Goal: Task Accomplishment & Management: Manage account settings

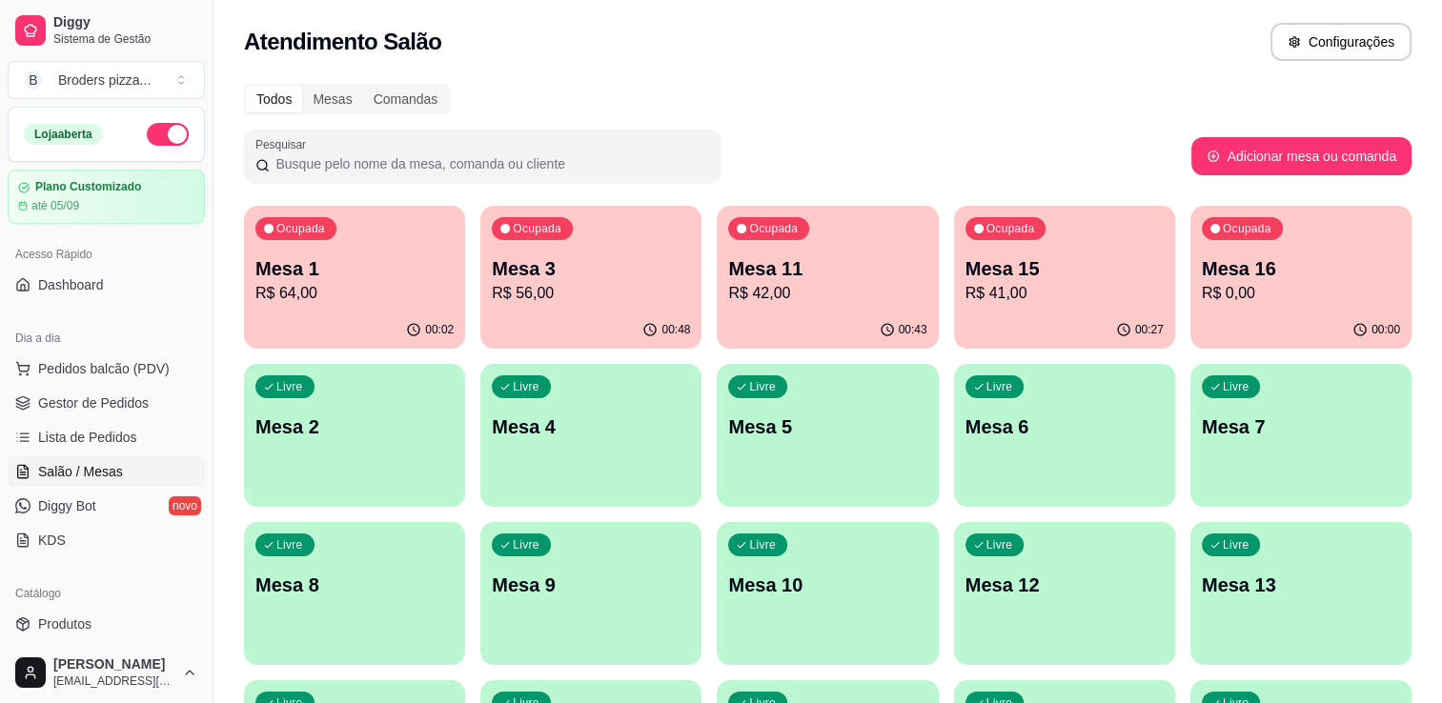
click at [798, 269] on p "Mesa 11" at bounding box center [827, 268] width 198 height 27
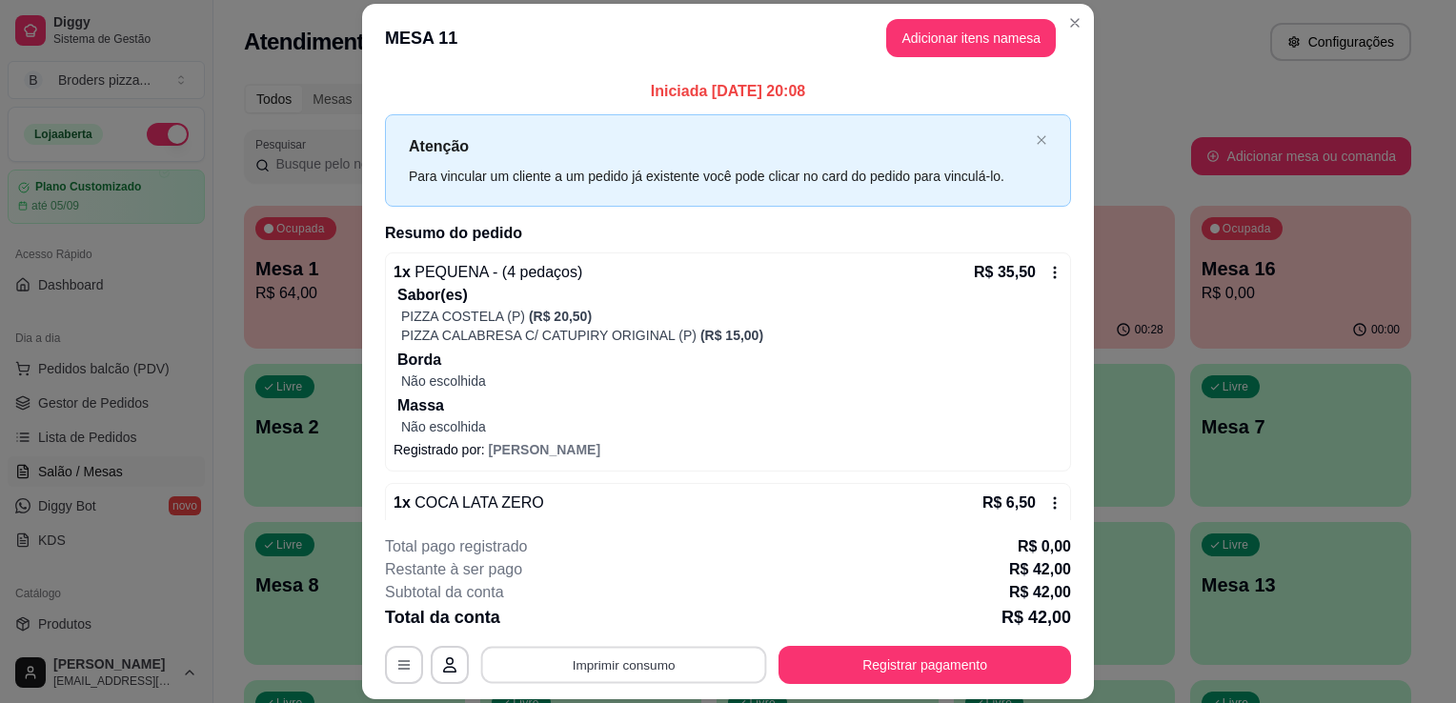
click at [633, 656] on button "Imprimir consumo" at bounding box center [624, 665] width 286 height 37
click at [614, 619] on button "IMPRESSORA" at bounding box center [622, 622] width 133 height 30
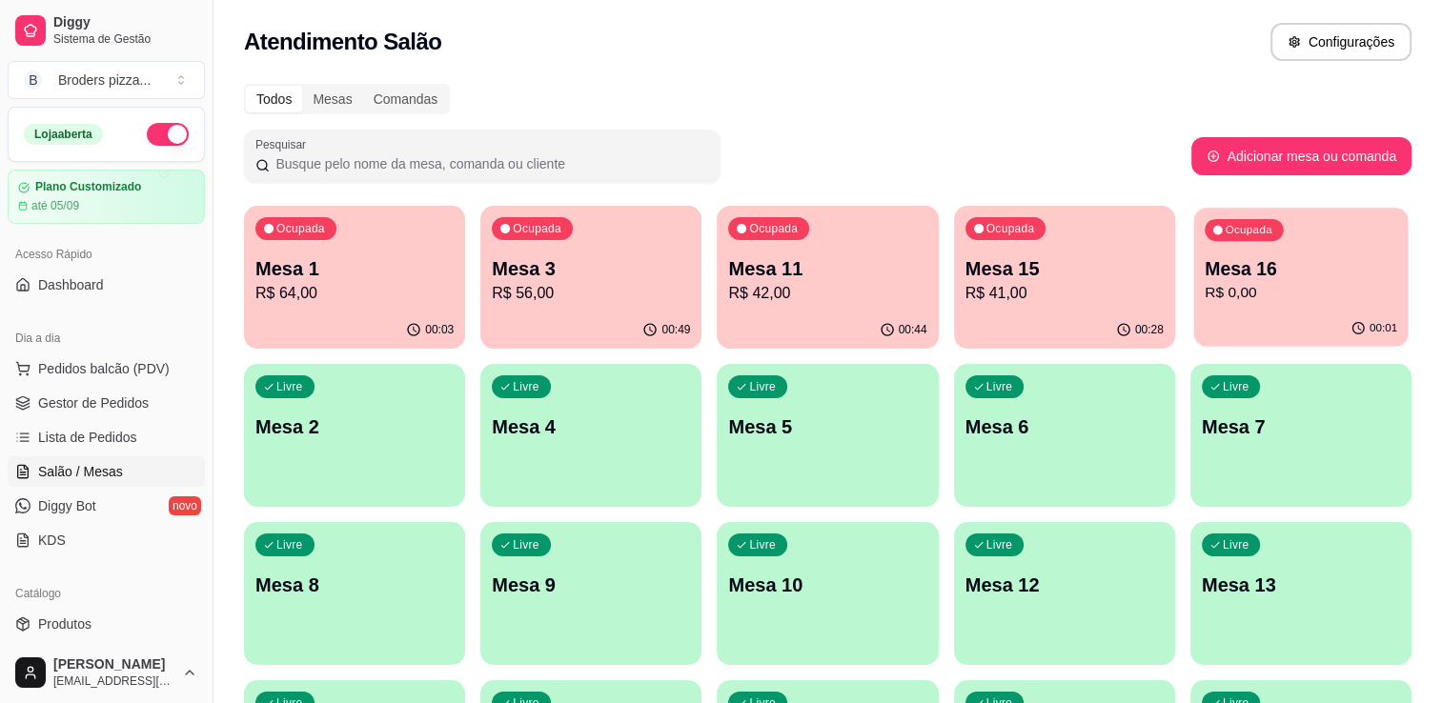
click at [1304, 298] on p "R$ 0,00" at bounding box center [1301, 293] width 193 height 22
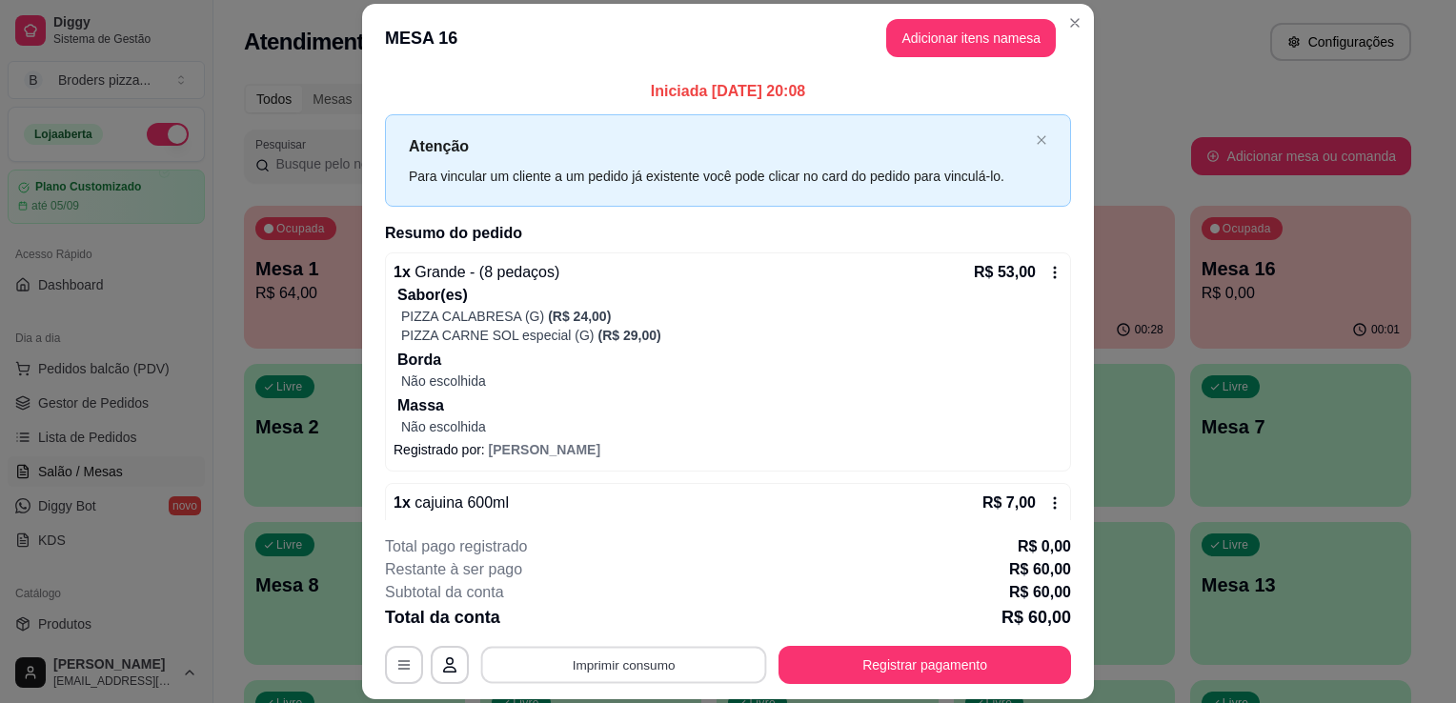
click at [568, 669] on button "Imprimir consumo" at bounding box center [624, 665] width 286 height 37
click at [568, 627] on button "IMPRESSORA" at bounding box center [622, 622] width 133 height 30
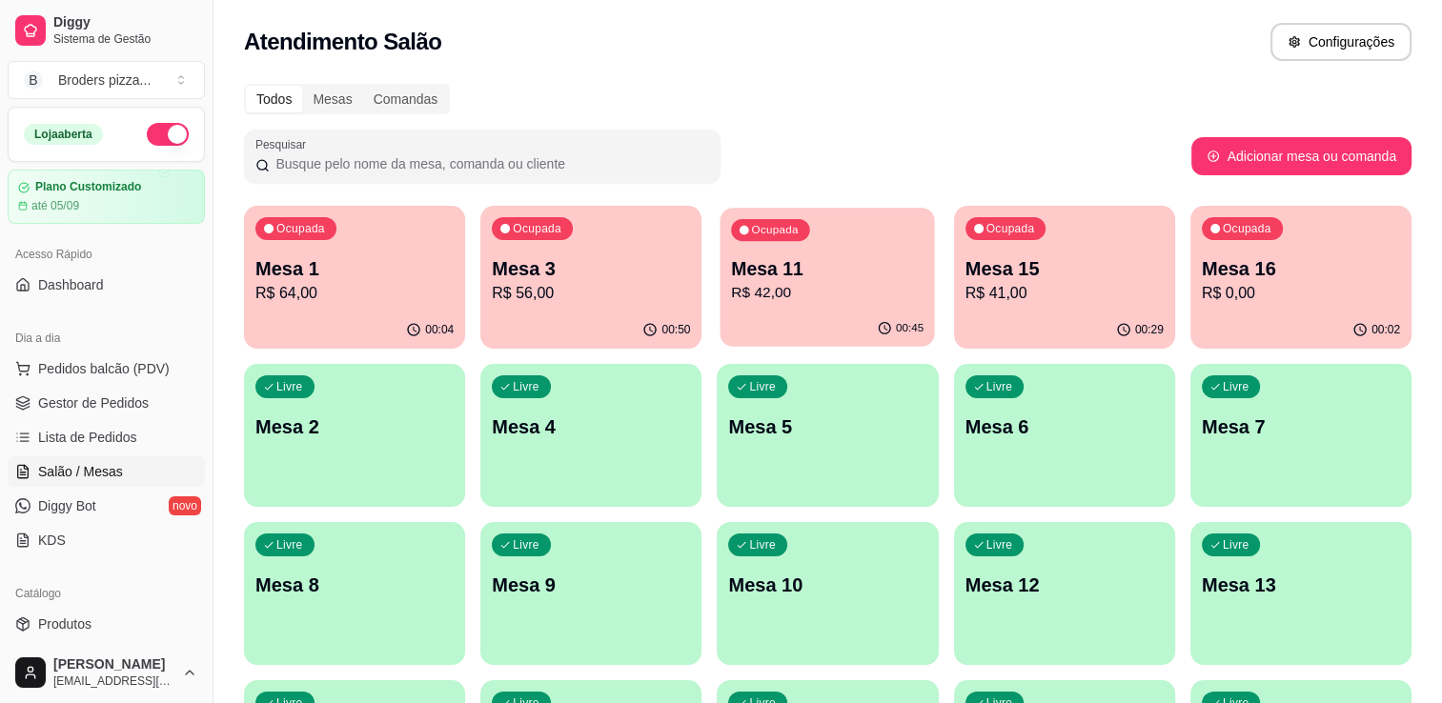
click at [845, 321] on div "00:45" at bounding box center [828, 329] width 214 height 36
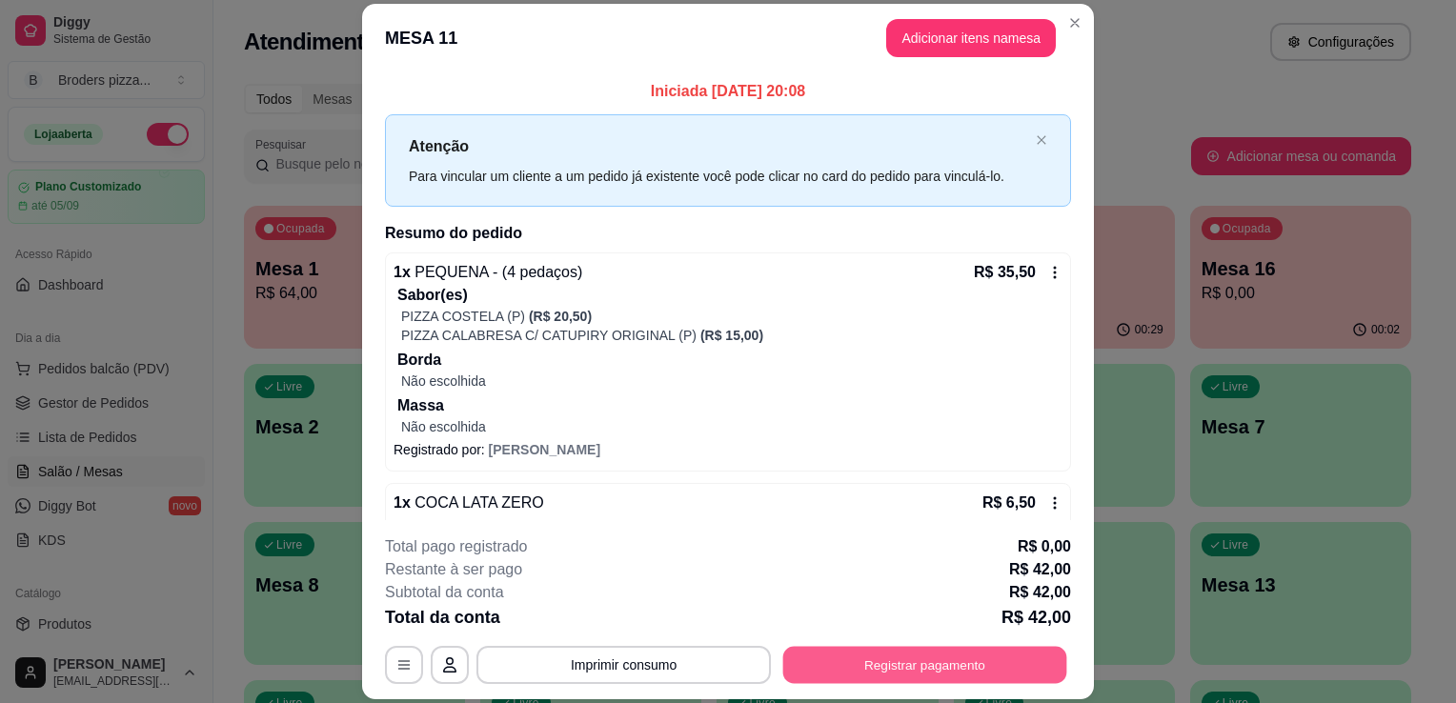
click at [850, 660] on button "Registrar pagamento" at bounding box center [925, 665] width 284 height 37
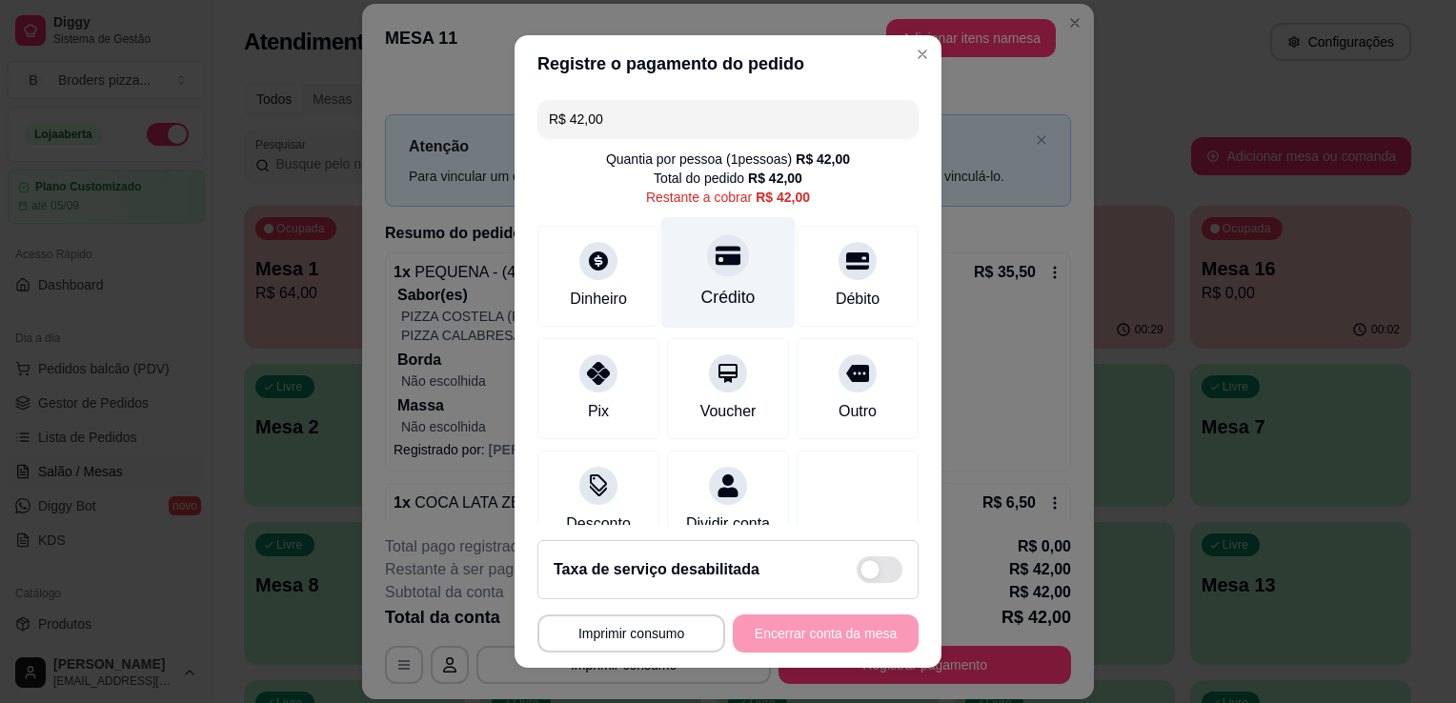
click at [724, 264] on div at bounding box center [728, 255] width 42 height 42
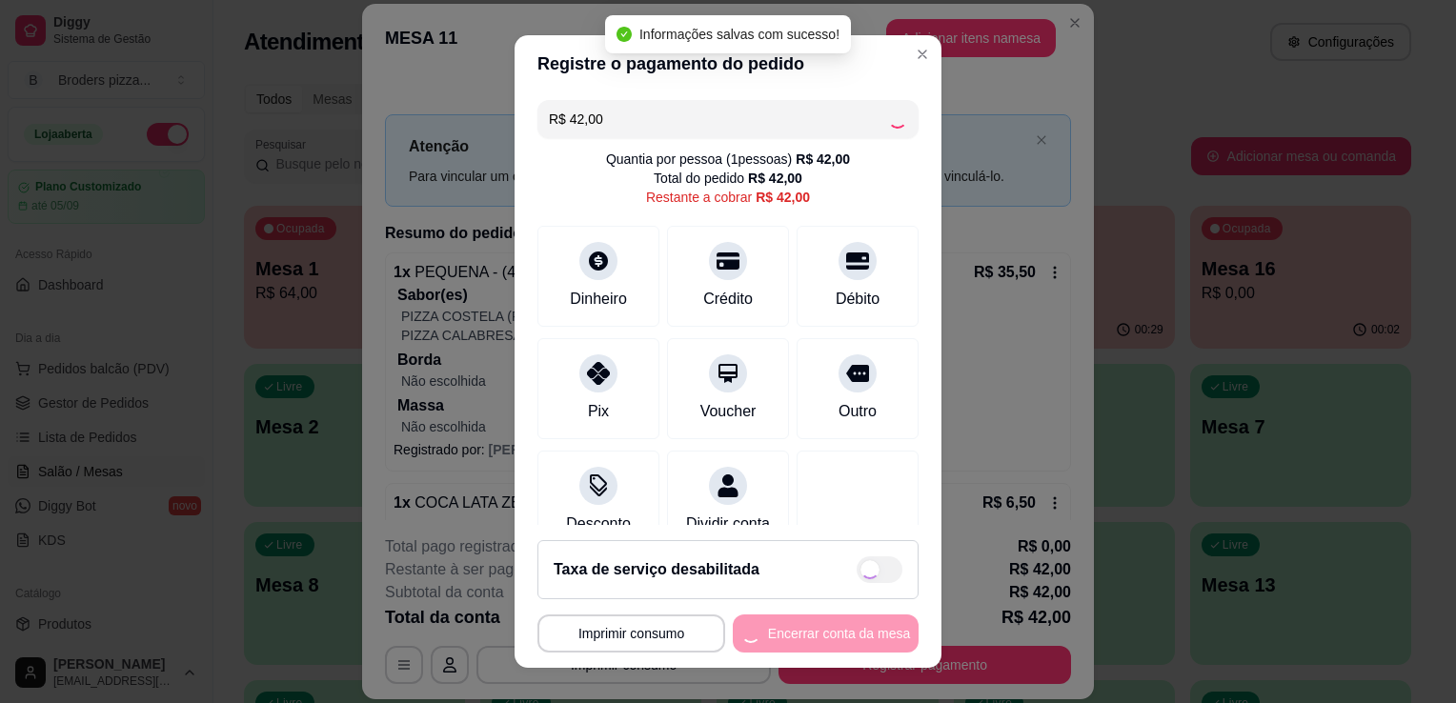
type input "R$ 0,00"
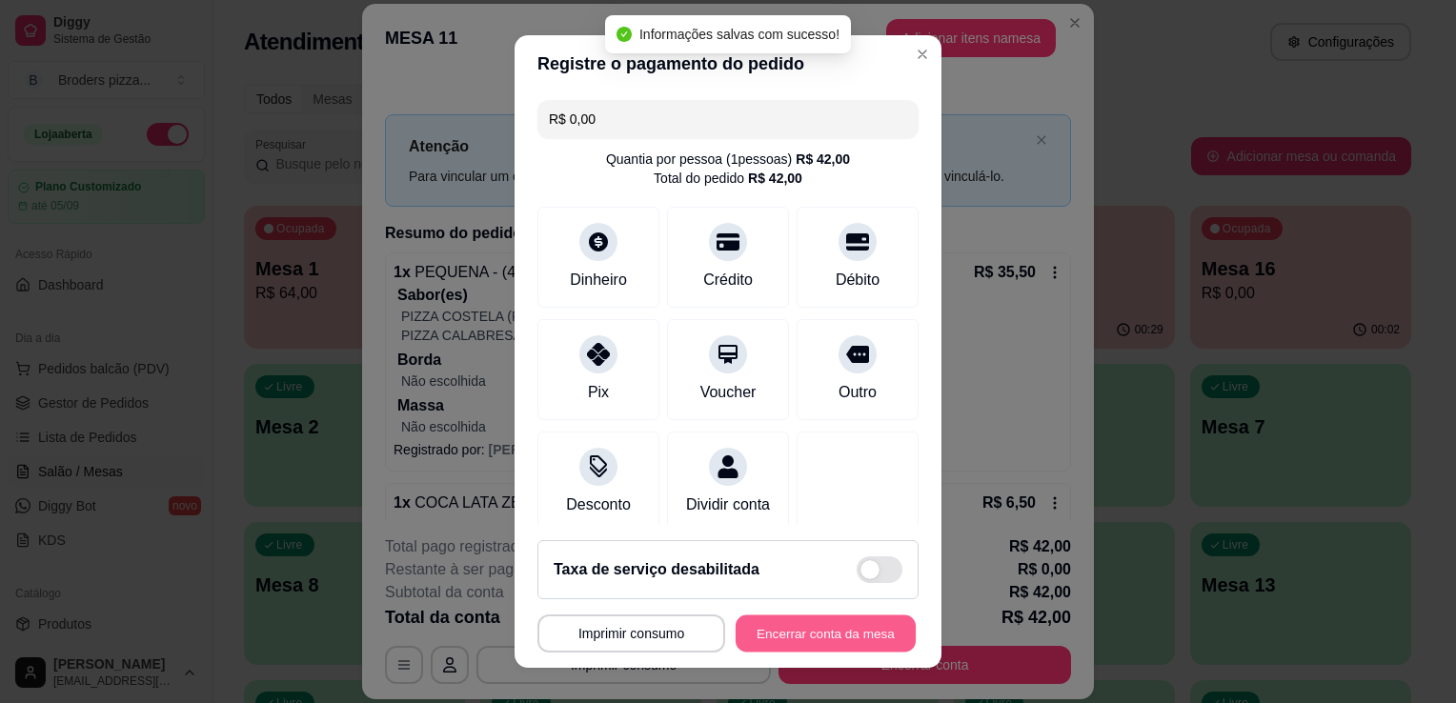
click at [805, 626] on button "Encerrar conta da mesa" at bounding box center [826, 634] width 180 height 37
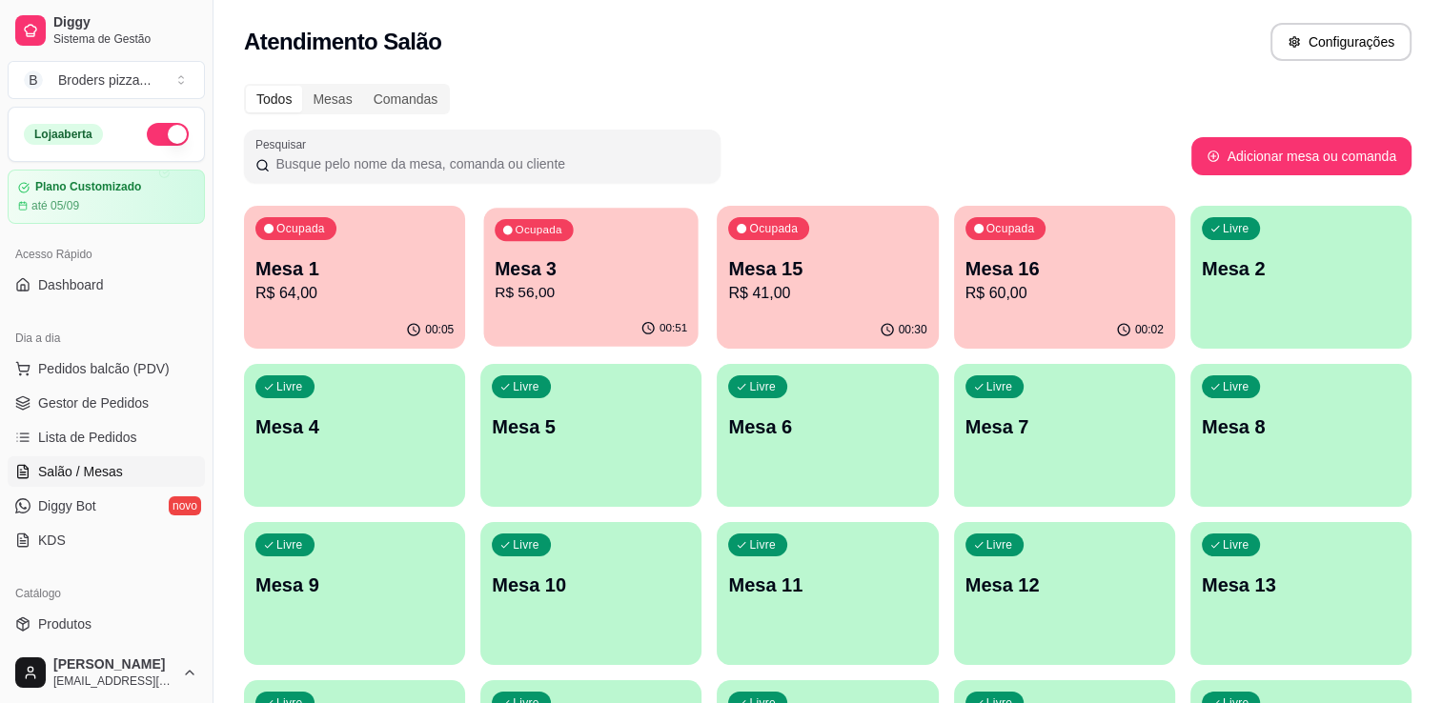
click at [541, 323] on div "00:51" at bounding box center [591, 329] width 214 height 36
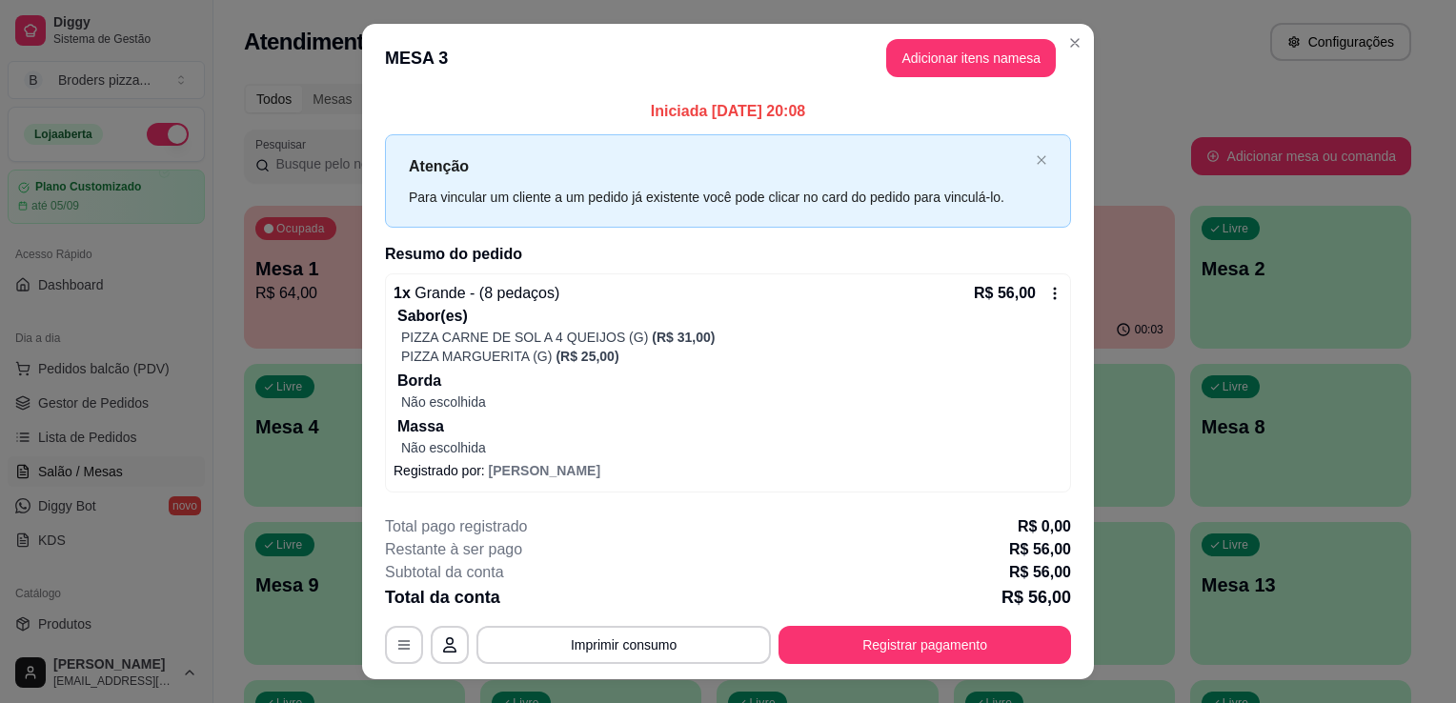
click at [1052, 292] on icon at bounding box center [1054, 293] width 15 height 15
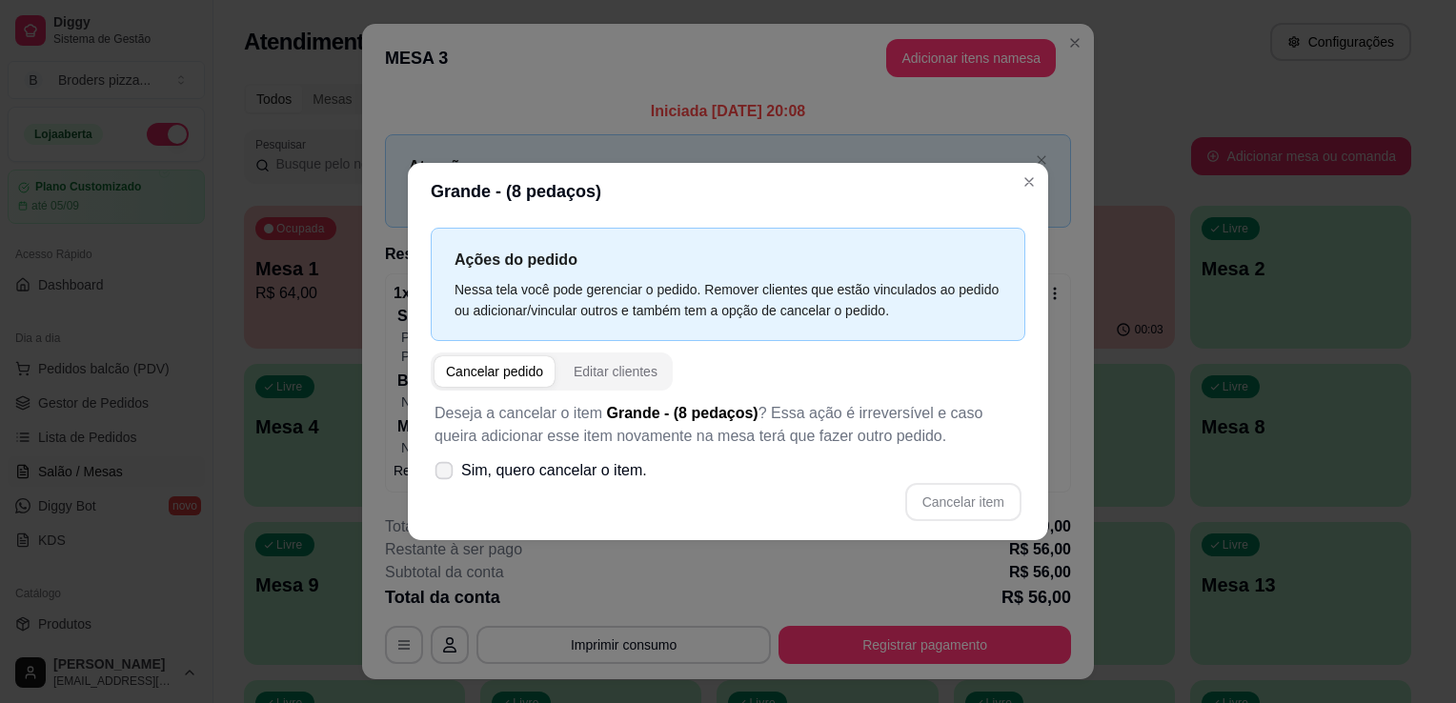
click at [477, 462] on span "Sim, quero cancelar o item." at bounding box center [554, 470] width 186 height 23
click at [446, 475] on input "Sim, quero cancelar o item." at bounding box center [440, 481] width 12 height 12
checkbox input "true"
click at [968, 498] on button "Cancelar item" at bounding box center [962, 502] width 113 height 37
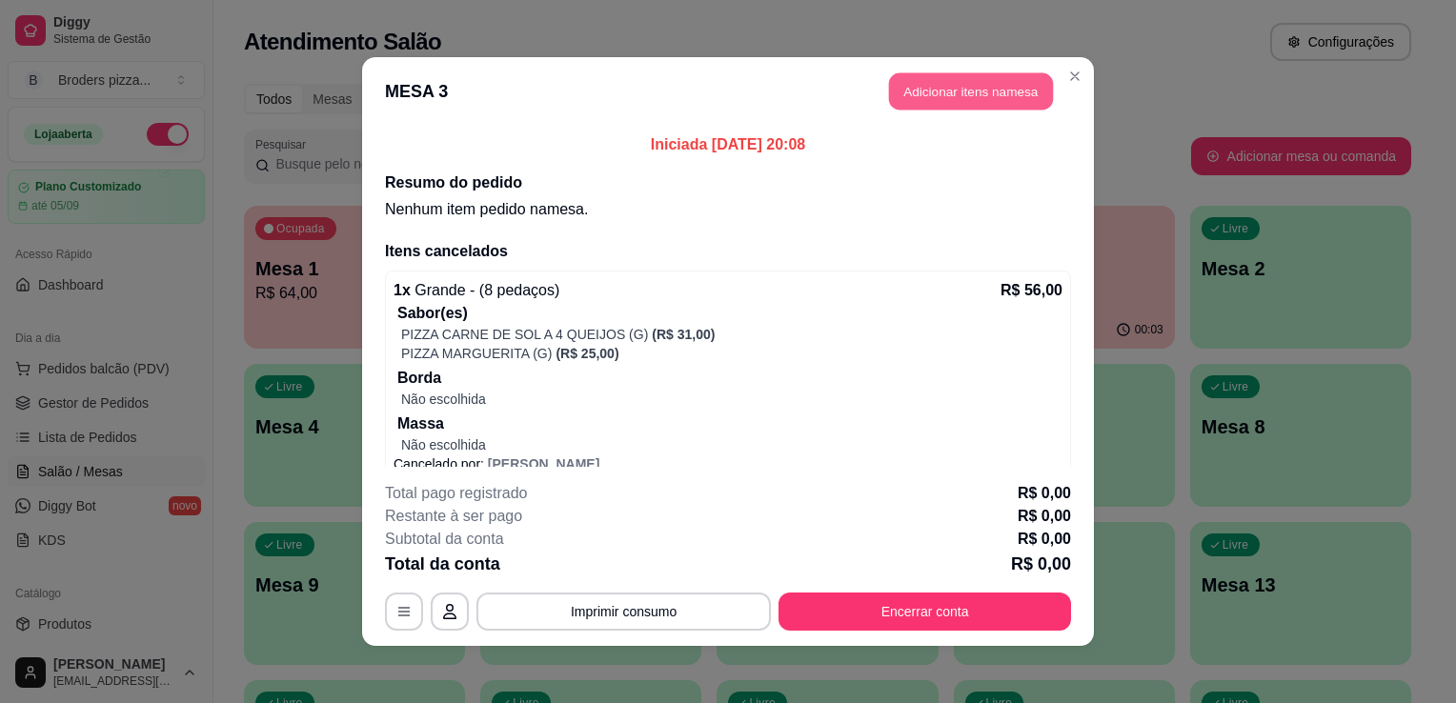
click at [975, 90] on button "Adicionar itens na mesa" at bounding box center [971, 91] width 164 height 37
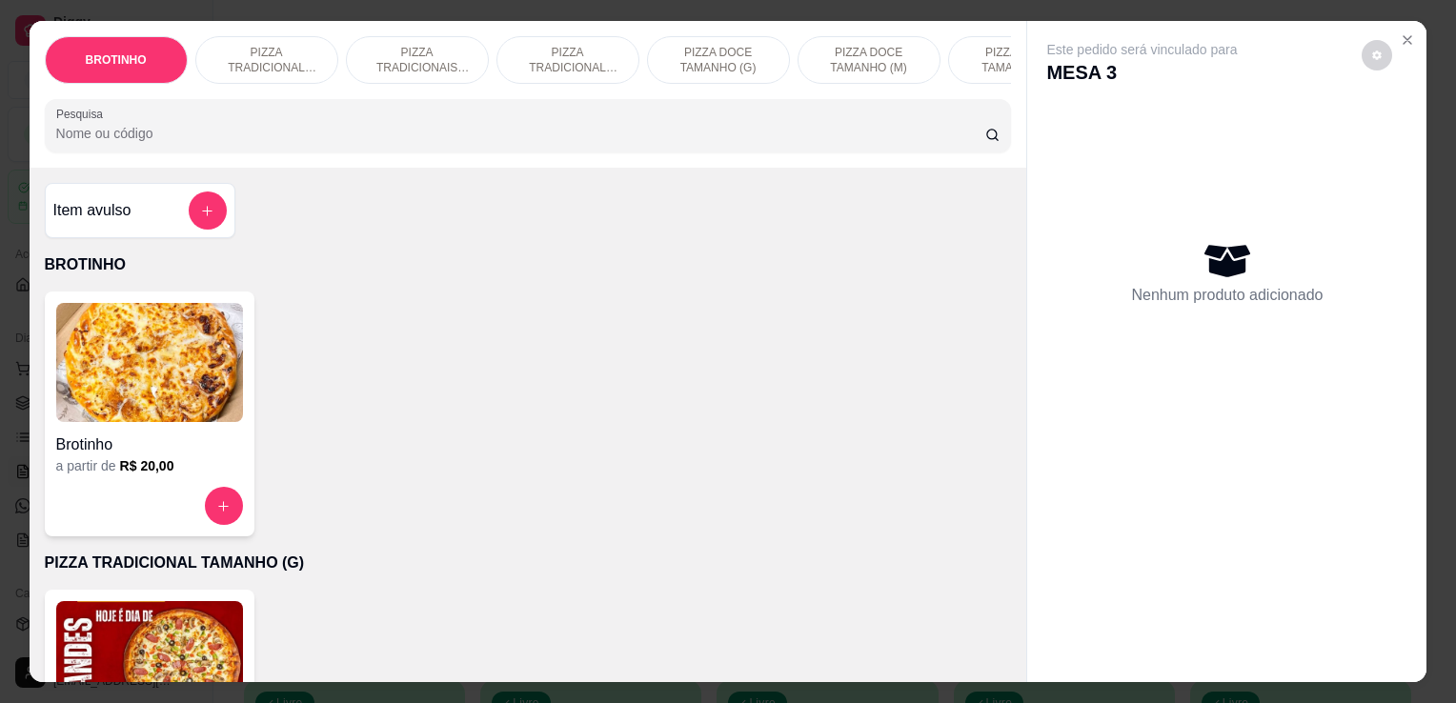
click at [211, 616] on img at bounding box center [149, 660] width 187 height 119
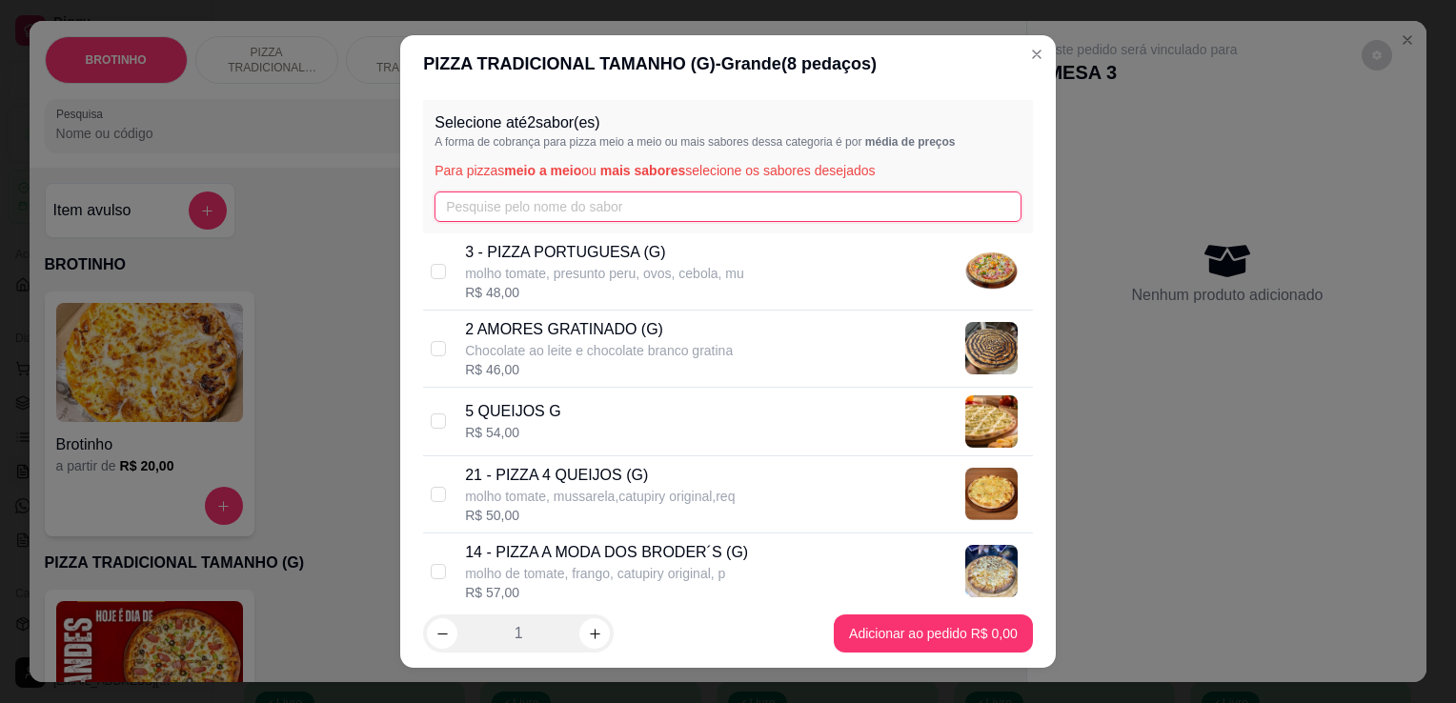
click at [523, 212] on input "text" at bounding box center [728, 207] width 587 height 30
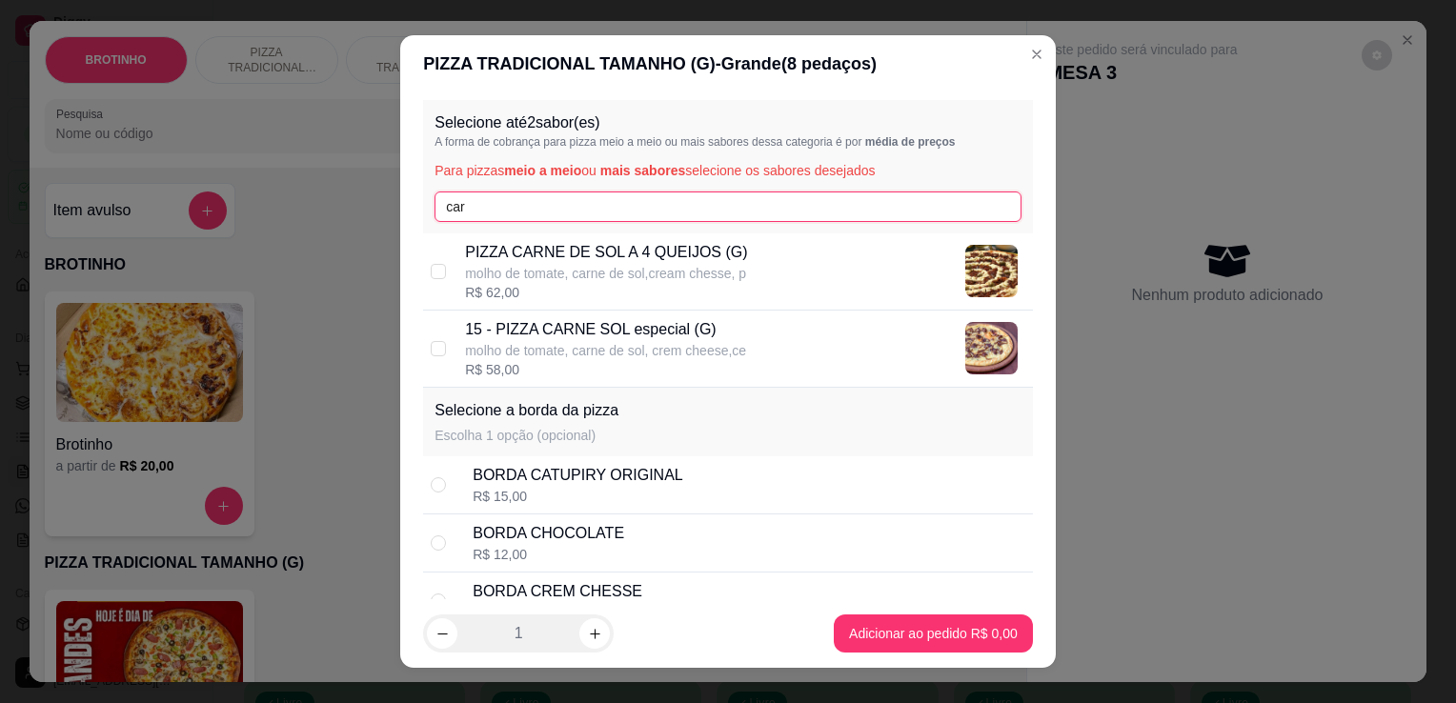
type input "car"
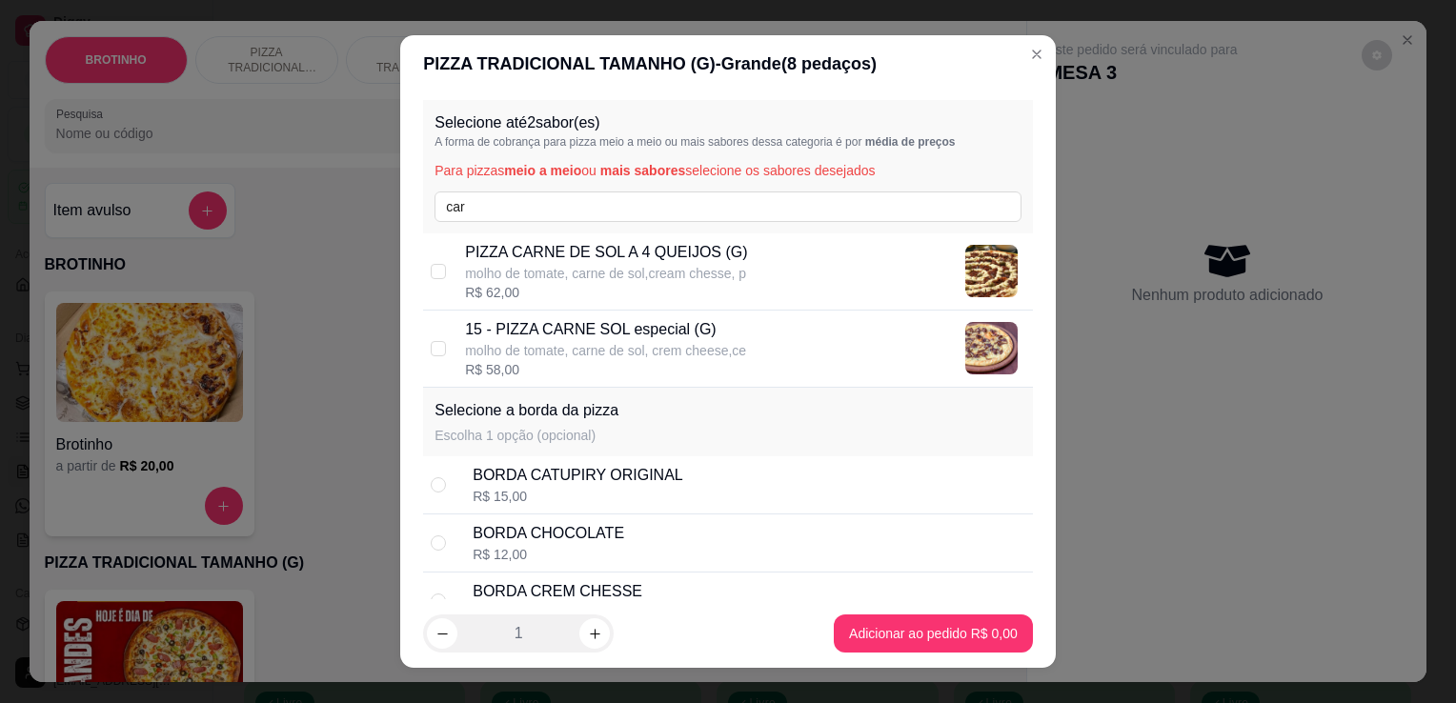
click at [624, 336] on p "15 - PIZZA CARNE SOL especial (G)" at bounding box center [605, 329] width 281 height 23
checkbox input "true"
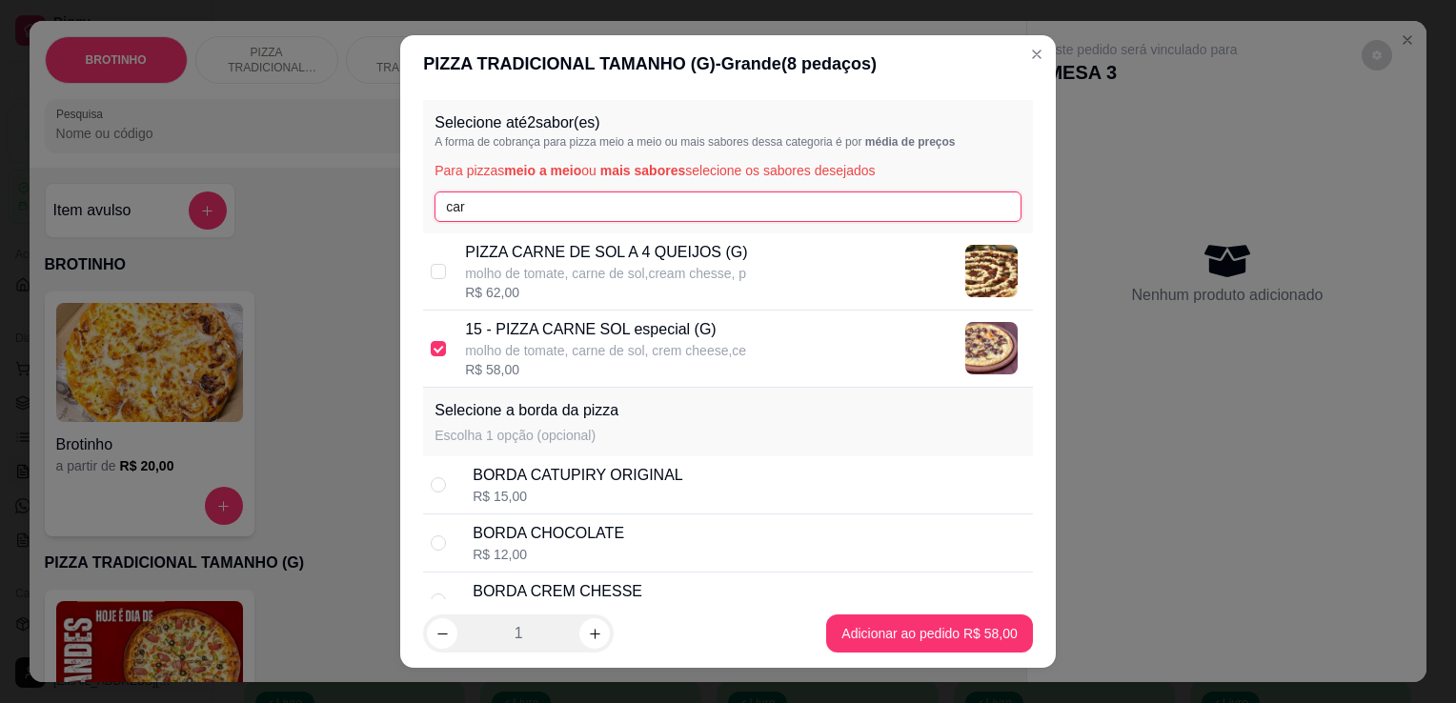
click at [562, 213] on input "car" at bounding box center [728, 207] width 587 height 30
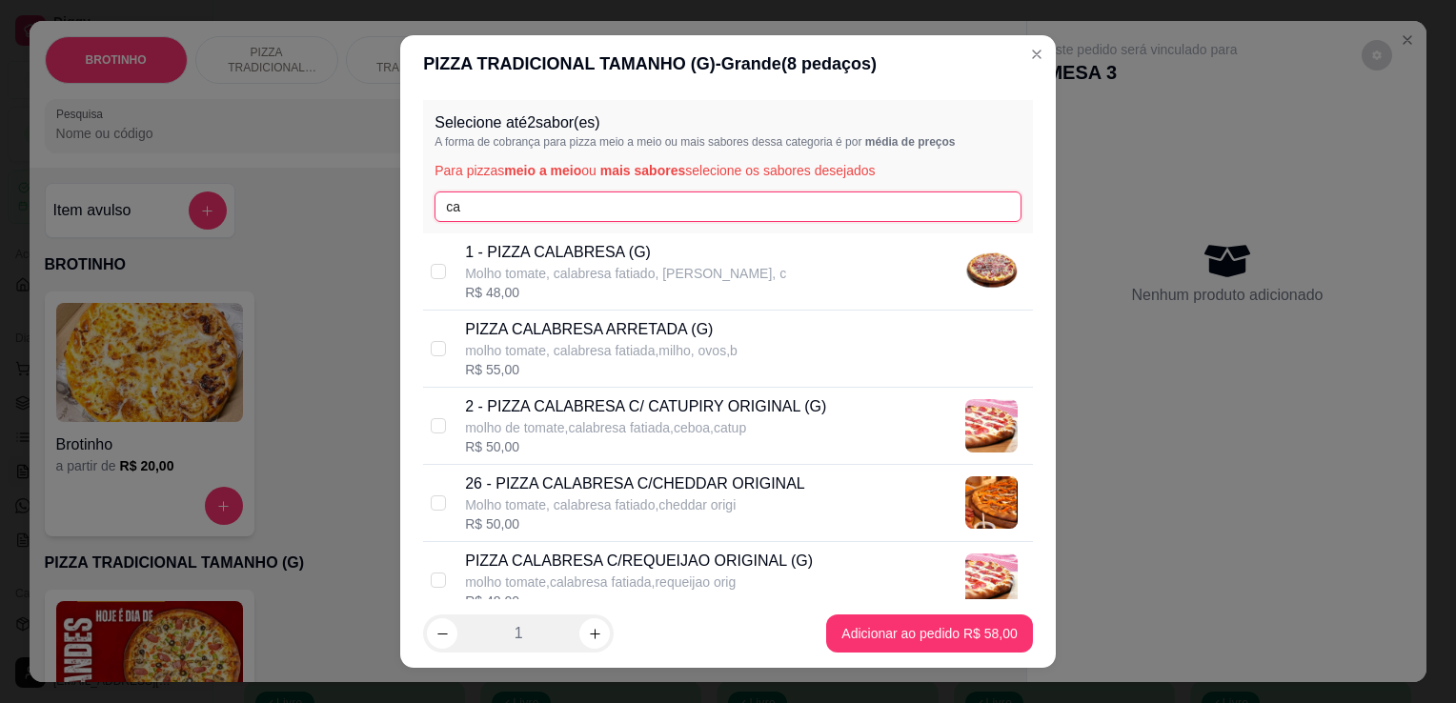
type input "c"
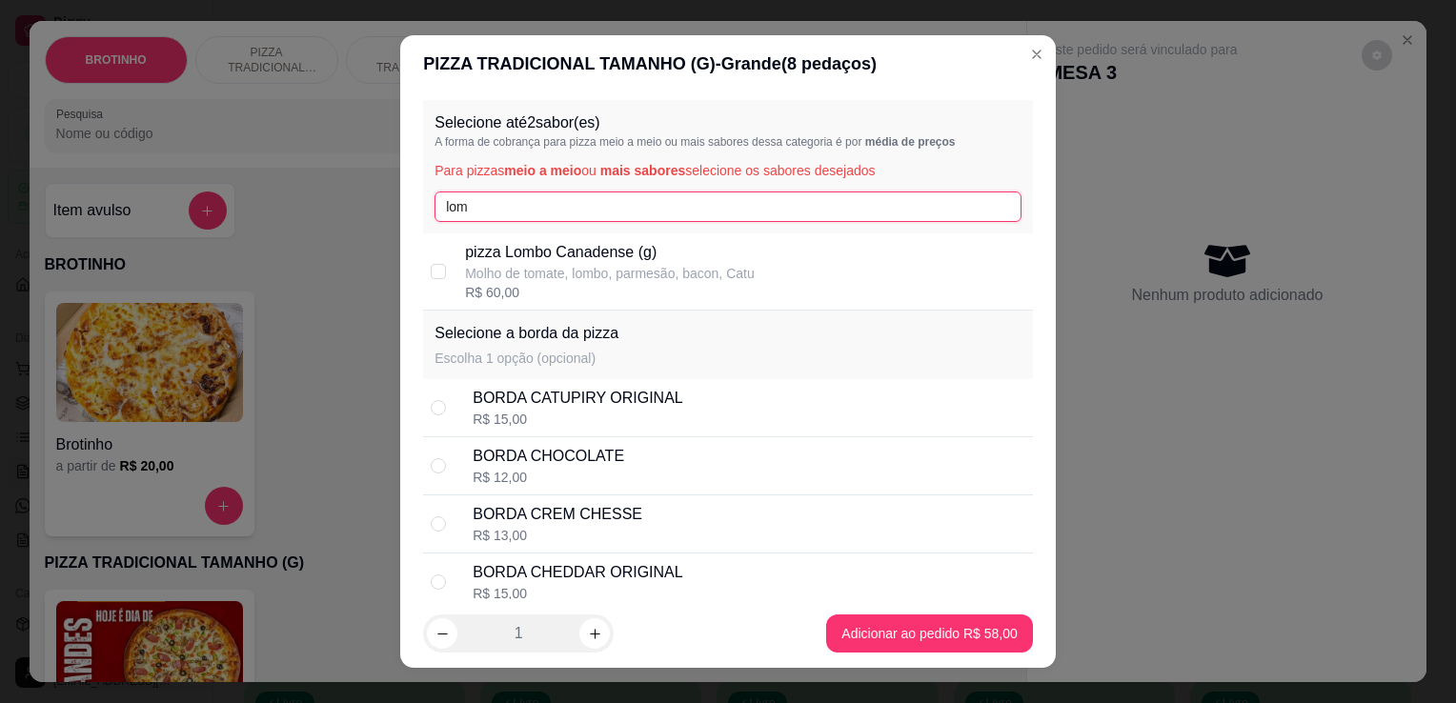
type input "lom"
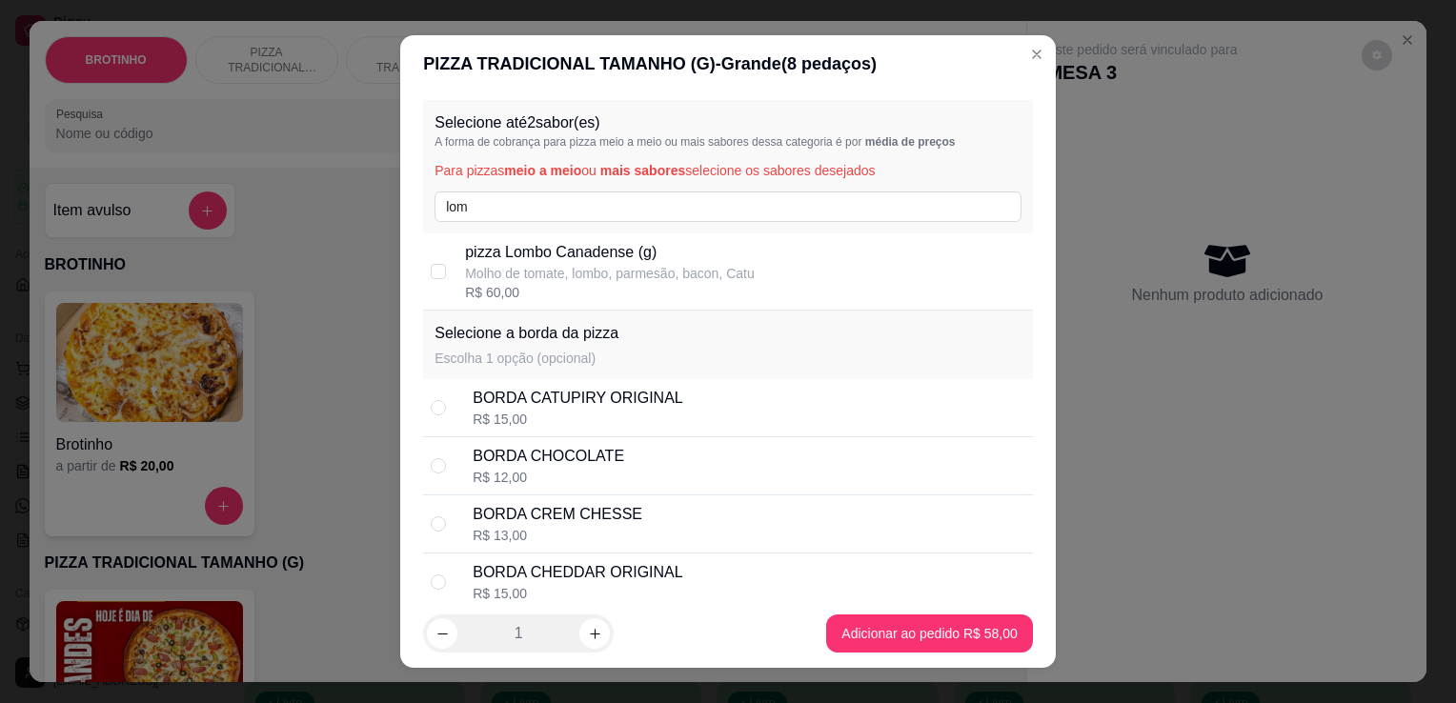
click at [581, 262] on p "pizza Lombo Canadense (g)" at bounding box center [610, 252] width 290 height 23
checkbox input "true"
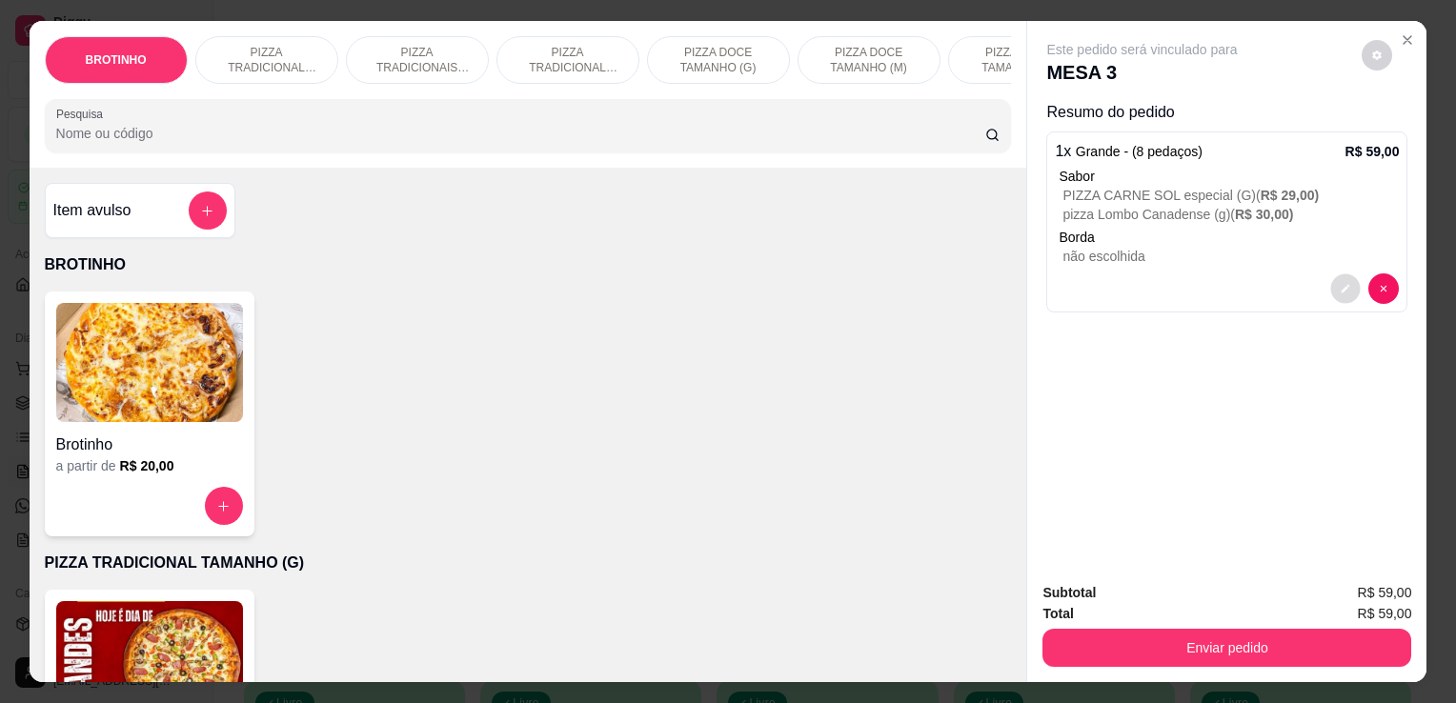
click at [1338, 274] on button "decrease-product-quantity" at bounding box center [1346, 289] width 30 height 30
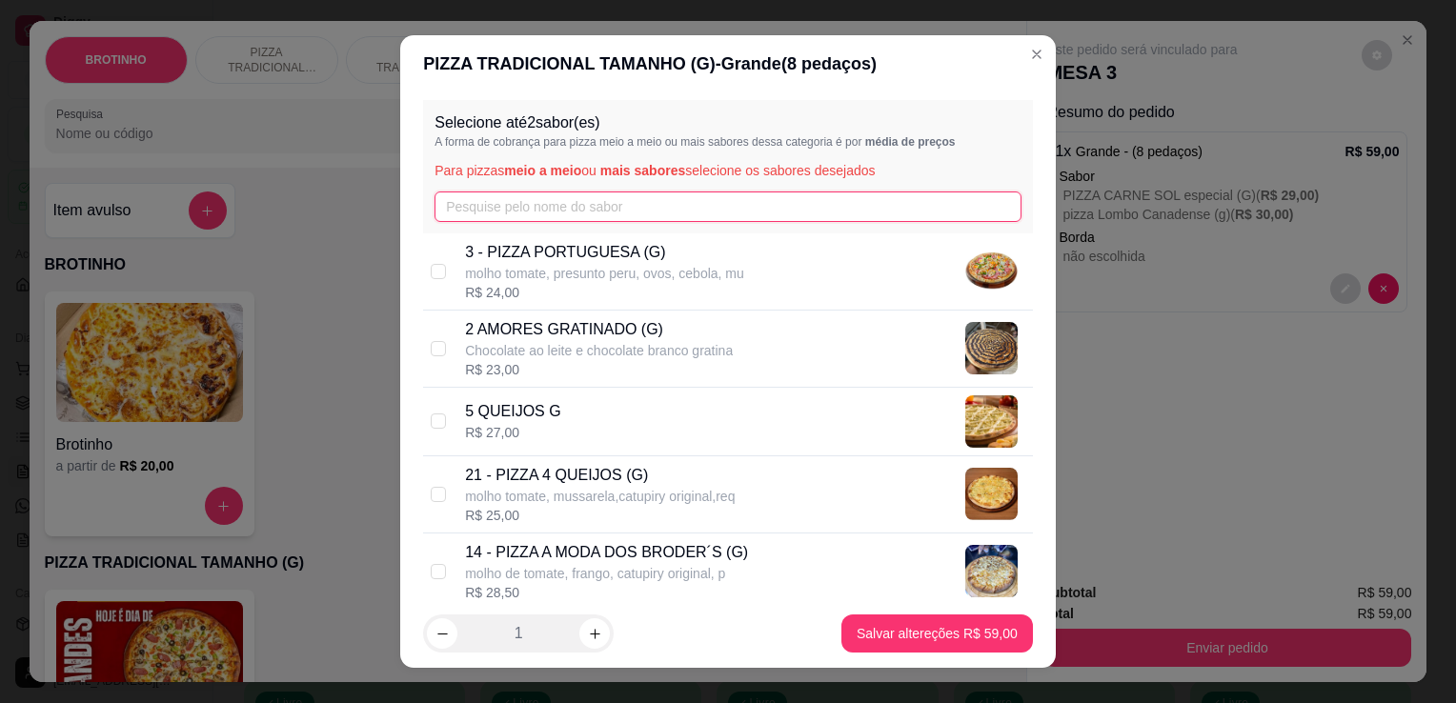
click at [538, 209] on input "text" at bounding box center [728, 207] width 587 height 30
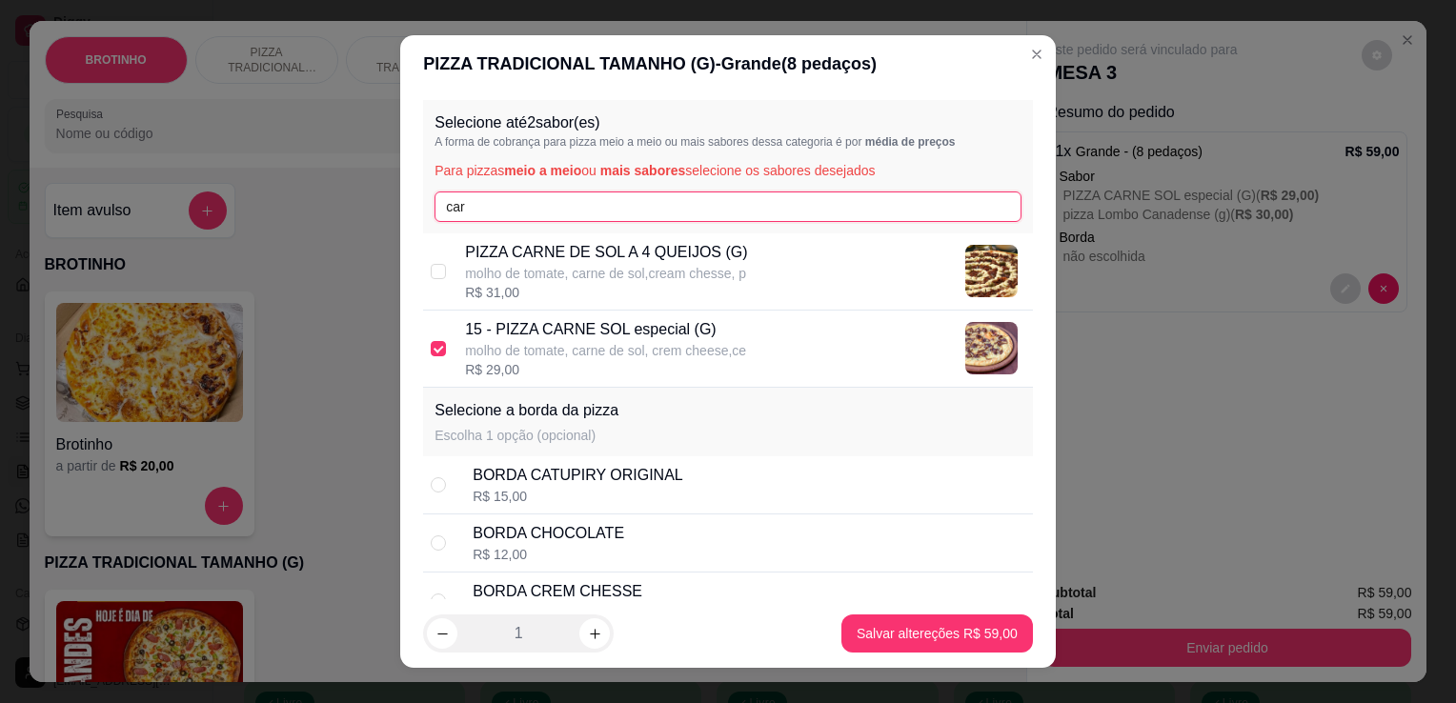
type input "car"
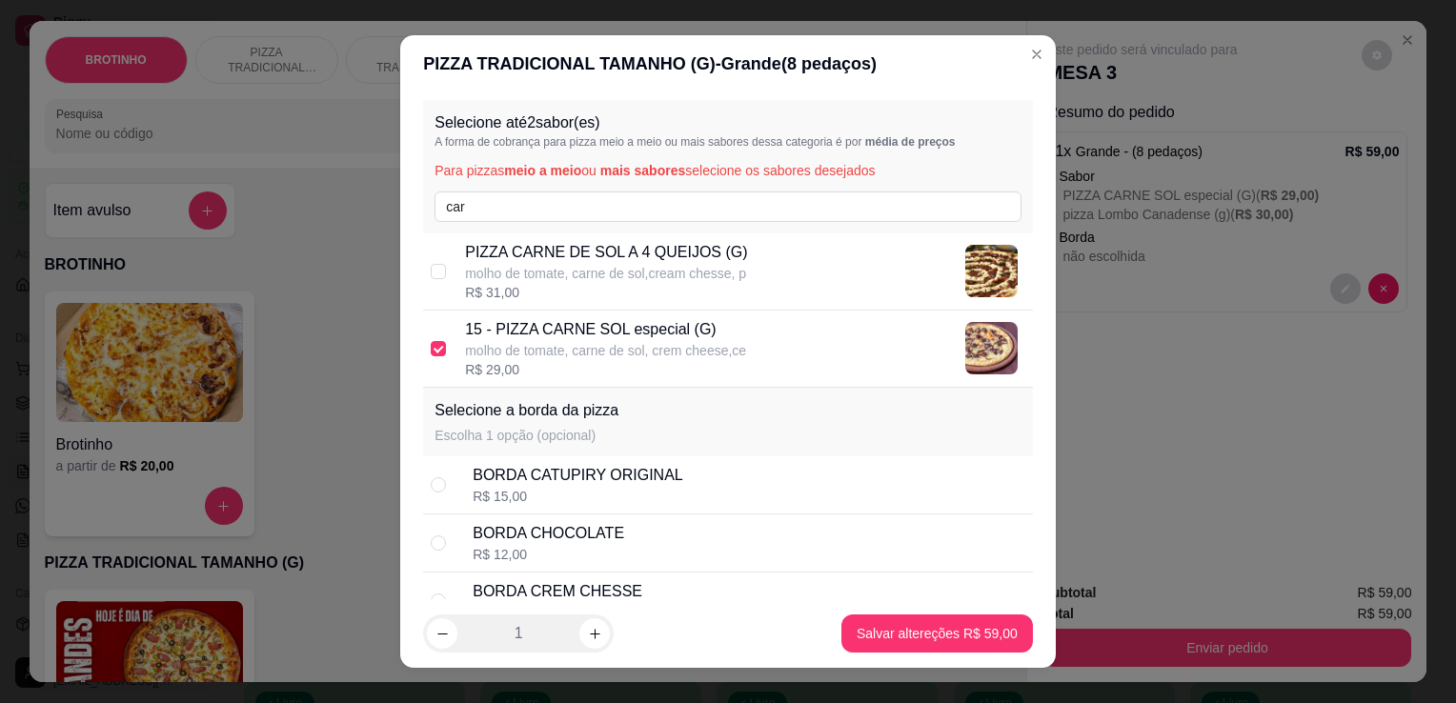
click at [546, 315] on div "15 - PIZZA CARNE SOL especial (G) molho de tomate, carne de sol, crem cheese,ce…" at bounding box center [728, 349] width 610 height 77
checkbox input "false"
click at [581, 273] on p "molho de tomate, carne de sol,cream chesse, p" at bounding box center [606, 273] width 282 height 19
checkbox input "true"
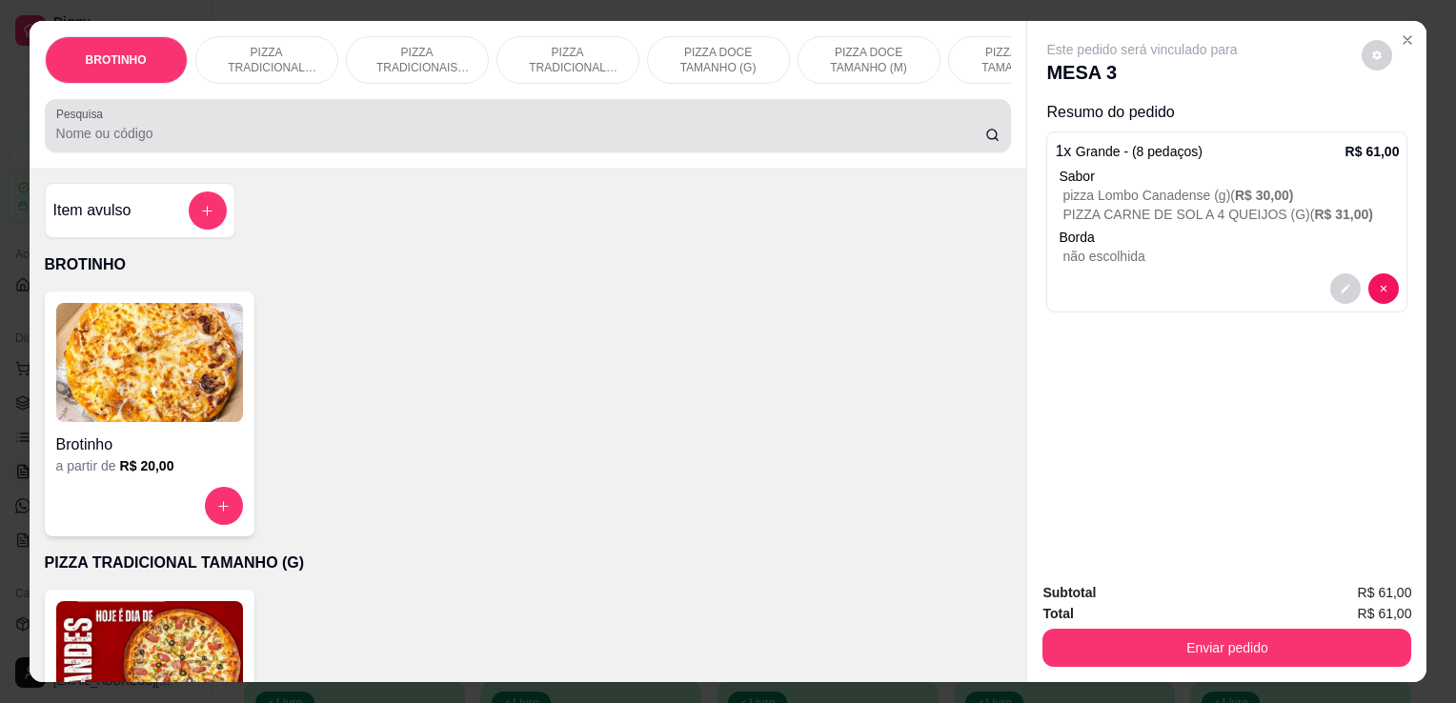
click at [463, 152] on div "Pesquisa" at bounding box center [528, 125] width 967 height 53
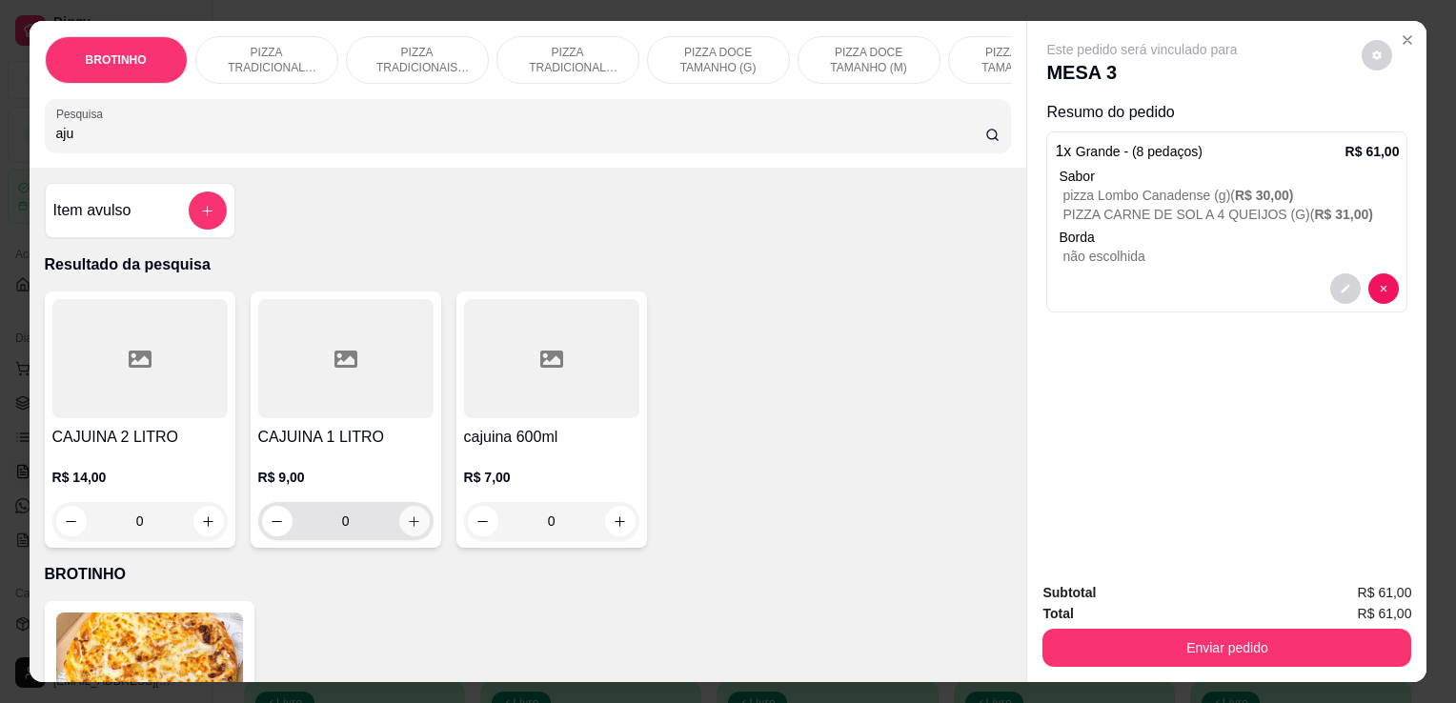
type input "aju"
click at [399, 528] on button "increase-product-quantity" at bounding box center [414, 522] width 30 height 30
type input "1"
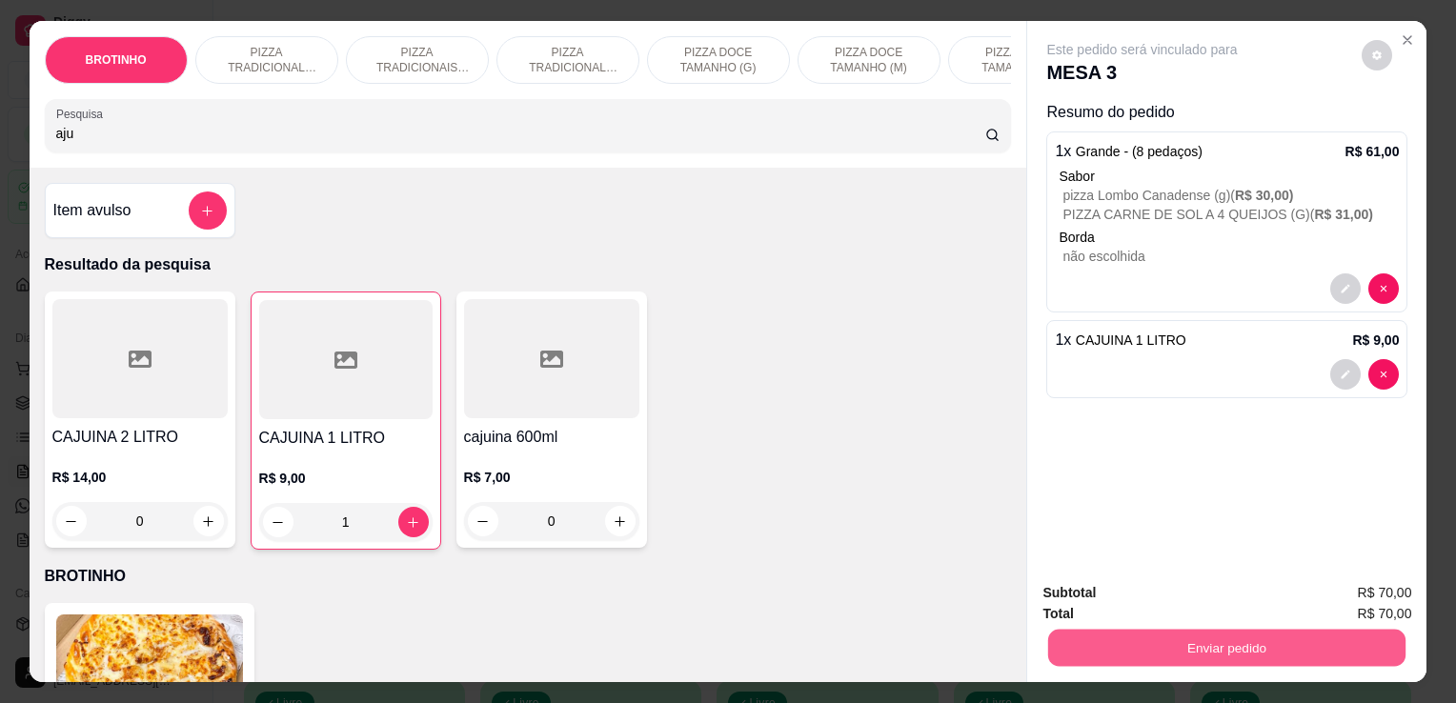
click at [1149, 646] on button "Enviar pedido" at bounding box center [1226, 647] width 357 height 37
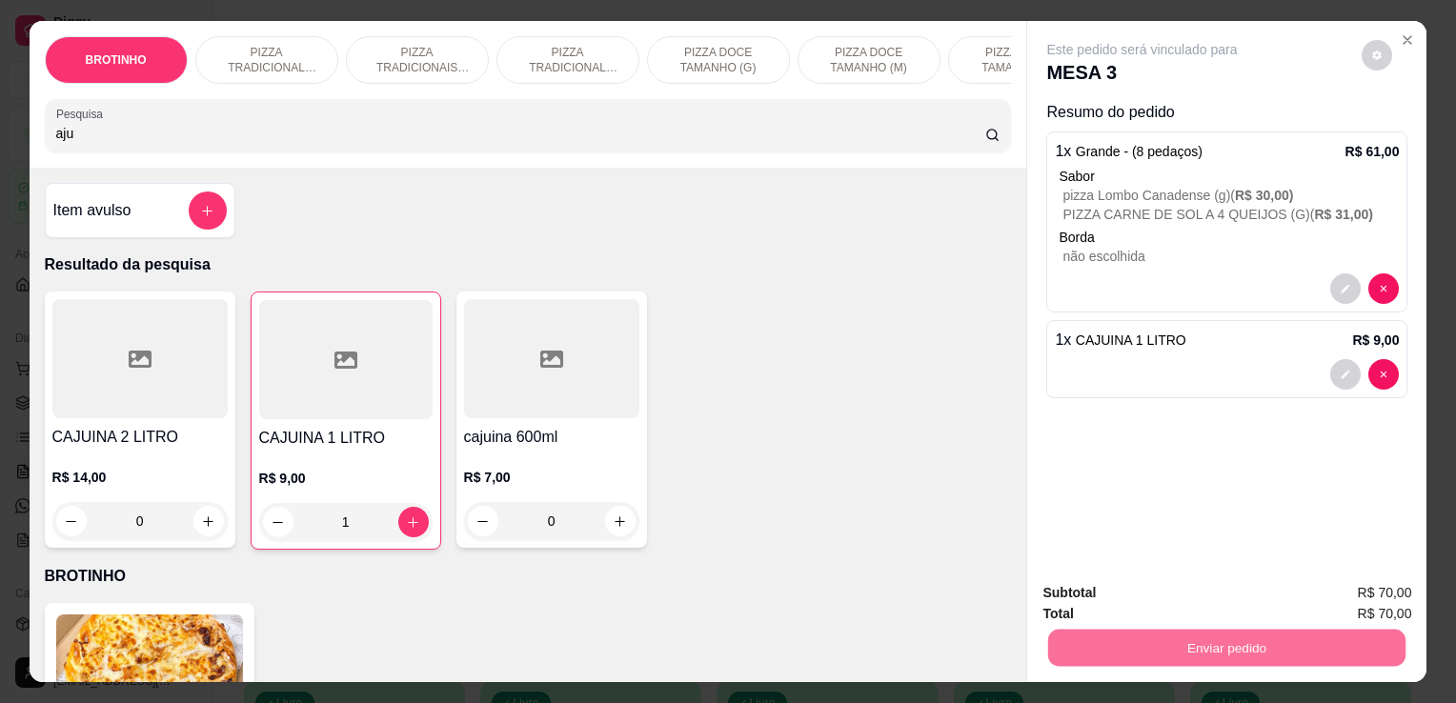
click at [1091, 608] on button "Não registrar e enviar pedido" at bounding box center [1164, 594] width 193 height 35
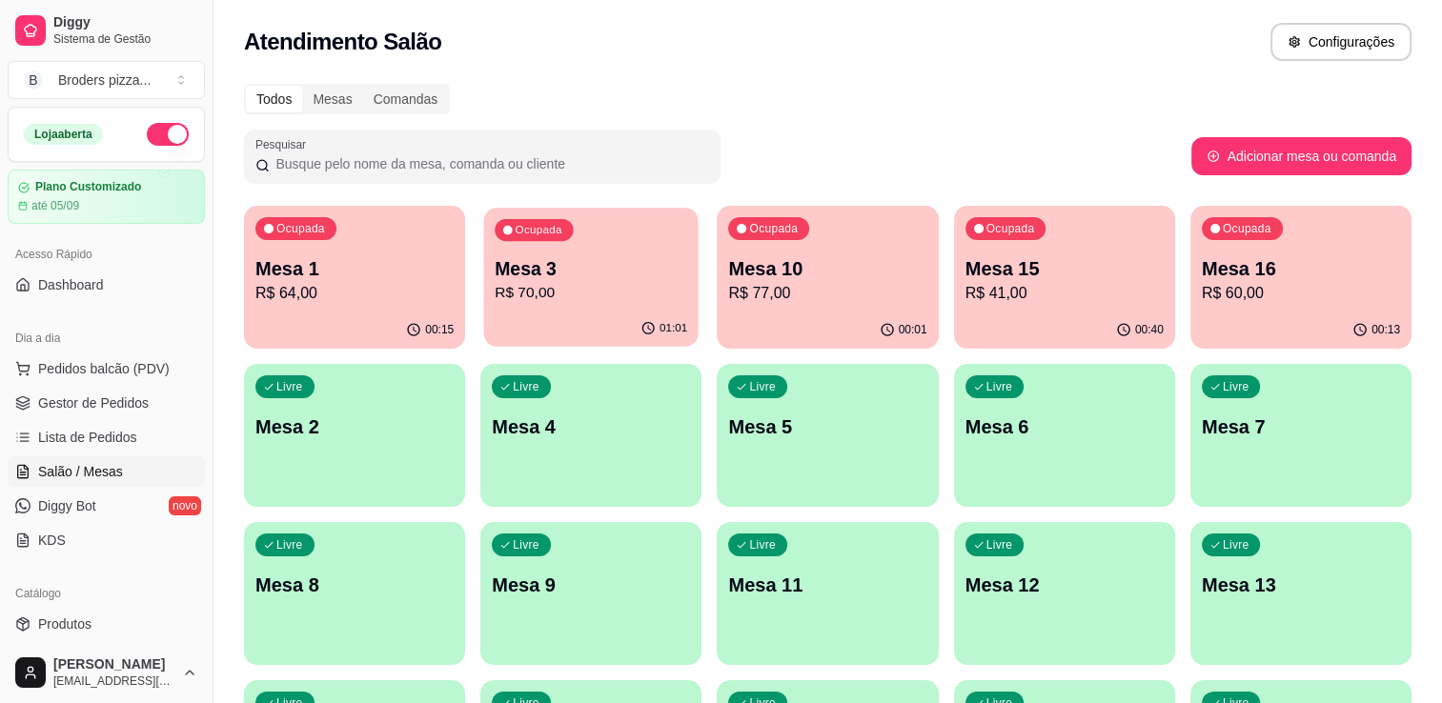
click at [598, 292] on p "R$ 70,00" at bounding box center [591, 293] width 193 height 22
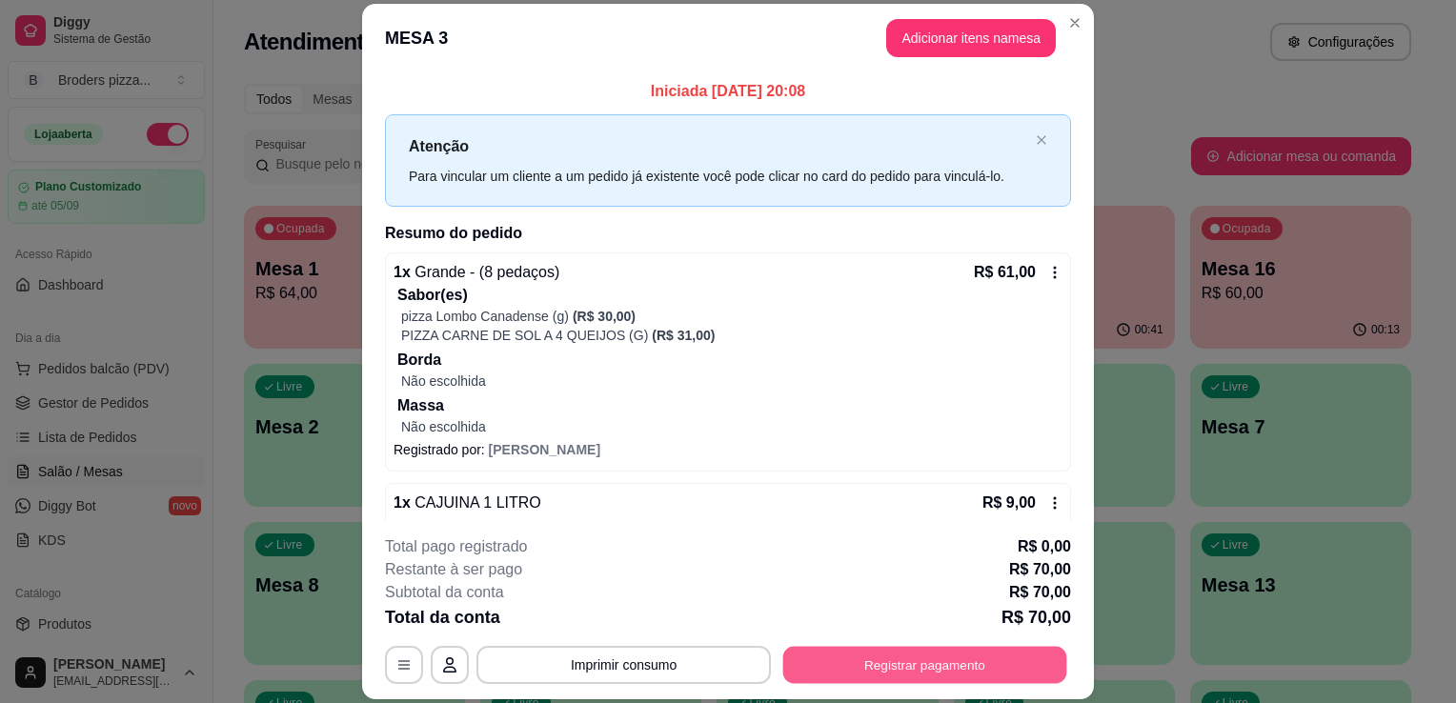
click at [938, 658] on button "Registrar pagamento" at bounding box center [925, 665] width 284 height 37
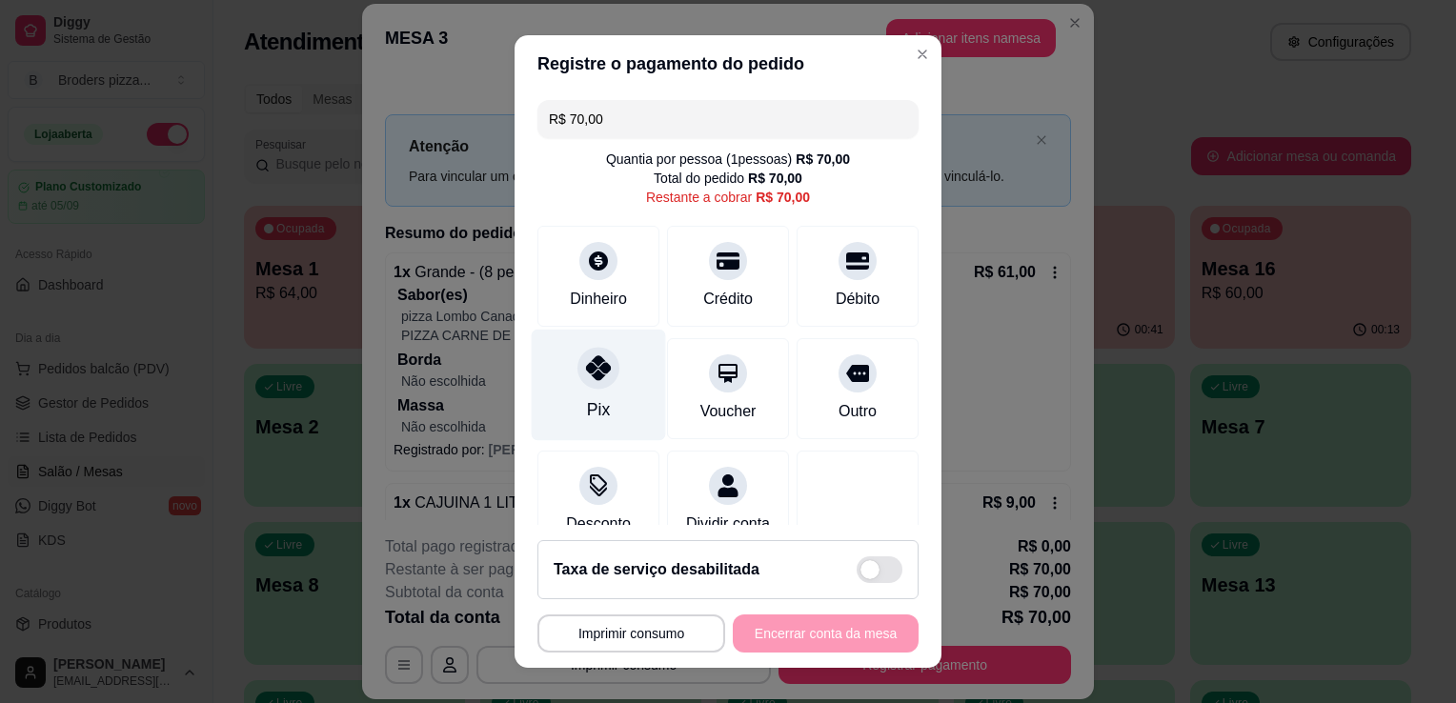
click at [606, 374] on div at bounding box center [599, 368] width 42 height 42
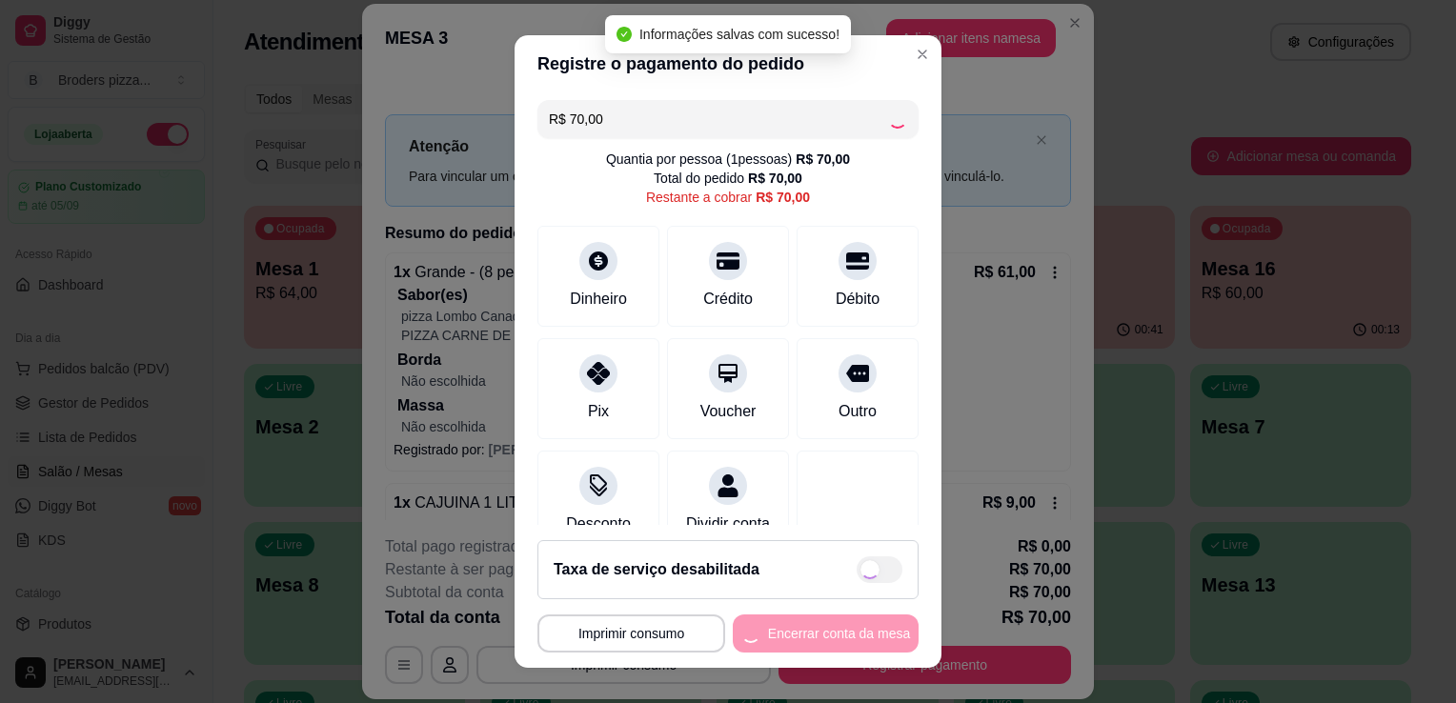
type input "R$ 0,00"
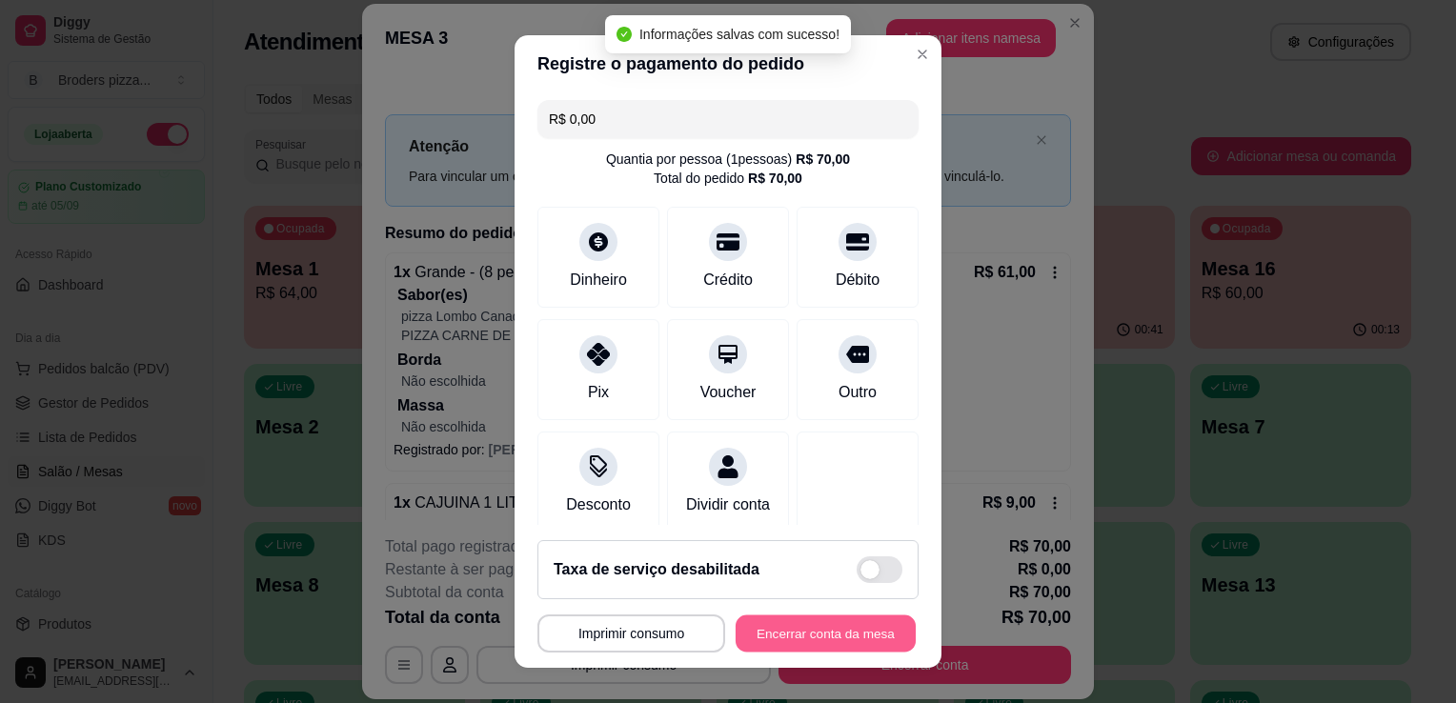
click at [771, 635] on button "Encerrar conta da mesa" at bounding box center [826, 634] width 180 height 37
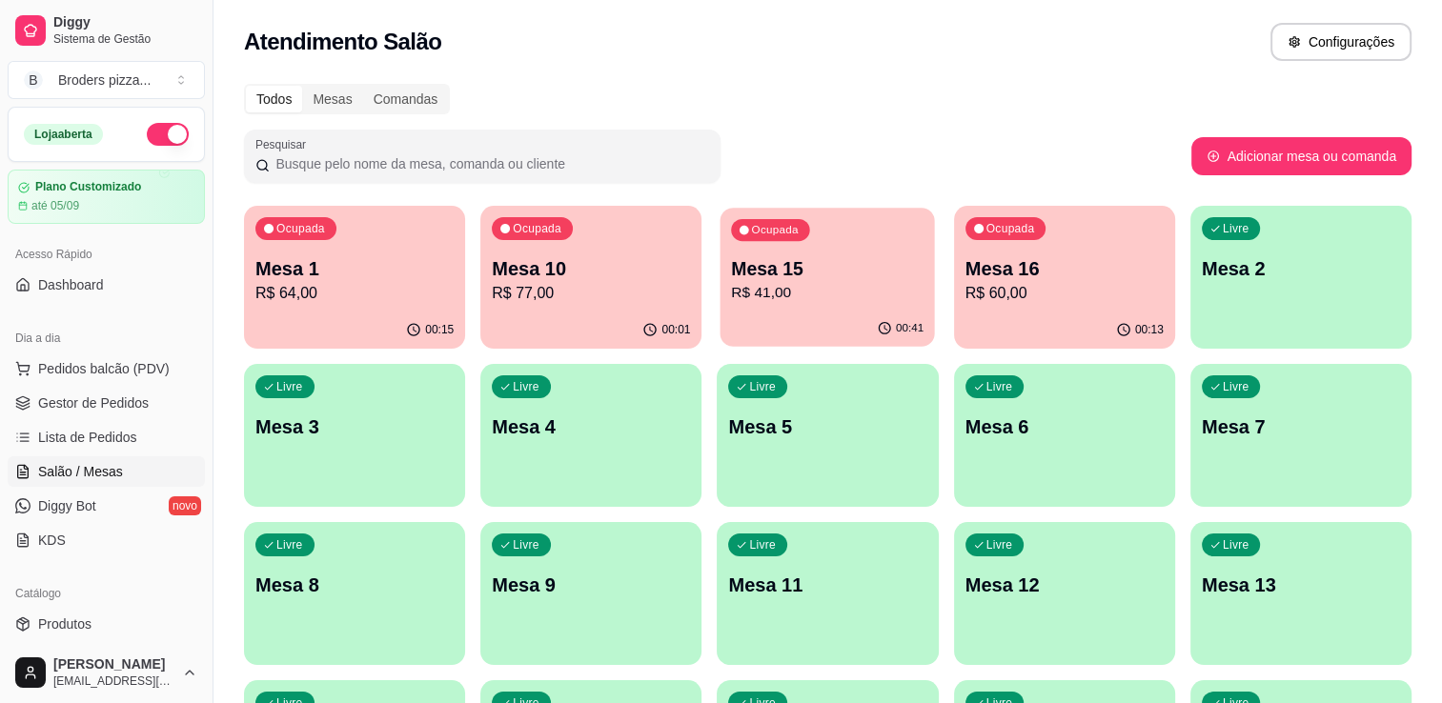
click at [774, 312] on div "00:41" at bounding box center [828, 329] width 214 height 36
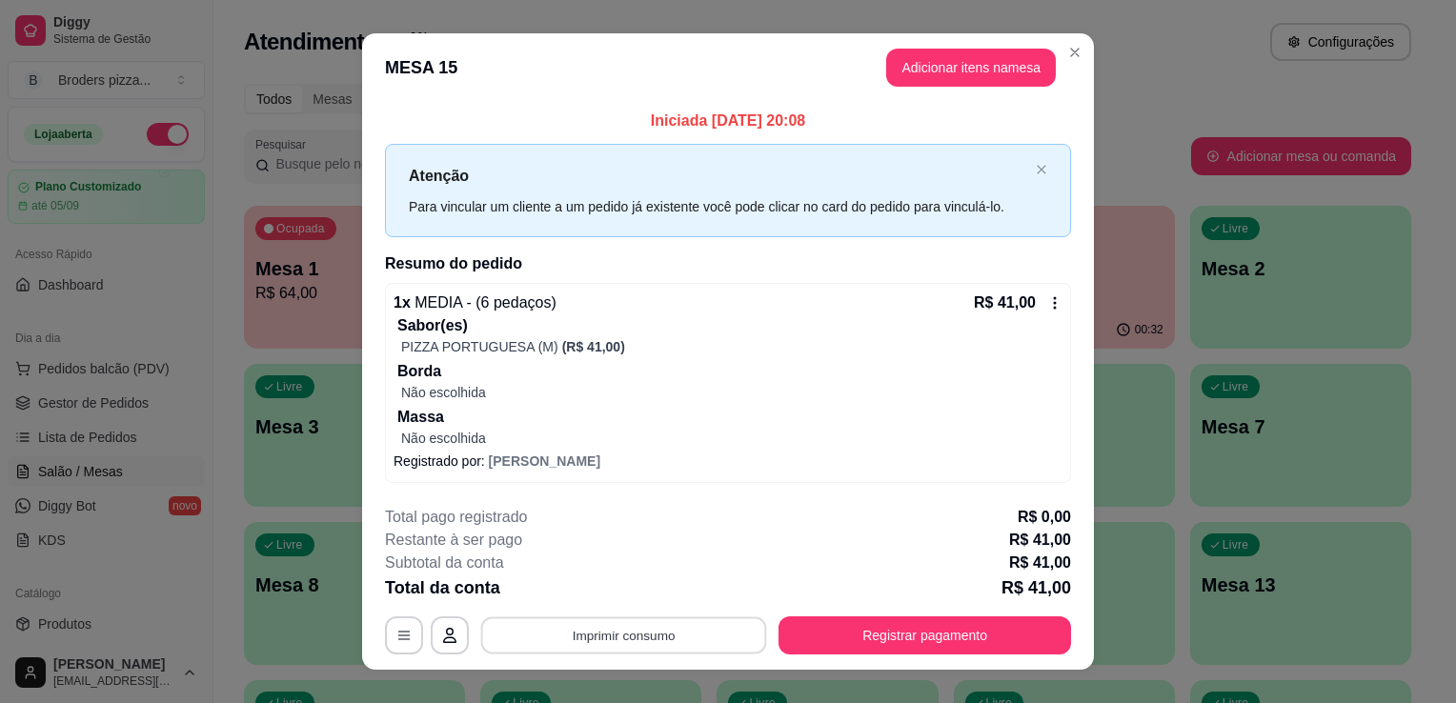
click at [558, 637] on button "Imprimir consumo" at bounding box center [624, 635] width 286 height 37
click at [576, 599] on button "IMPRESSORA" at bounding box center [623, 591] width 138 height 30
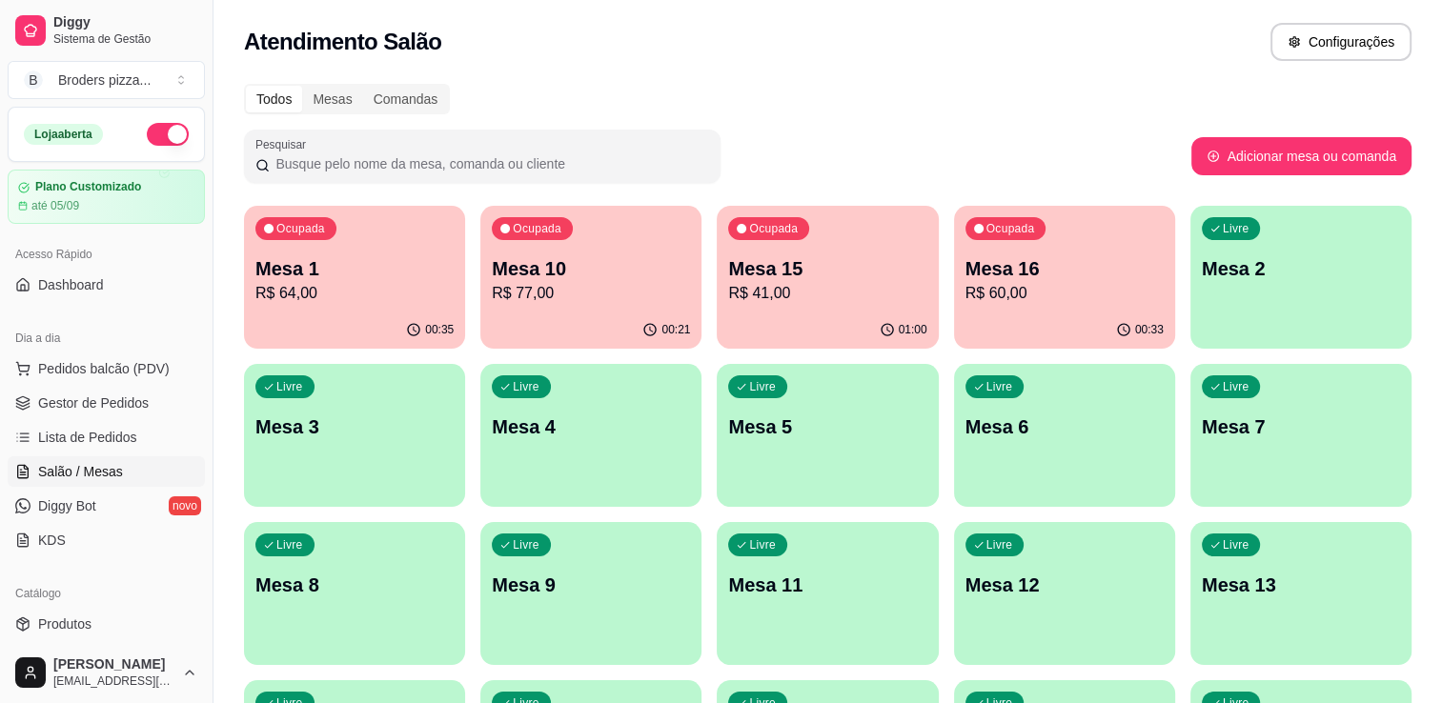
click at [787, 303] on p "R$ 41,00" at bounding box center [827, 293] width 198 height 23
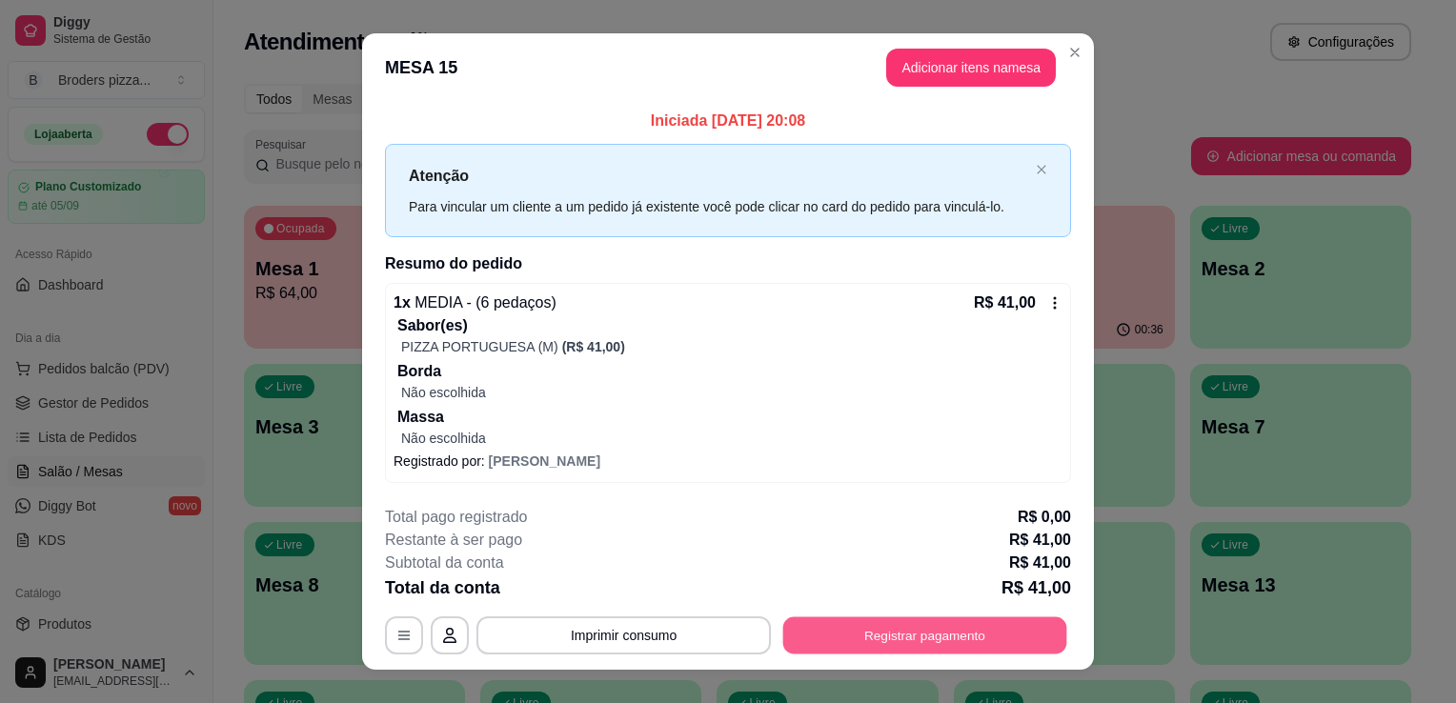
click at [942, 646] on button "Registrar pagamento" at bounding box center [925, 635] width 284 height 37
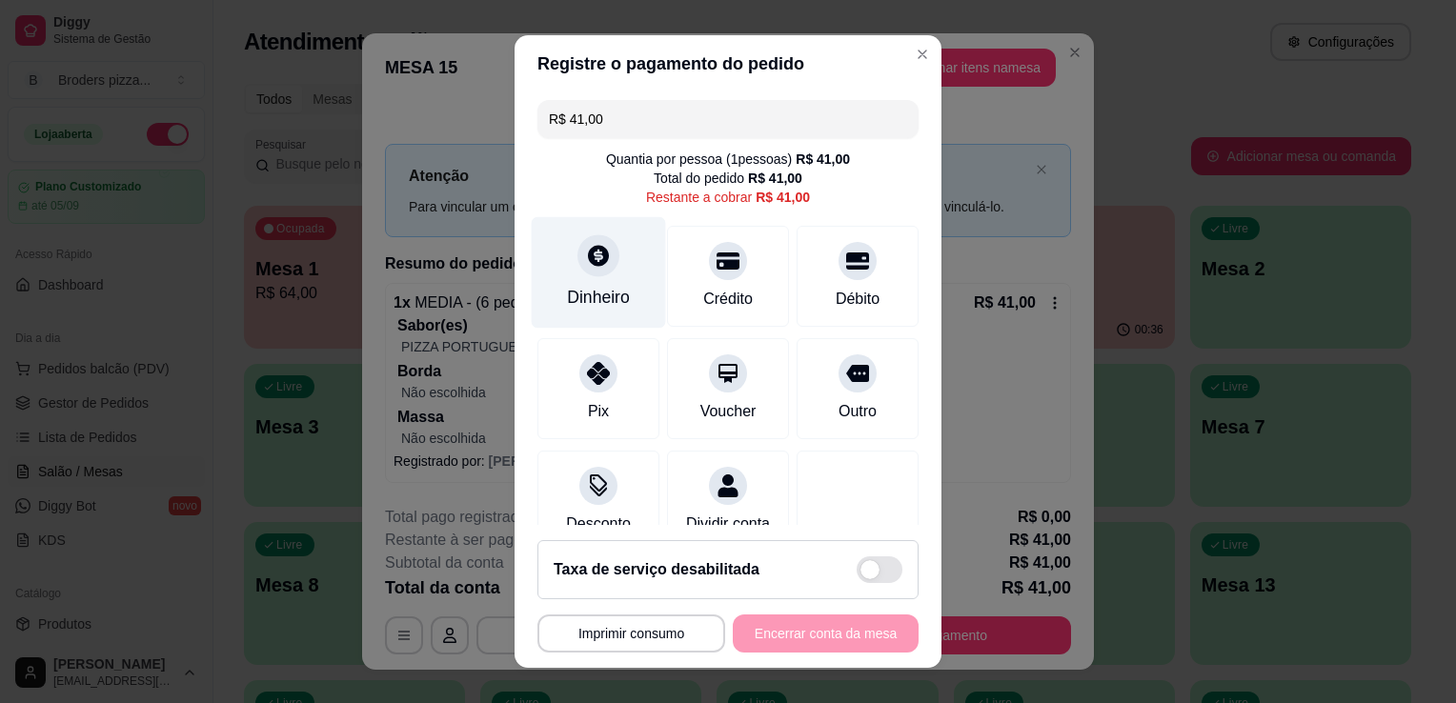
click at [611, 280] on div "Dinheiro" at bounding box center [599, 273] width 134 height 112
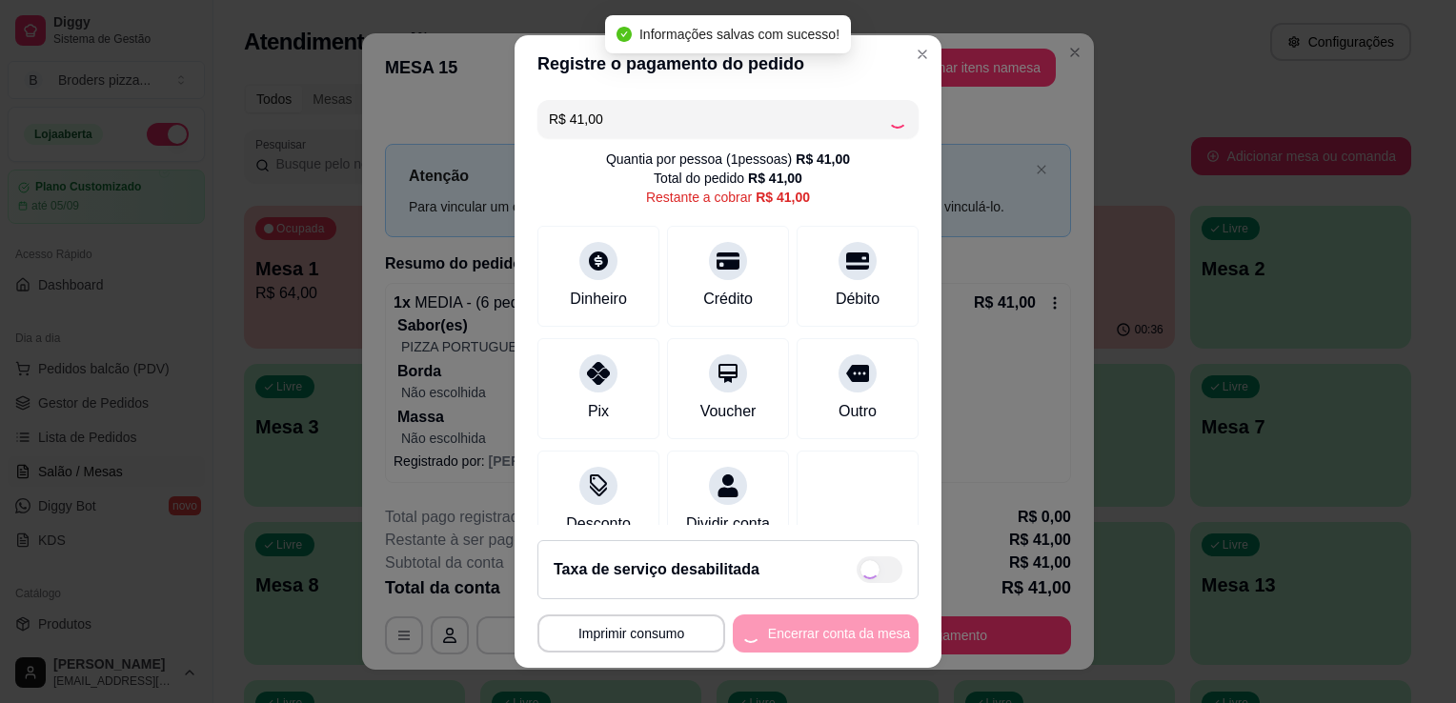
type input "R$ 0,00"
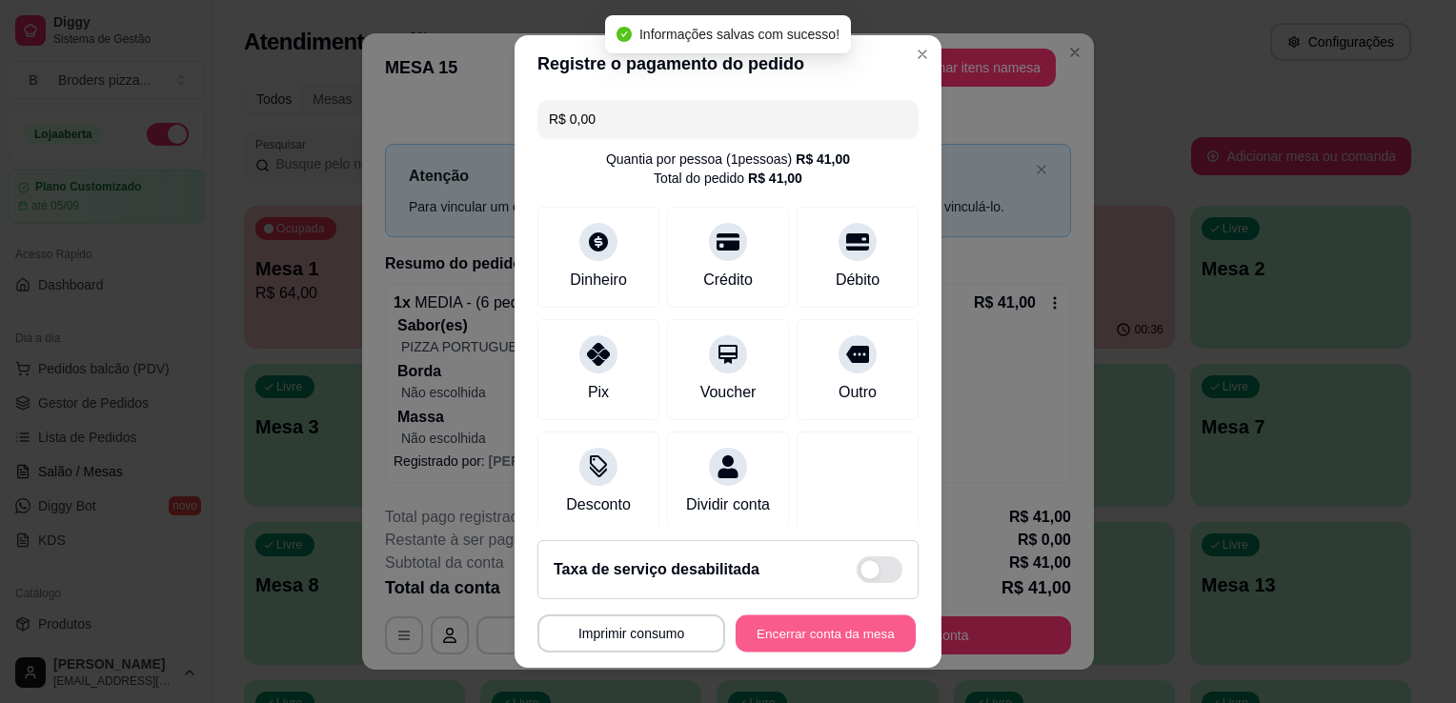
click at [825, 646] on button "Encerrar conta da mesa" at bounding box center [826, 634] width 180 height 37
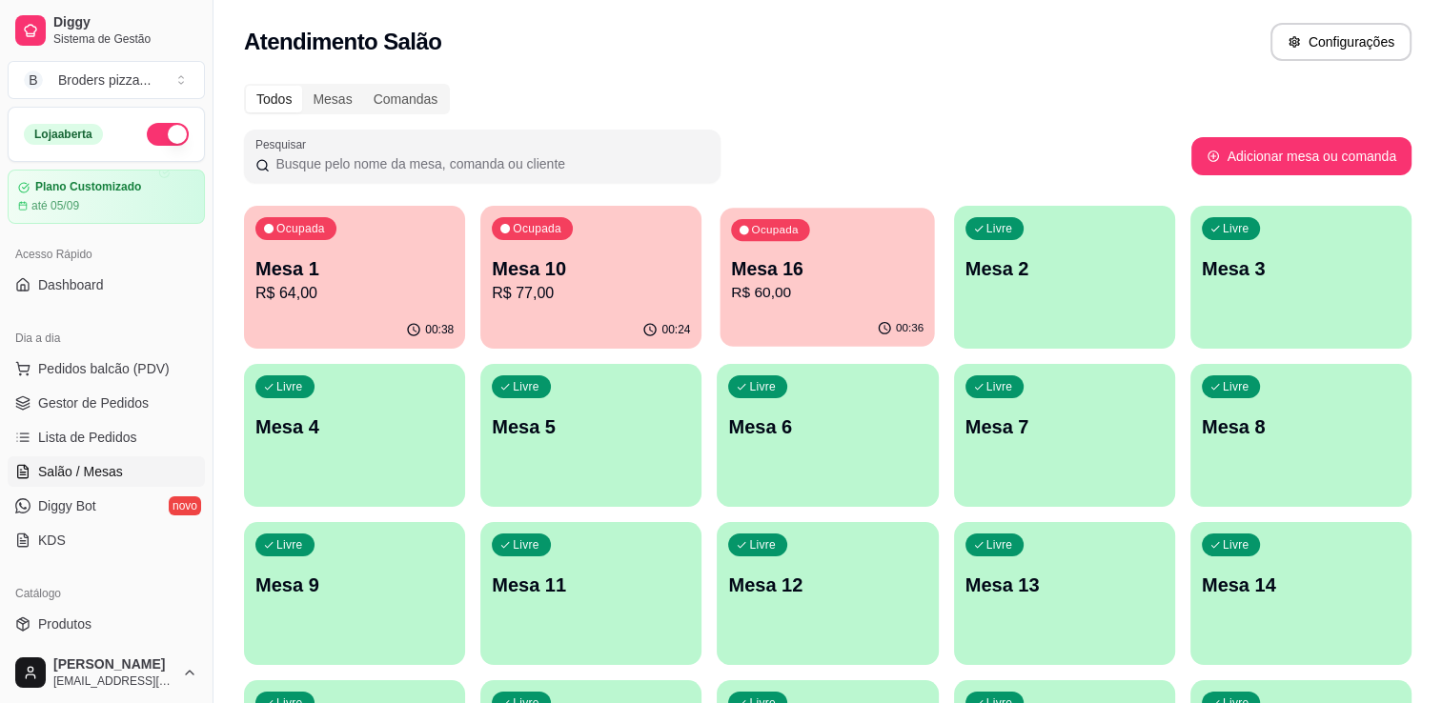
click at [831, 315] on div "00:36" at bounding box center [828, 329] width 214 height 36
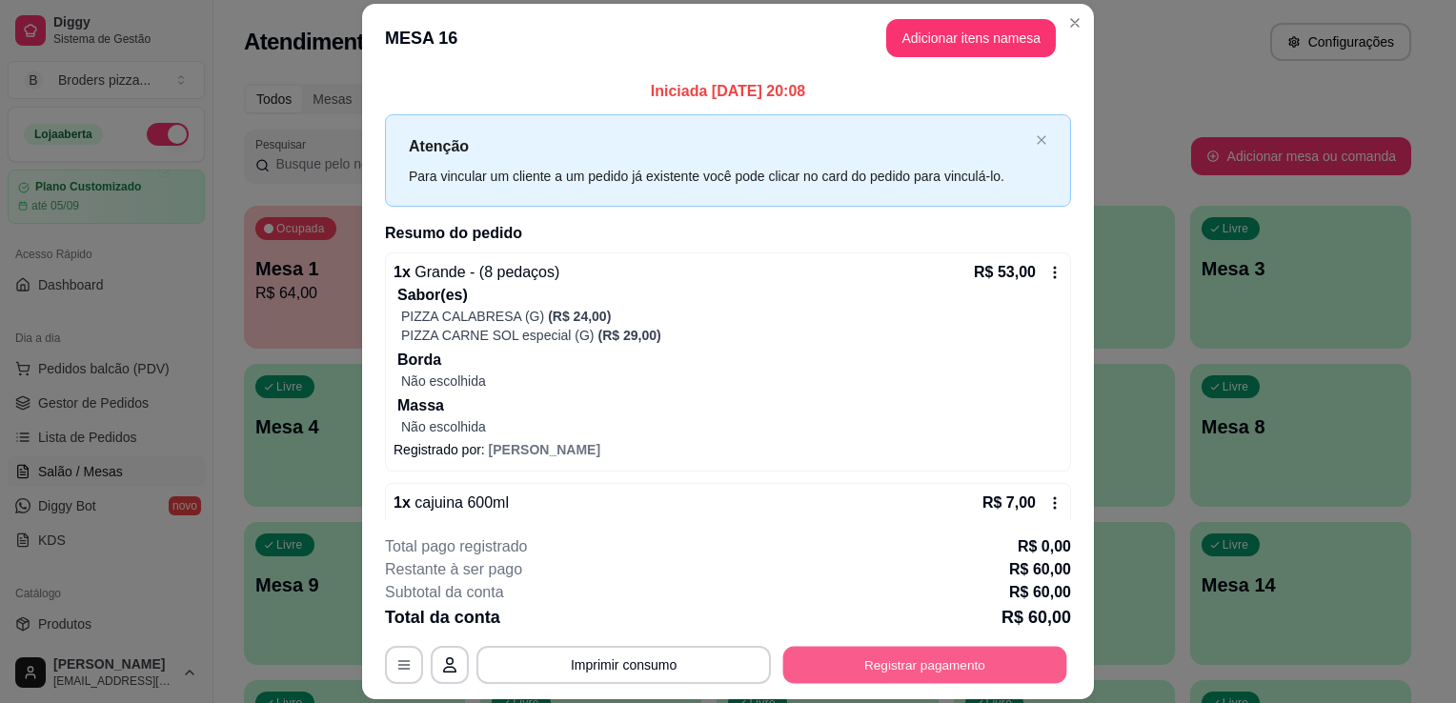
click at [970, 647] on button "Registrar pagamento" at bounding box center [925, 665] width 284 height 37
click at [930, 675] on button "Registrar pagamento" at bounding box center [925, 665] width 284 height 37
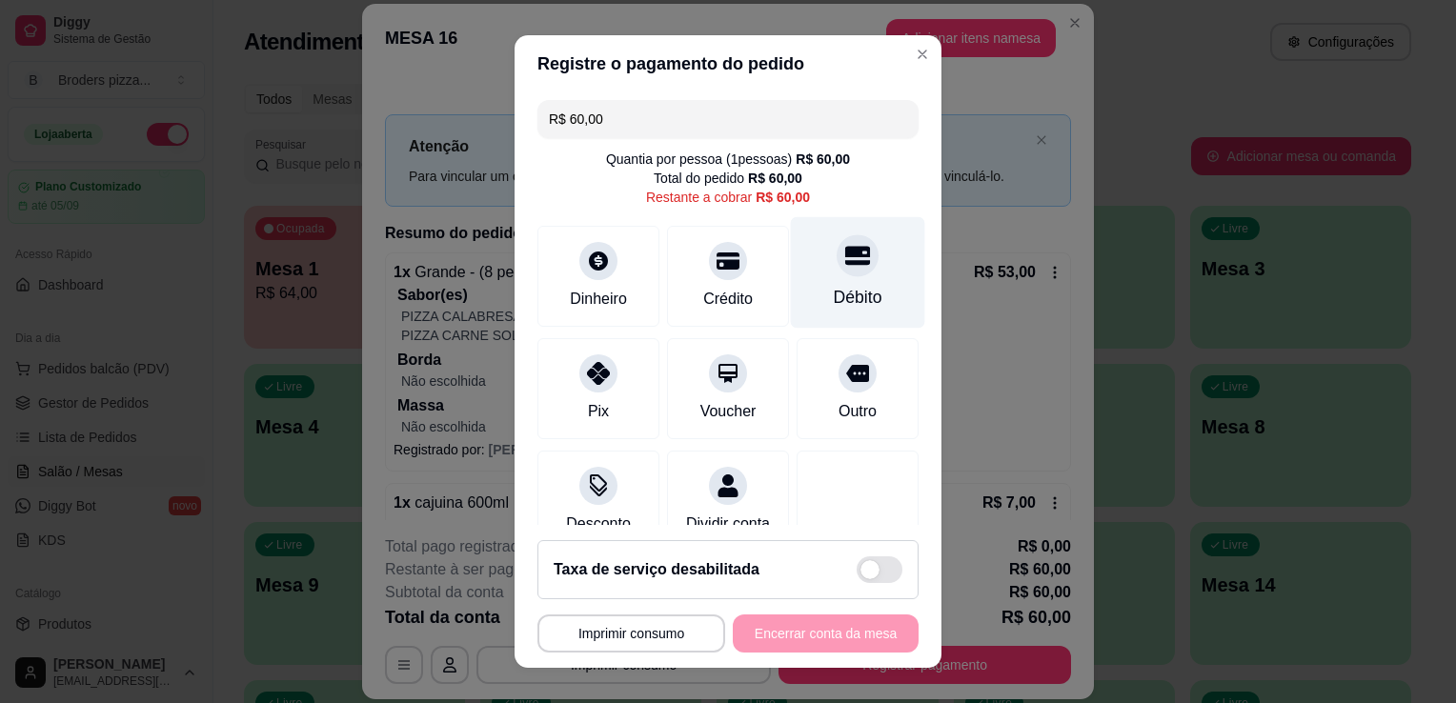
click at [843, 287] on div "Débito" at bounding box center [858, 297] width 49 height 25
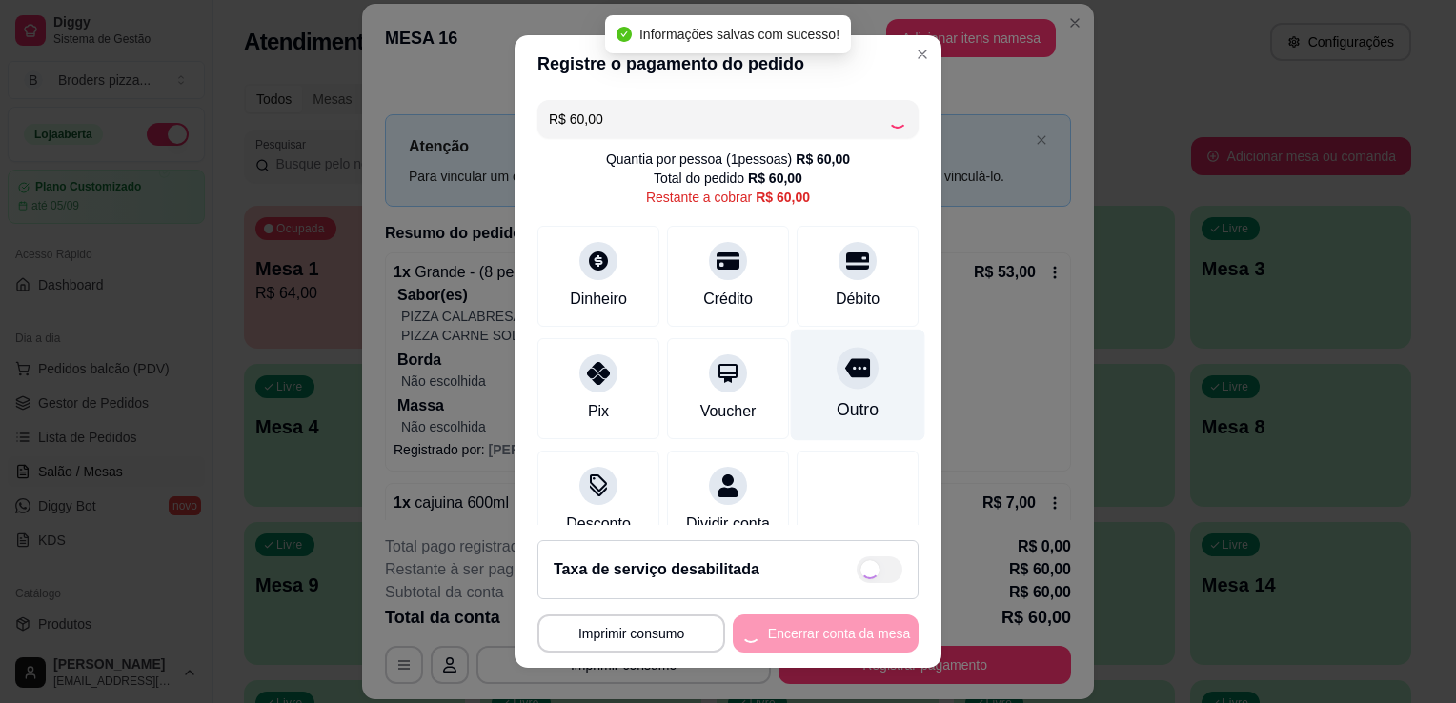
type input "R$ 0,00"
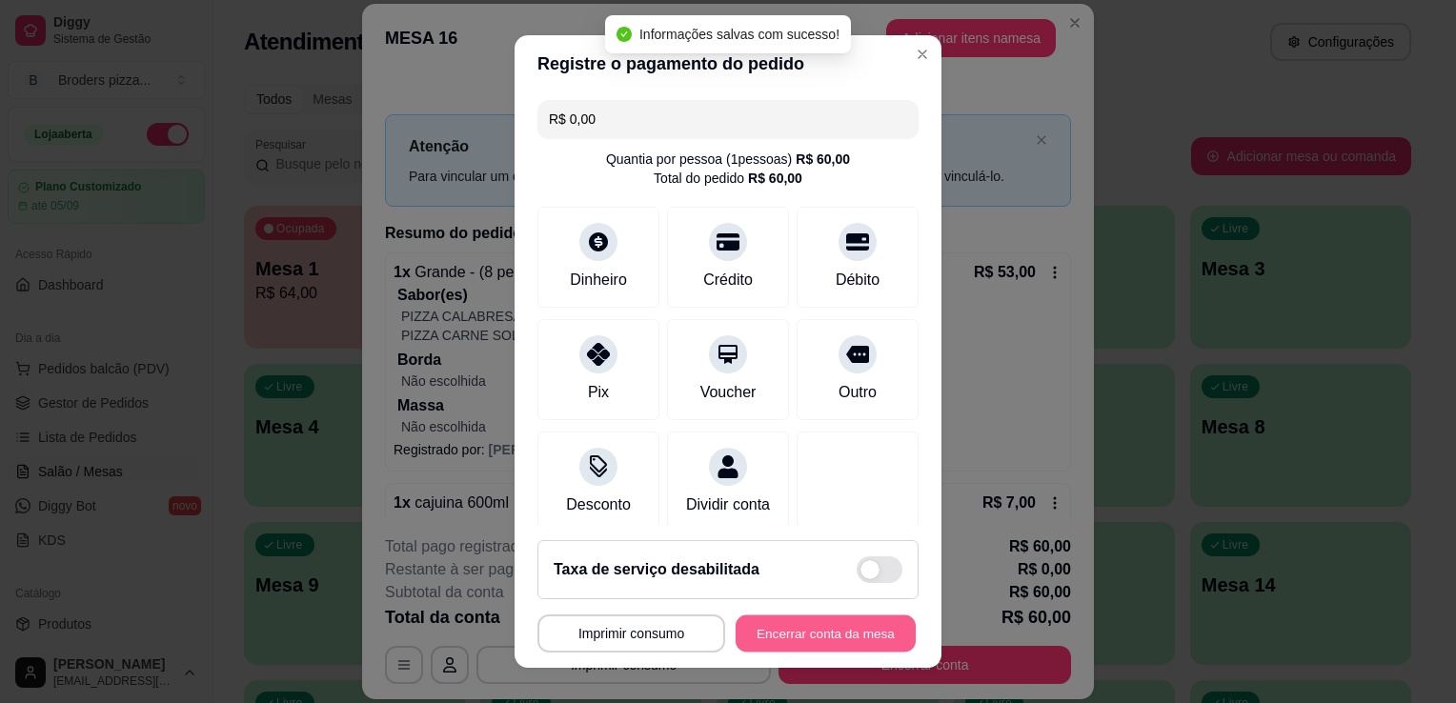
click at [808, 639] on button "Encerrar conta da mesa" at bounding box center [826, 634] width 180 height 37
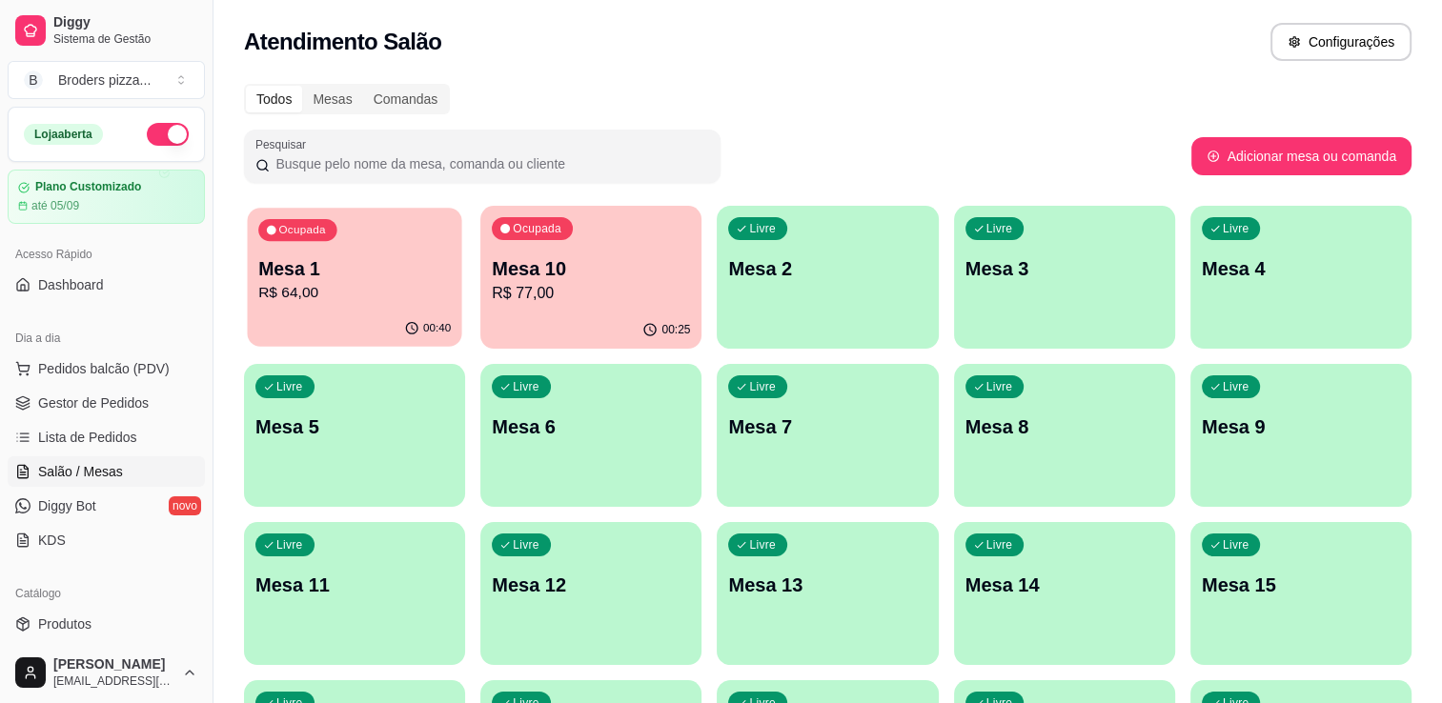
click at [265, 244] on div "Ocupada Mesa 1 R$ 64,00" at bounding box center [354, 259] width 214 height 103
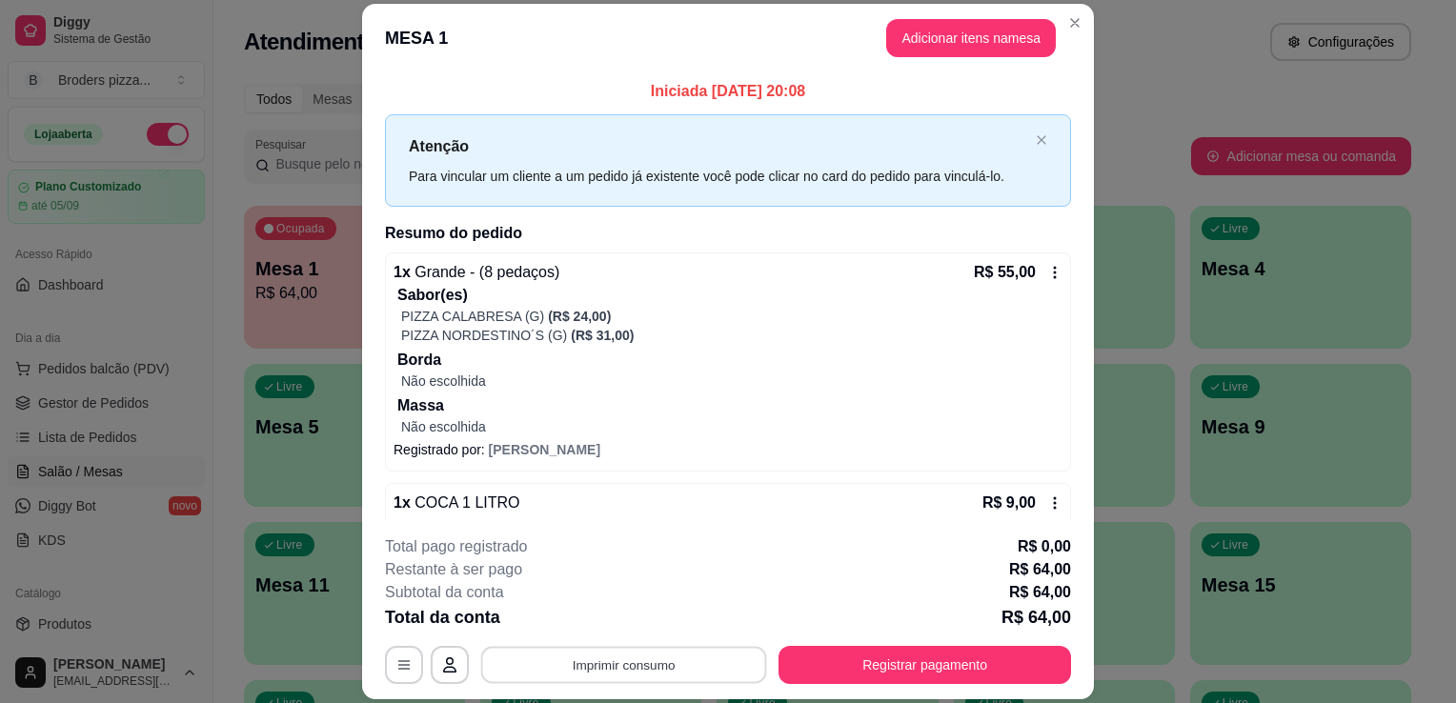
click at [643, 675] on button "Imprimir consumo" at bounding box center [624, 665] width 286 height 37
click at [620, 632] on button "IMPRESSORA" at bounding box center [622, 622] width 133 height 30
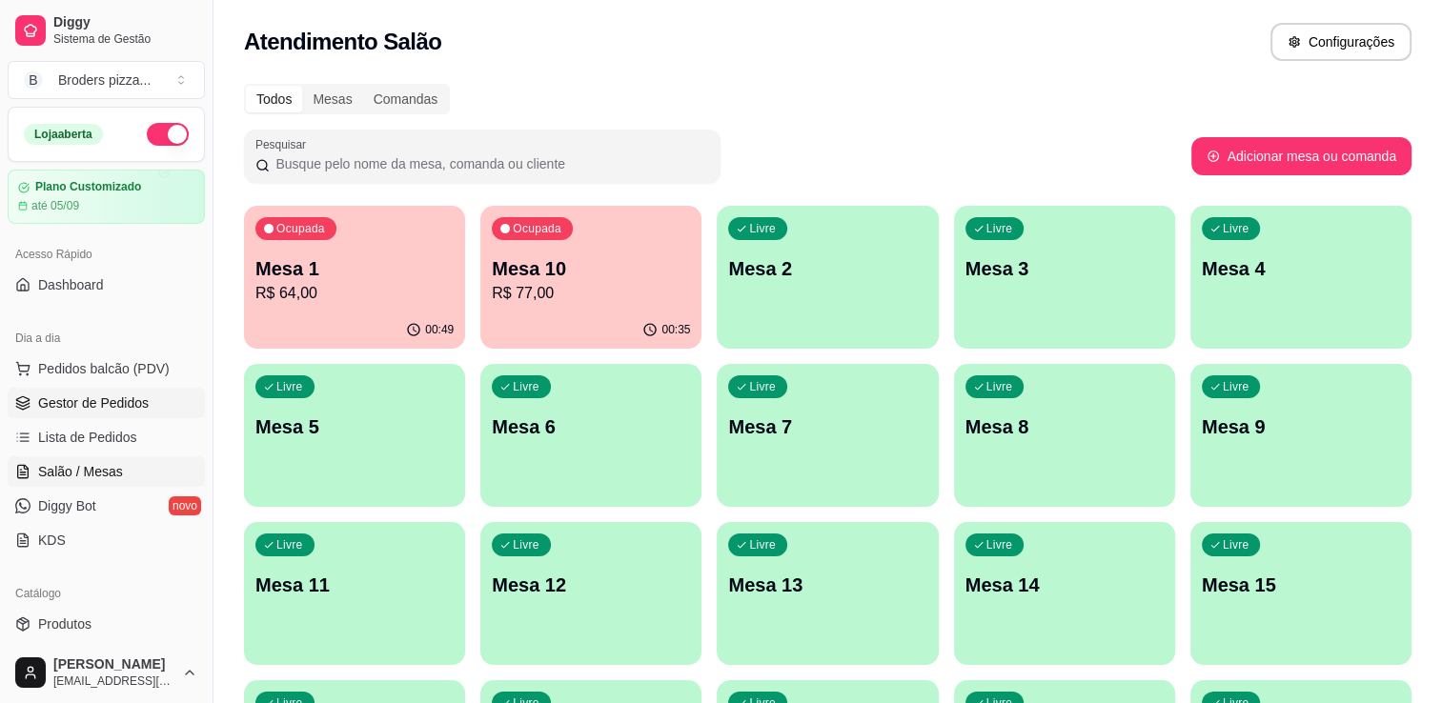
click at [39, 398] on span "Gestor de Pedidos" at bounding box center [93, 403] width 111 height 19
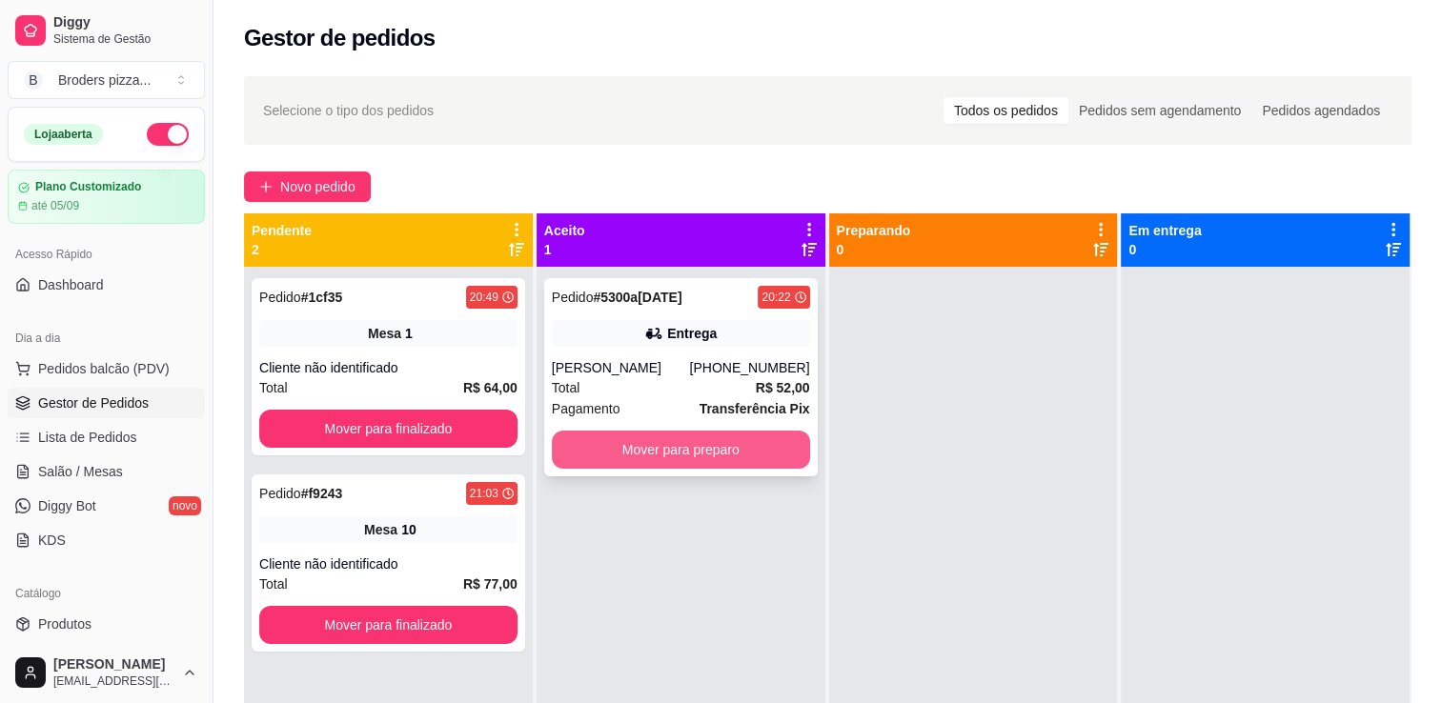
click at [643, 447] on button "Mover para preparo" at bounding box center [681, 450] width 258 height 38
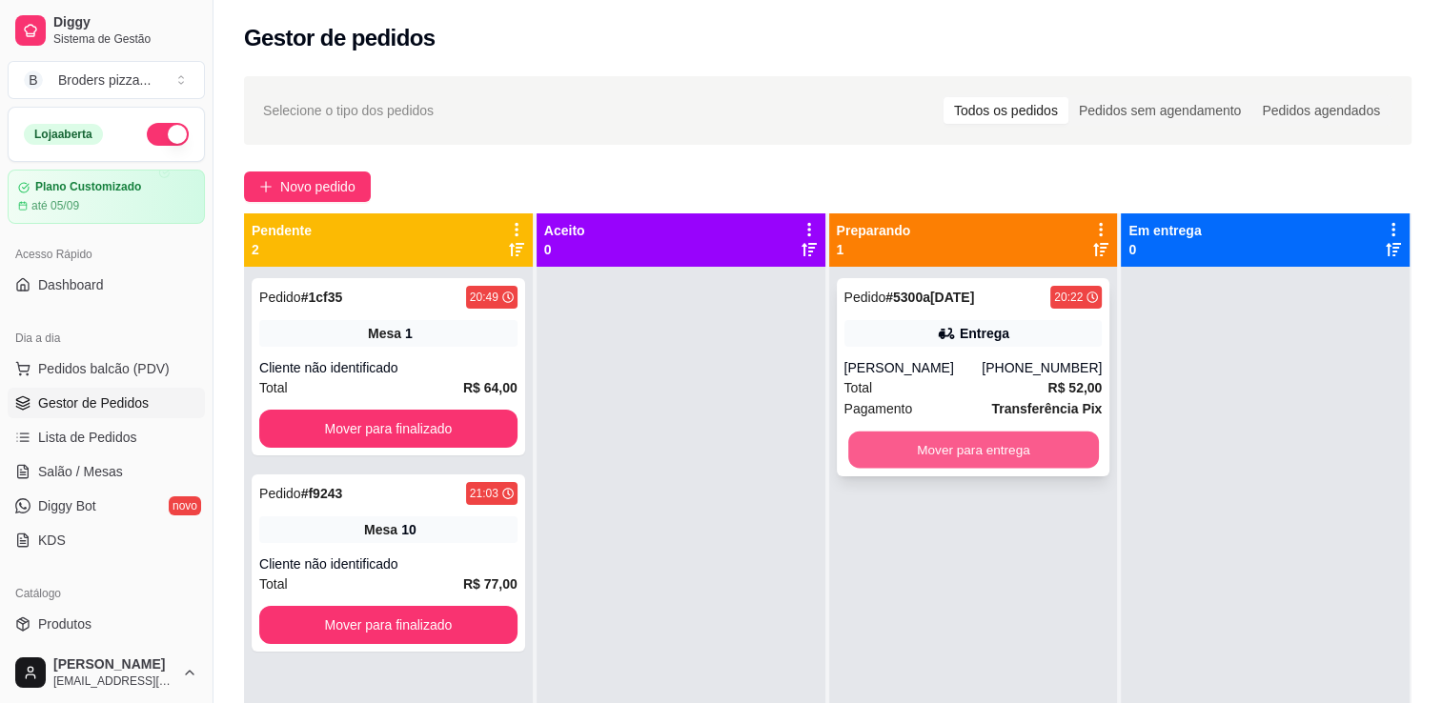
click at [914, 437] on button "Mover para entrega" at bounding box center [973, 450] width 251 height 37
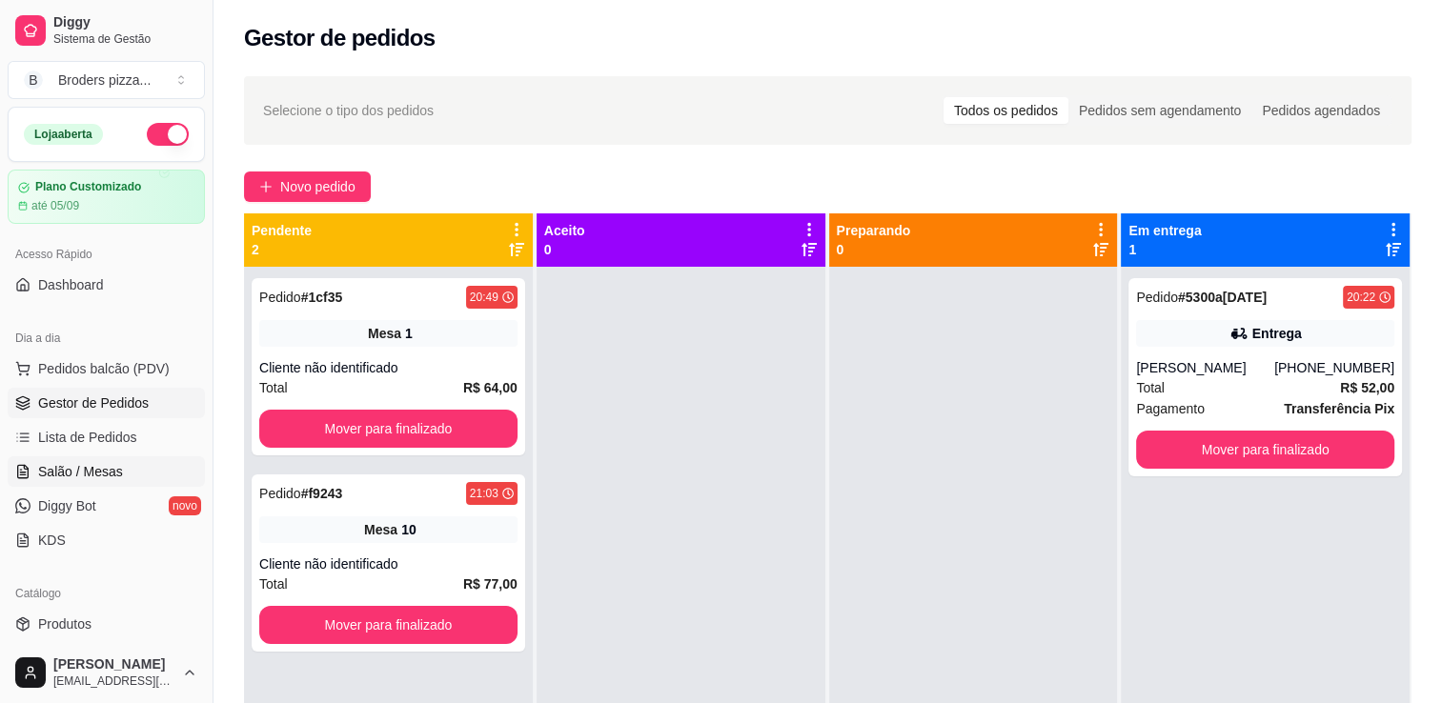
click at [86, 469] on span "Salão / Mesas" at bounding box center [80, 471] width 85 height 19
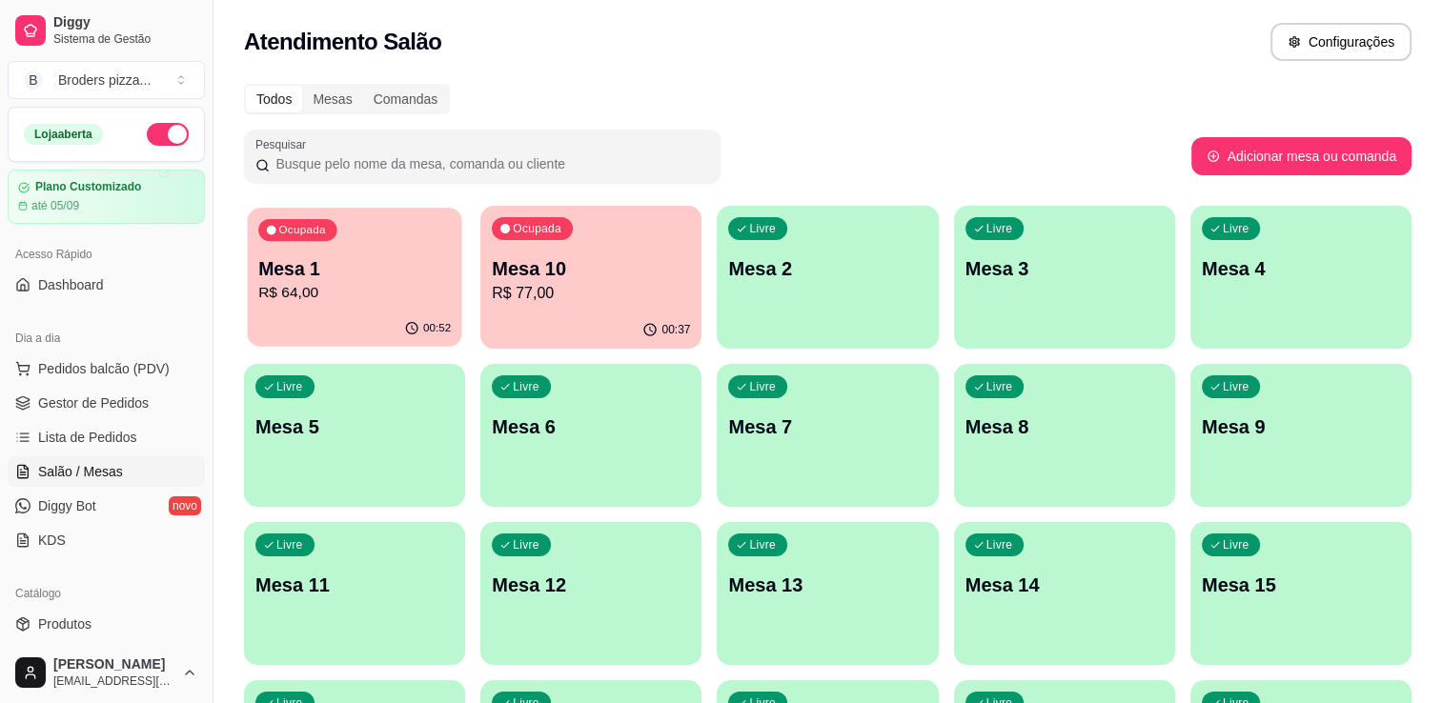
click at [391, 318] on div "00:52" at bounding box center [354, 329] width 214 height 36
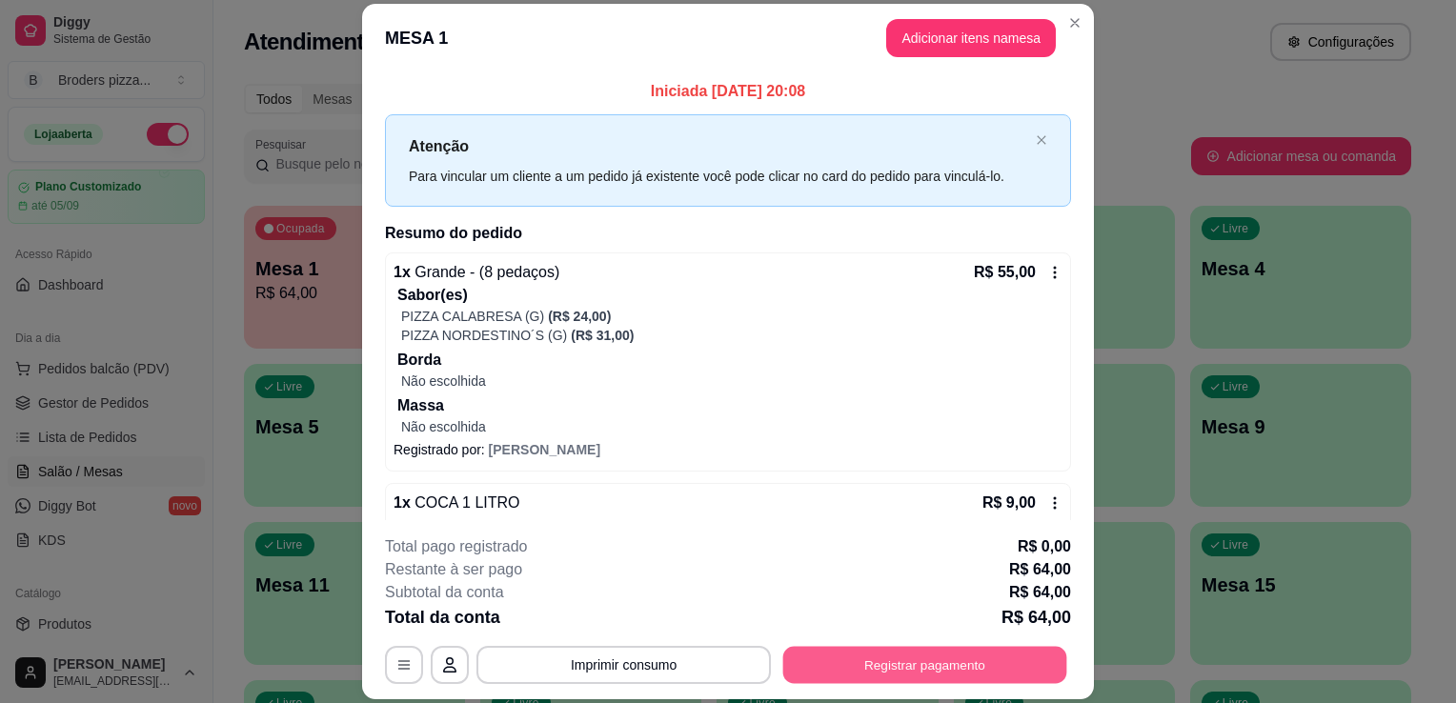
click at [857, 664] on button "Registrar pagamento" at bounding box center [925, 665] width 284 height 37
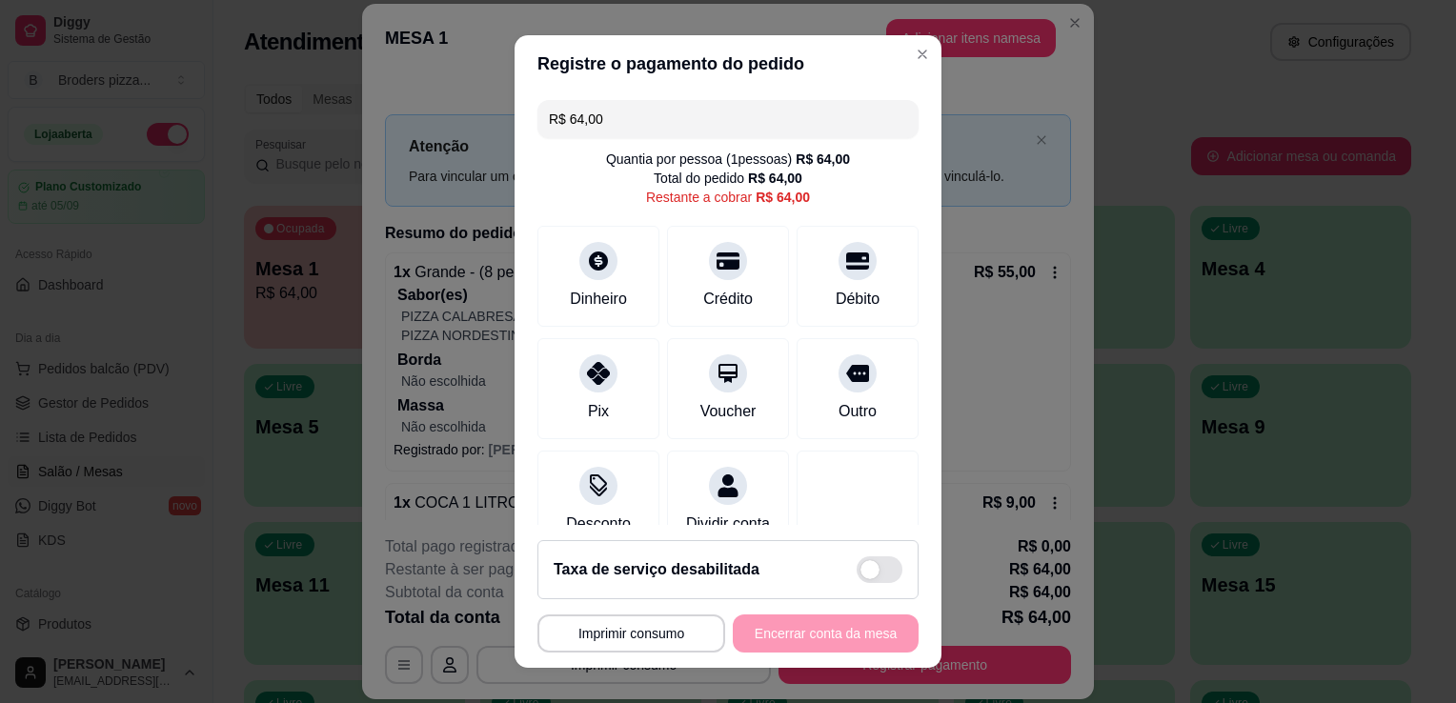
click at [610, 123] on input "R$ 64,00" at bounding box center [728, 119] width 358 height 38
click at [595, 243] on icon at bounding box center [598, 255] width 25 height 25
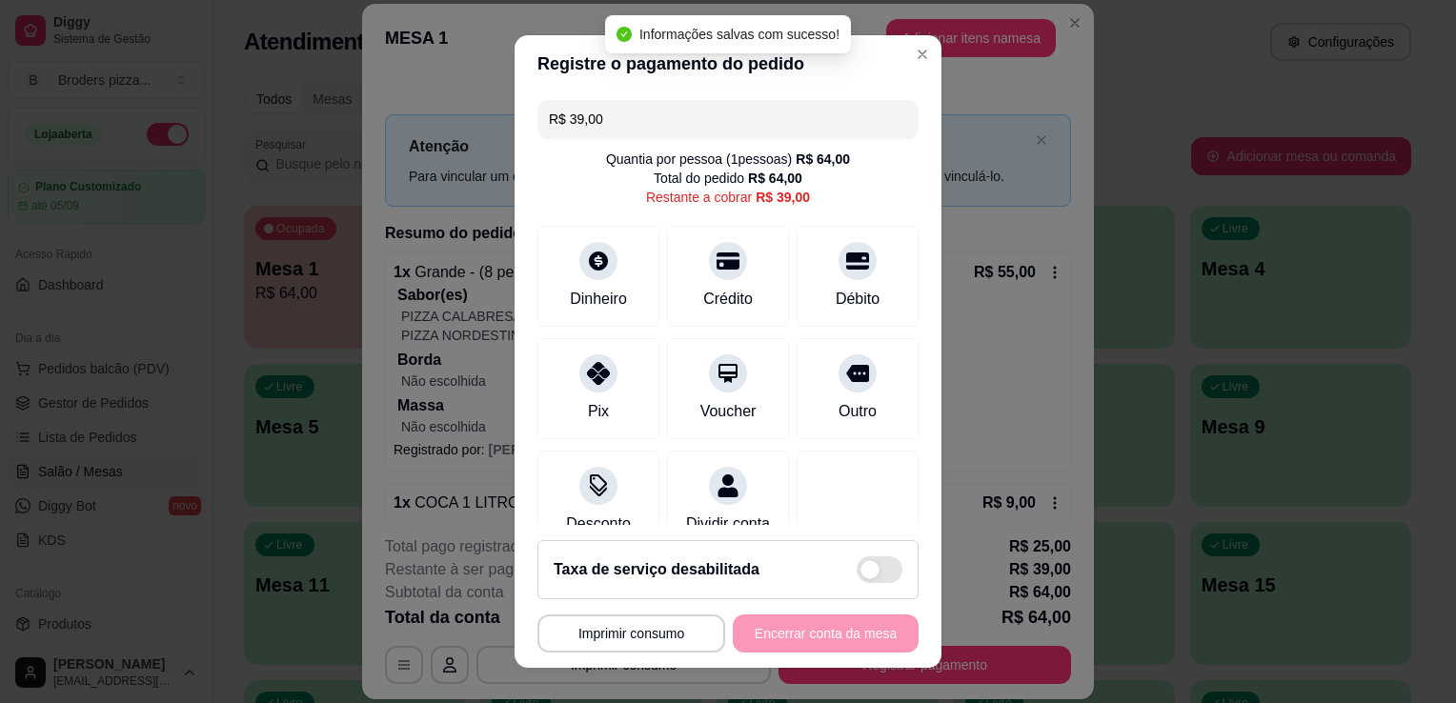
click at [619, 105] on input "R$ 39,00" at bounding box center [728, 119] width 358 height 38
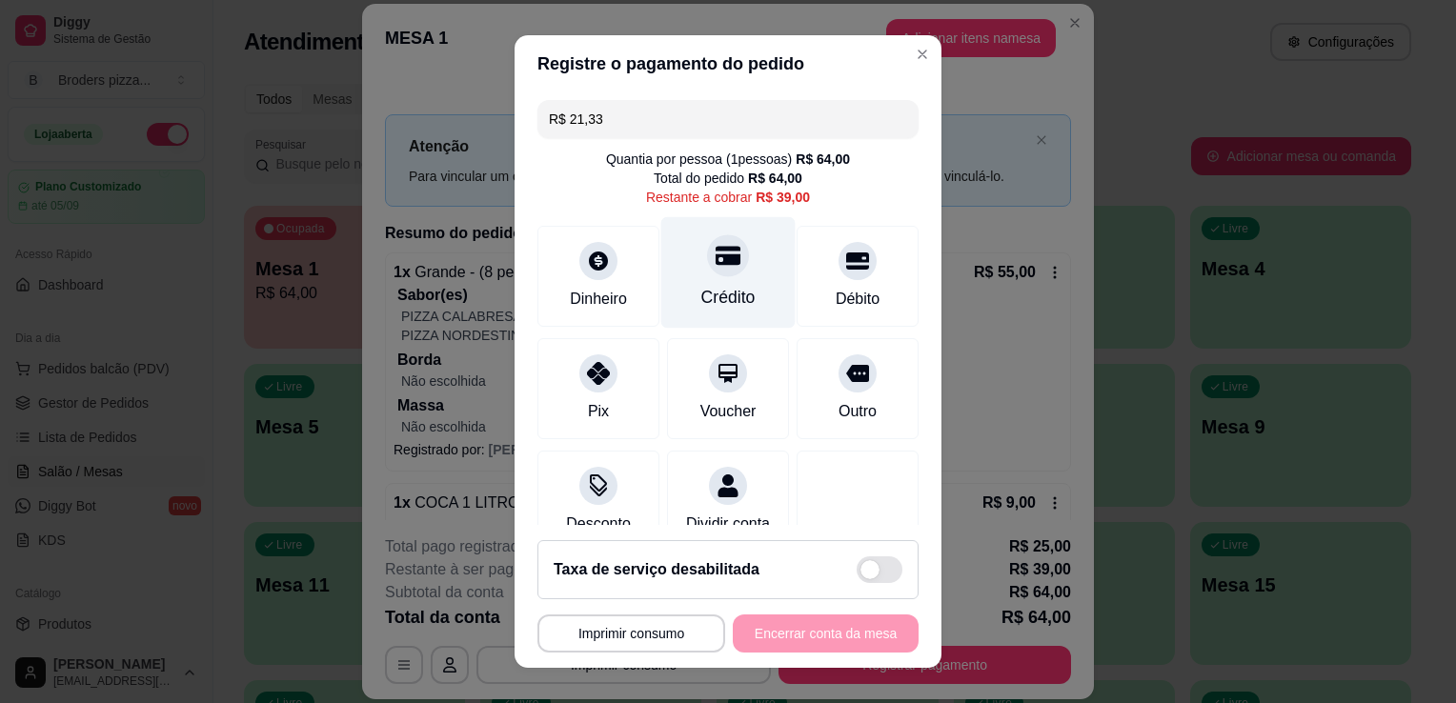
click at [749, 263] on div "Crédito" at bounding box center [728, 273] width 134 height 112
click at [707, 273] on div at bounding box center [728, 255] width 42 height 42
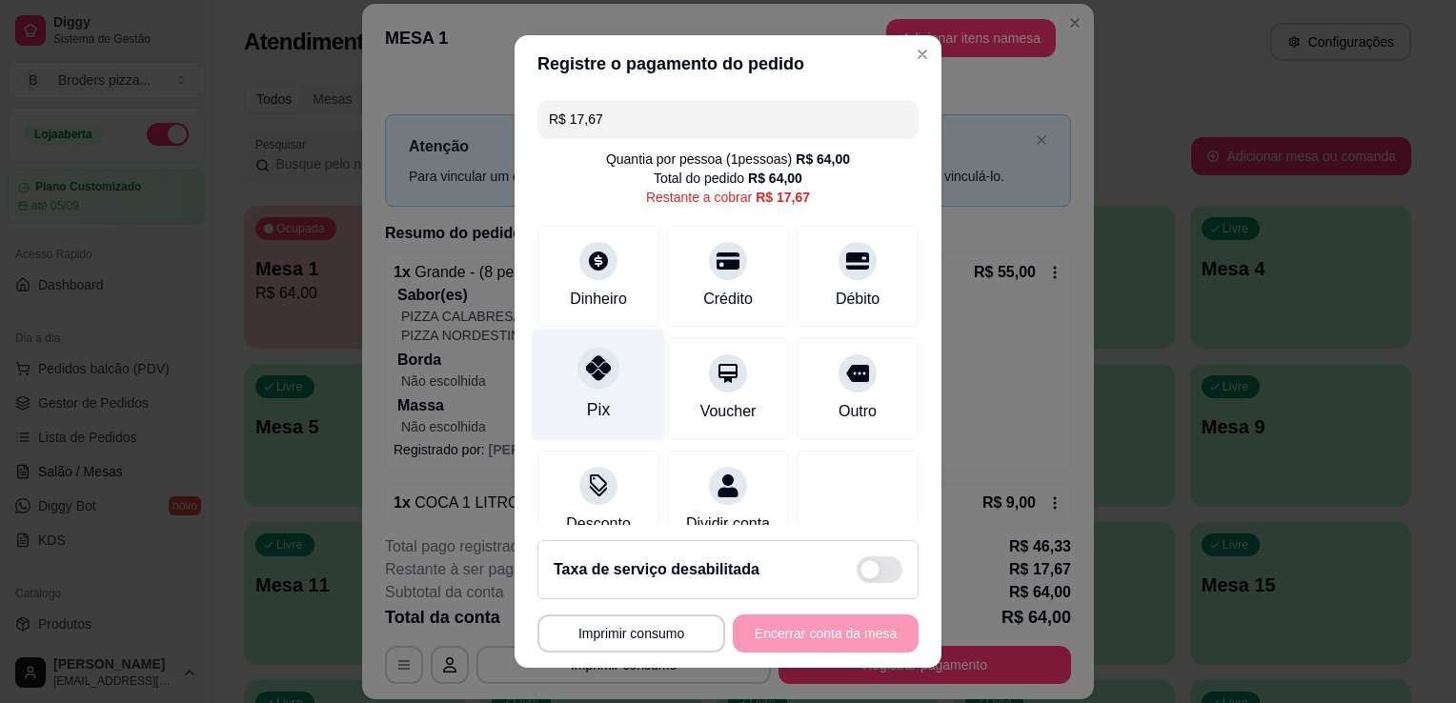
click at [587, 405] on div "Pix" at bounding box center [598, 409] width 23 height 25
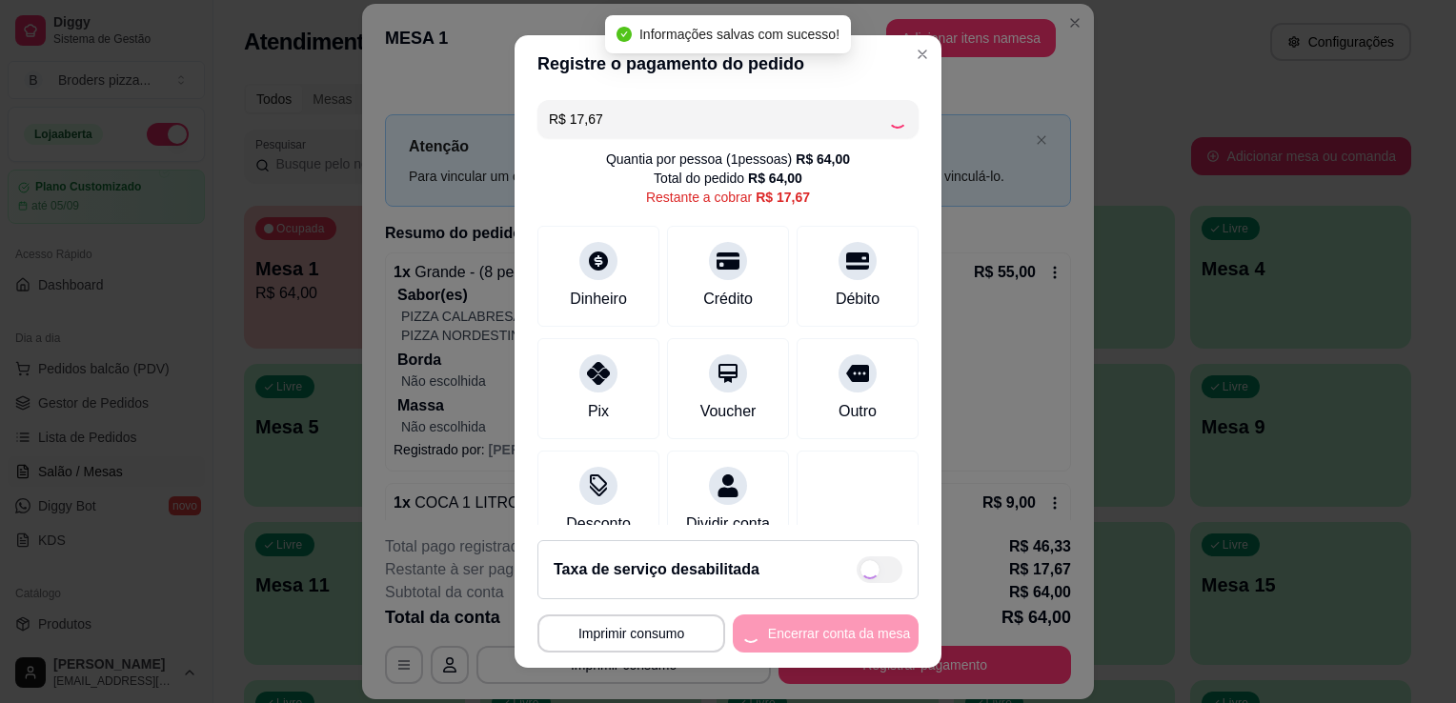
type input "R$ 0,00"
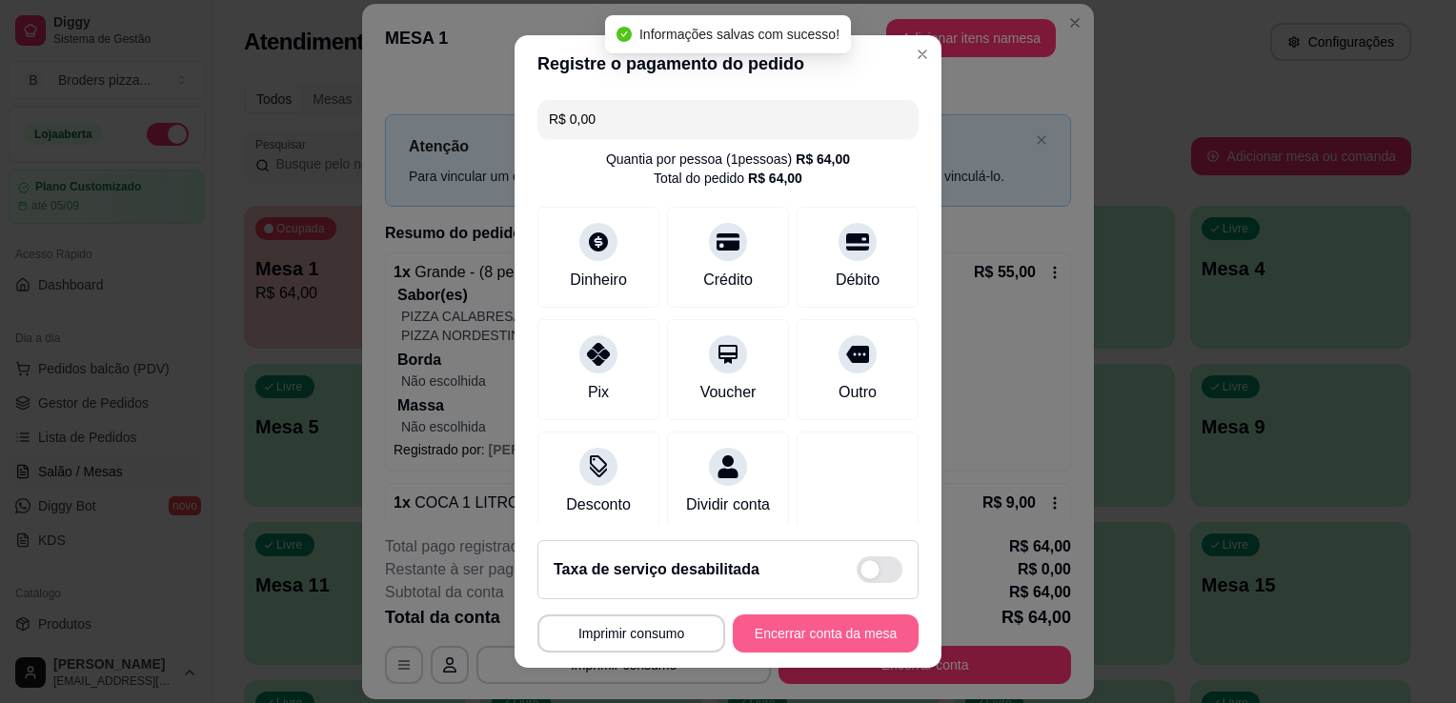
click at [820, 647] on button "Encerrar conta da mesa" at bounding box center [826, 634] width 186 height 38
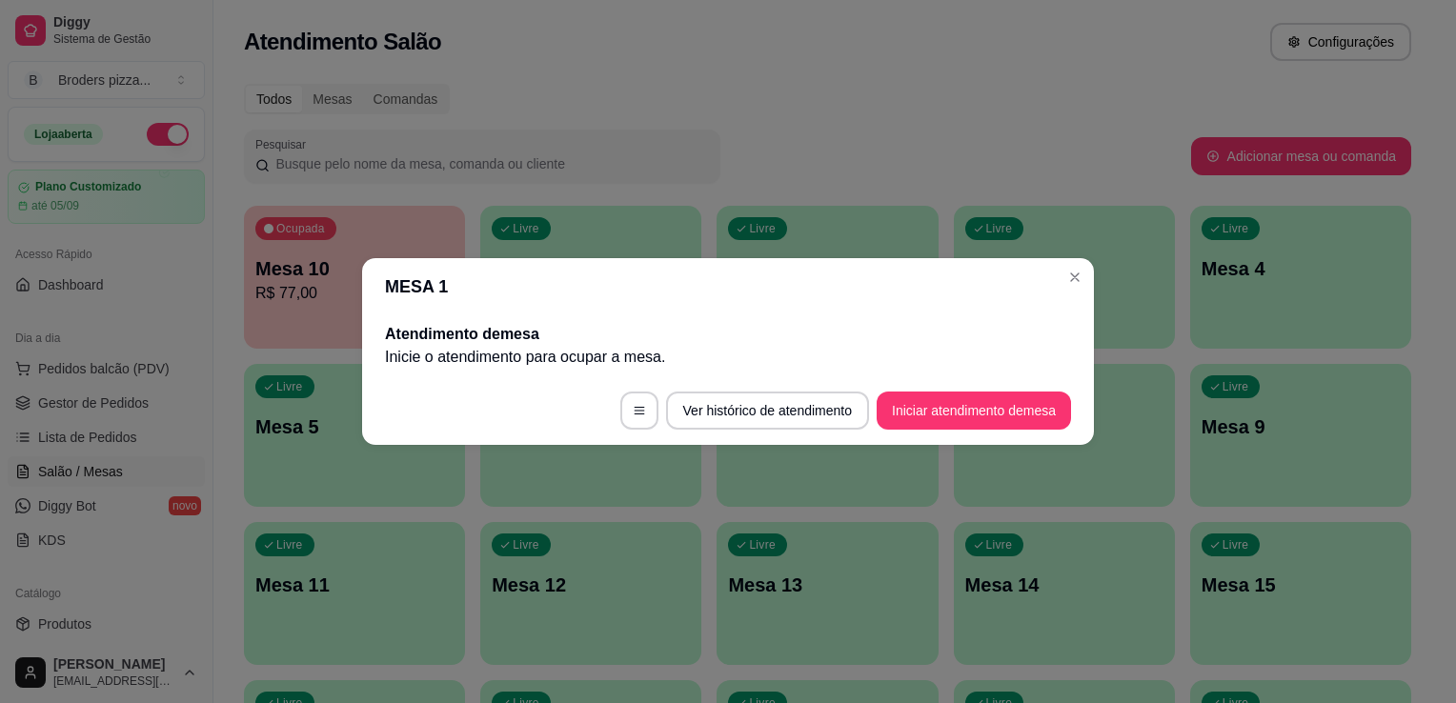
click at [1066, 368] on p "Inicie o atendimento para ocupar a mesa ." at bounding box center [728, 357] width 686 height 23
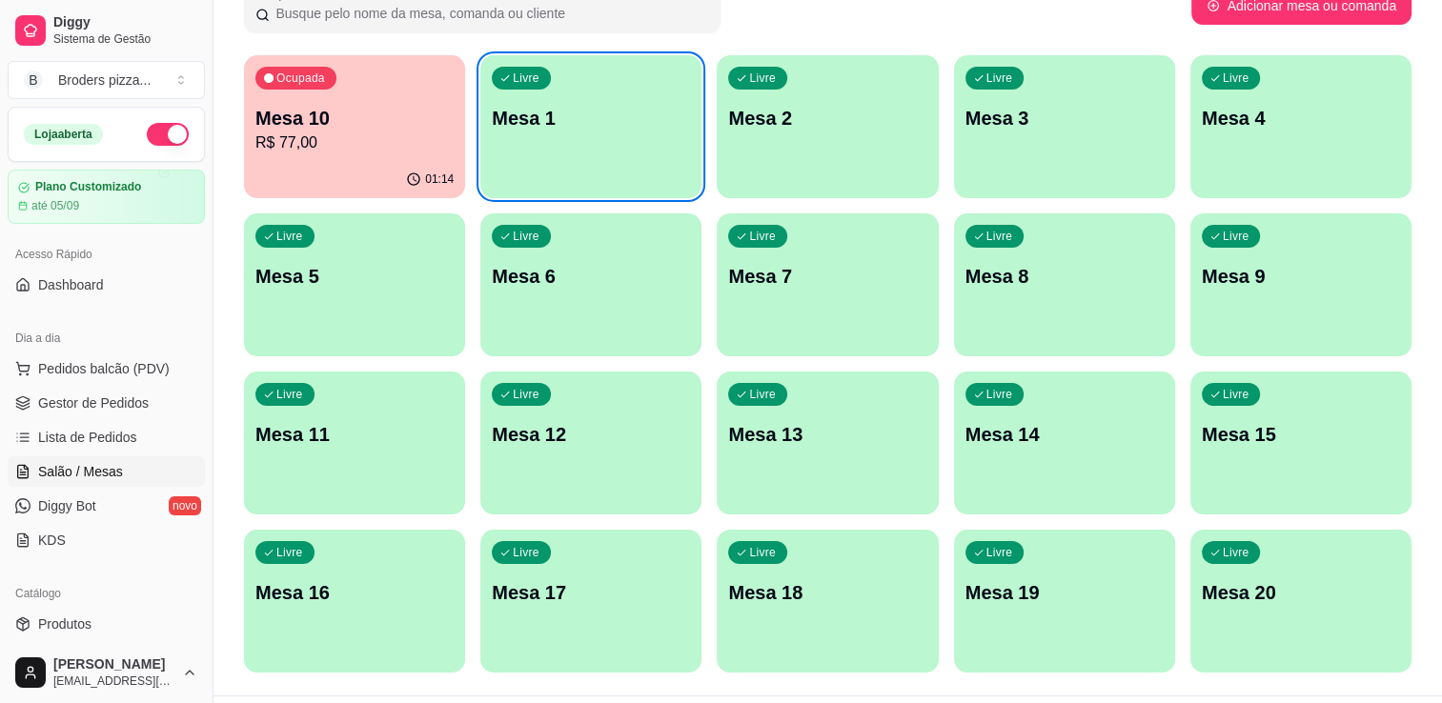
scroll to position [152, 0]
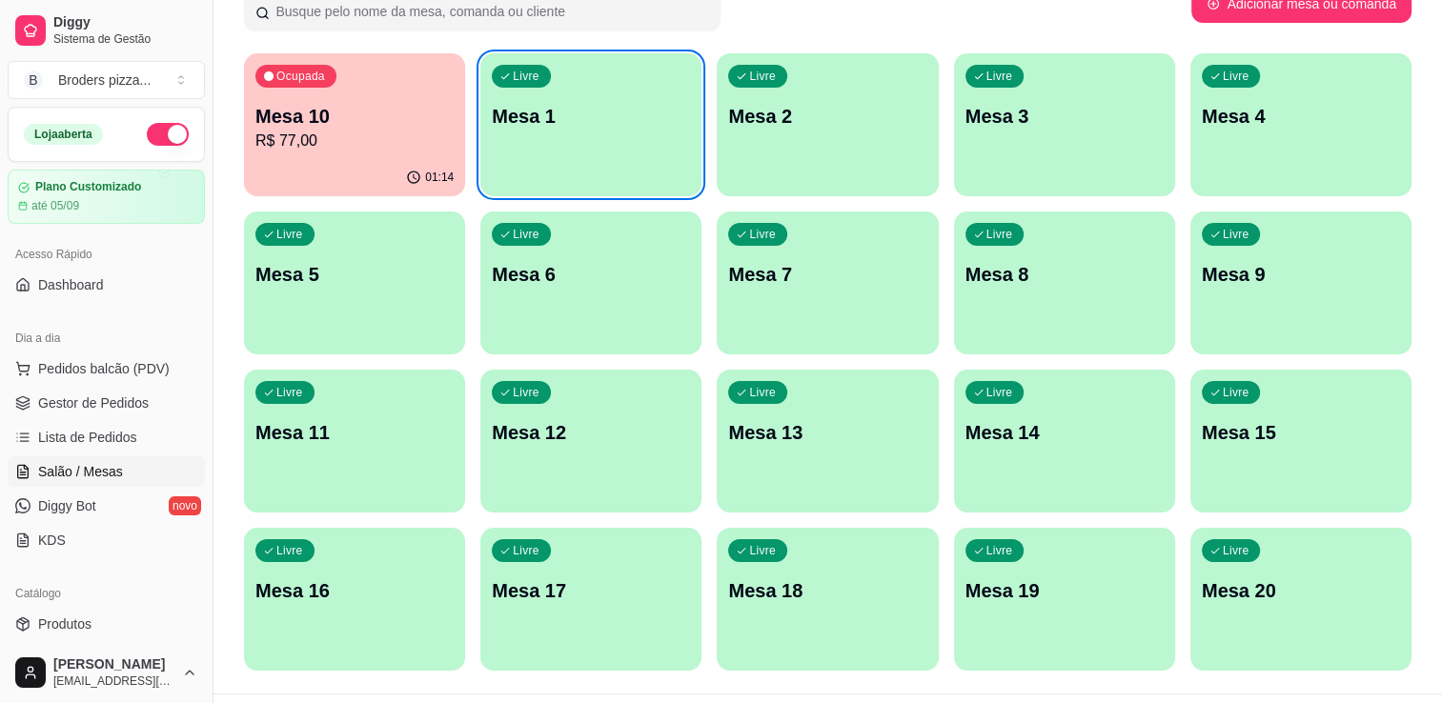
click at [194, 322] on div "Dia a dia Pedidos balcão (PDV) Gestor de Pedidos Lista de Pedidos Salão / Mesas…" at bounding box center [106, 439] width 213 height 248
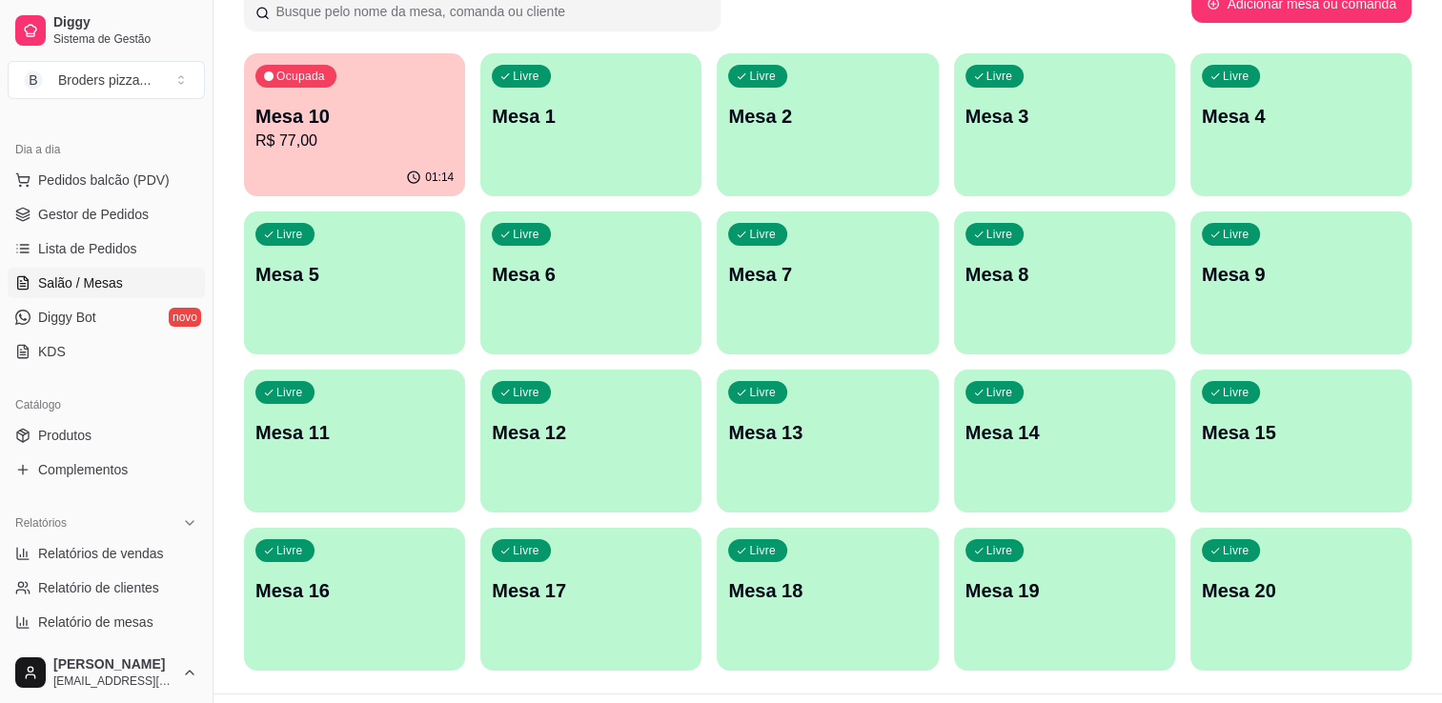
scroll to position [191, 0]
click at [134, 558] on span "Relatórios de vendas" at bounding box center [101, 551] width 126 height 19
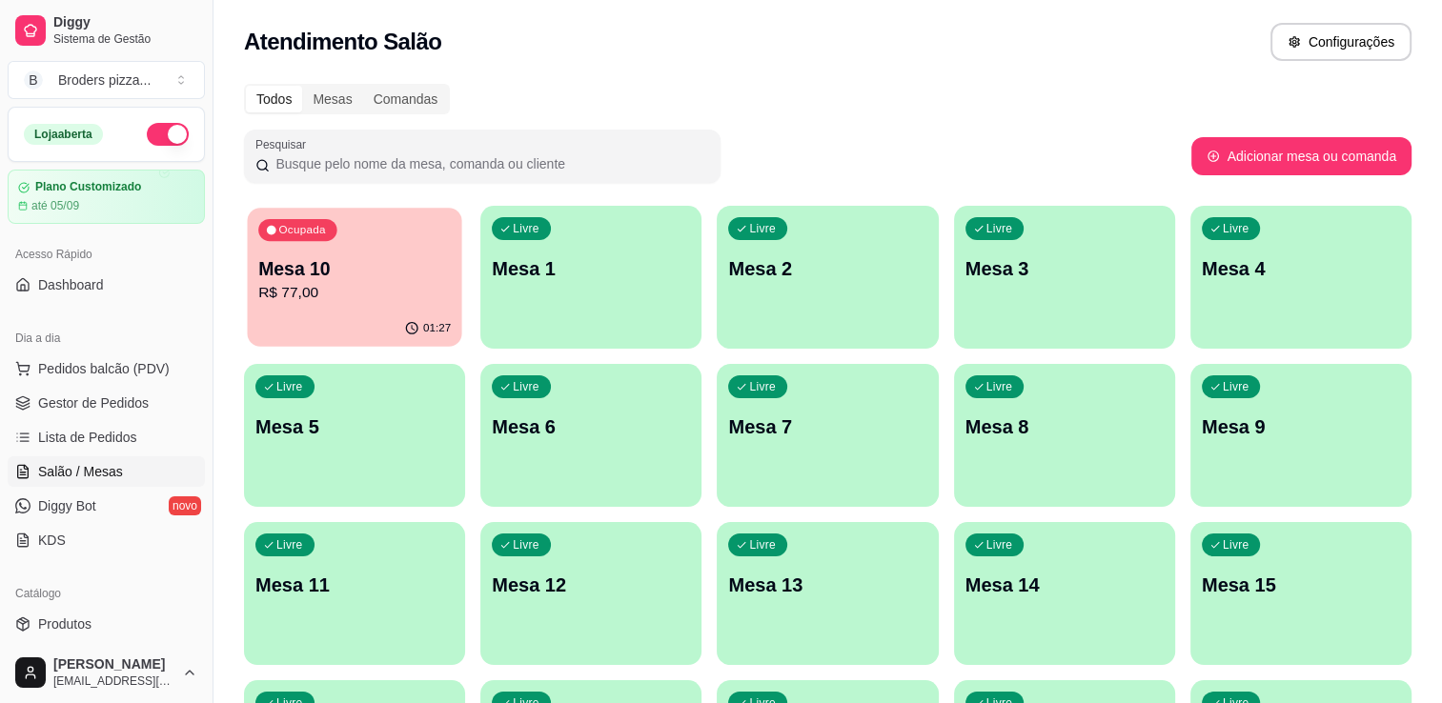
click at [327, 284] on p "R$ 77,00" at bounding box center [354, 293] width 193 height 22
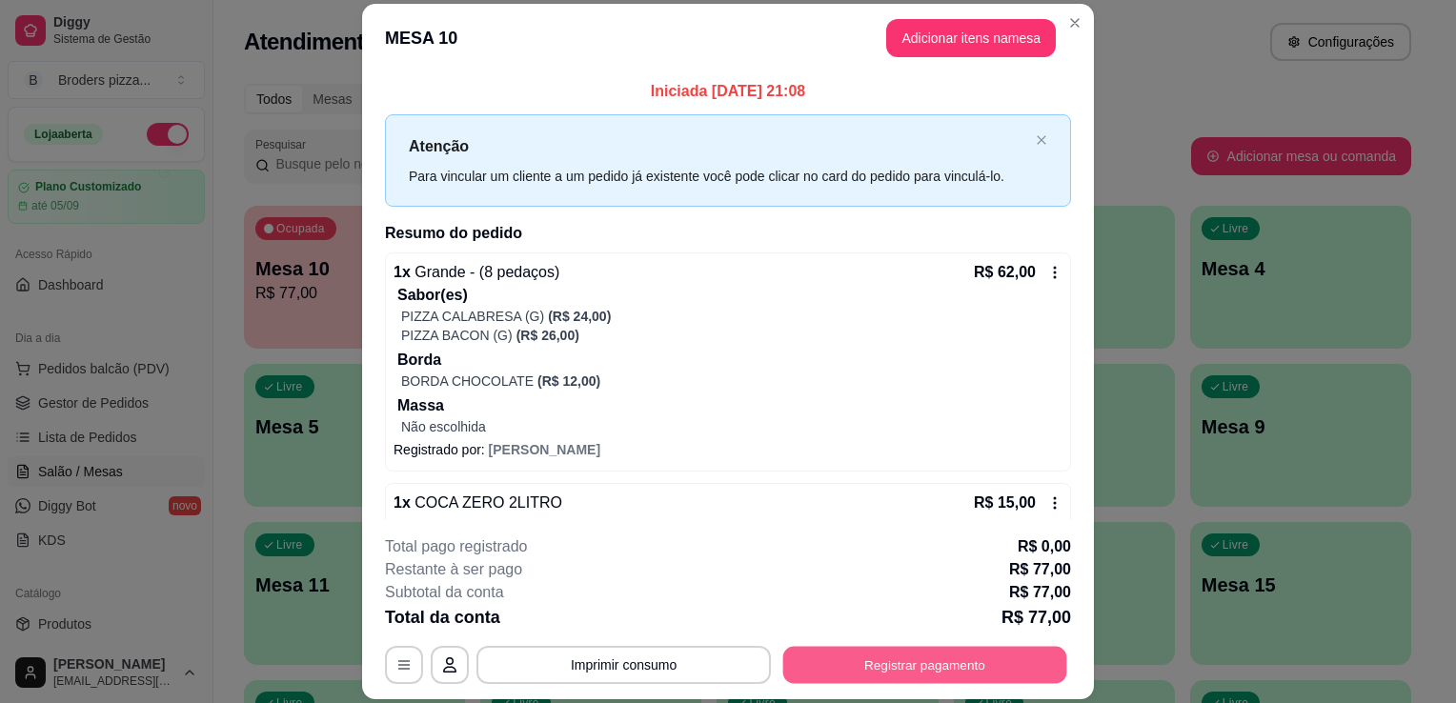
click at [911, 649] on button "Registrar pagamento" at bounding box center [925, 665] width 284 height 37
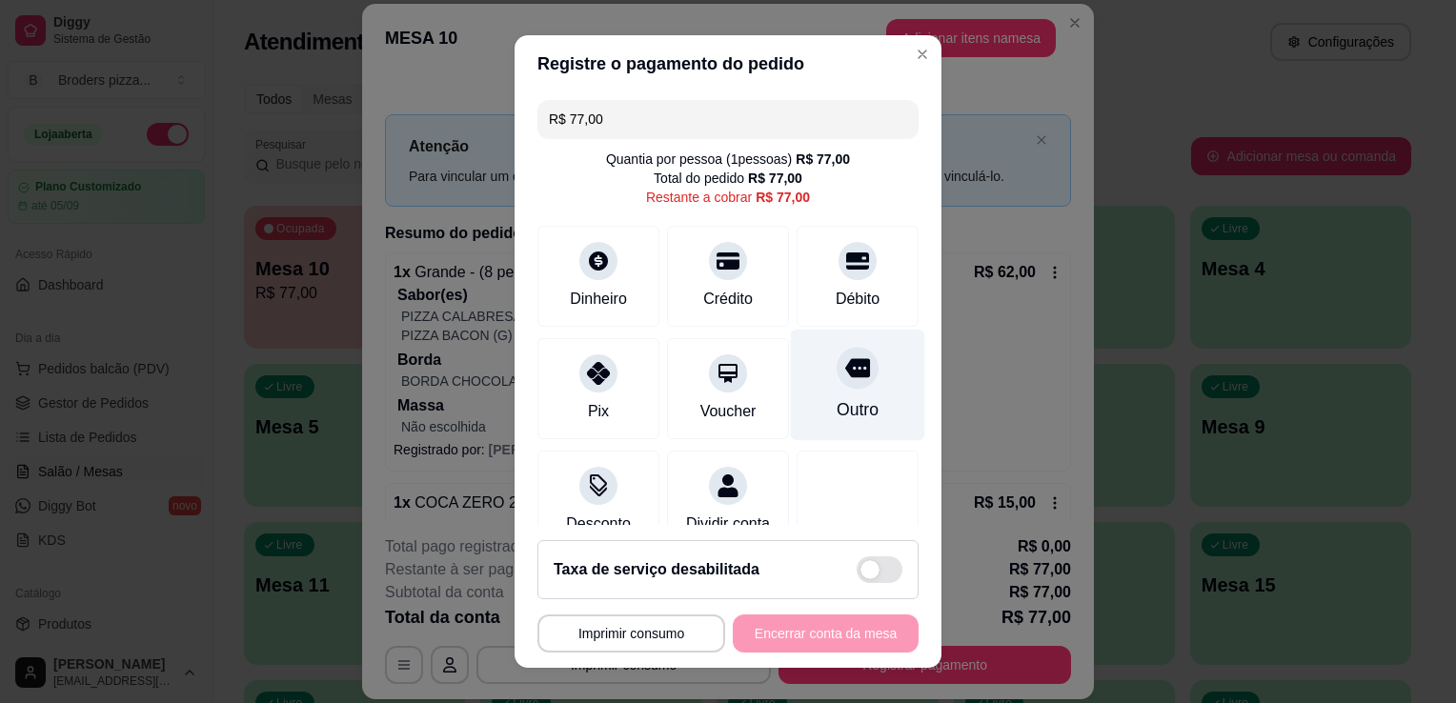
click at [845, 364] on icon at bounding box center [857, 367] width 25 height 19
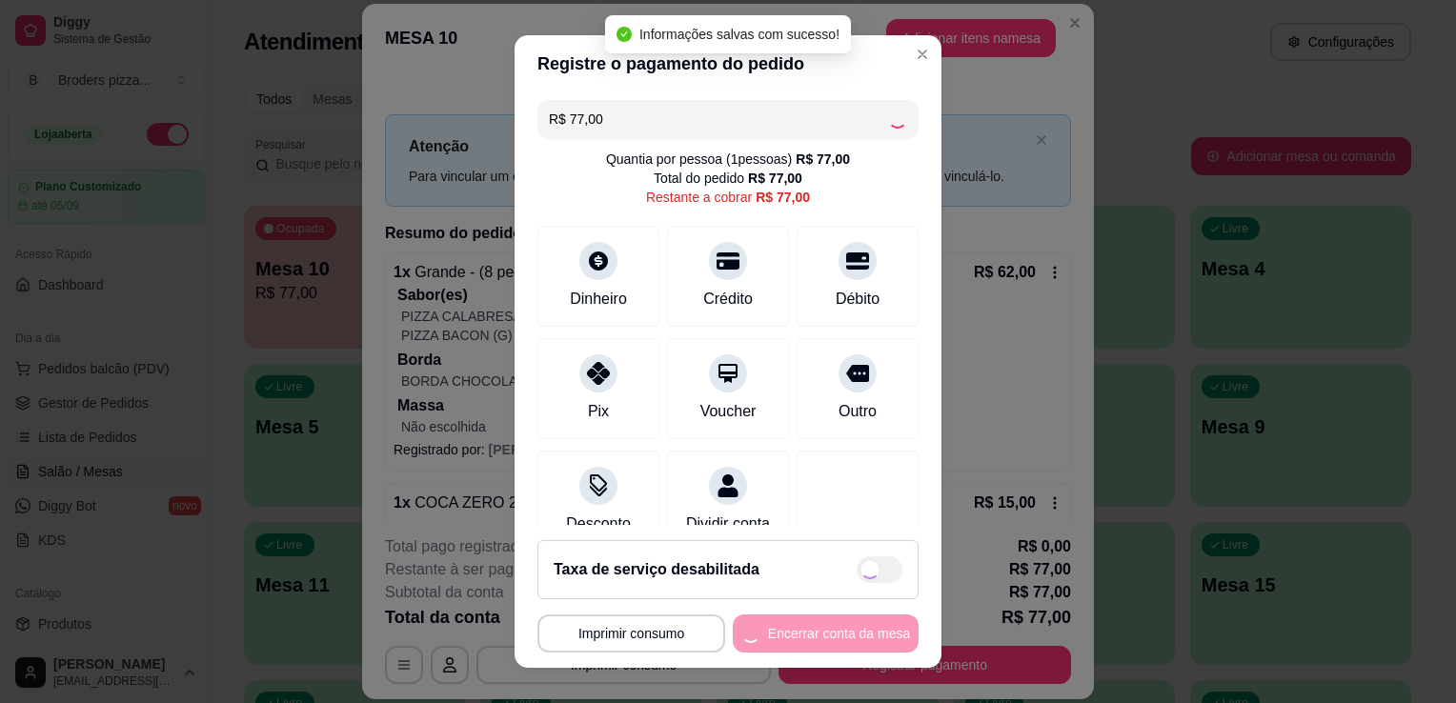
type input "R$ 0,00"
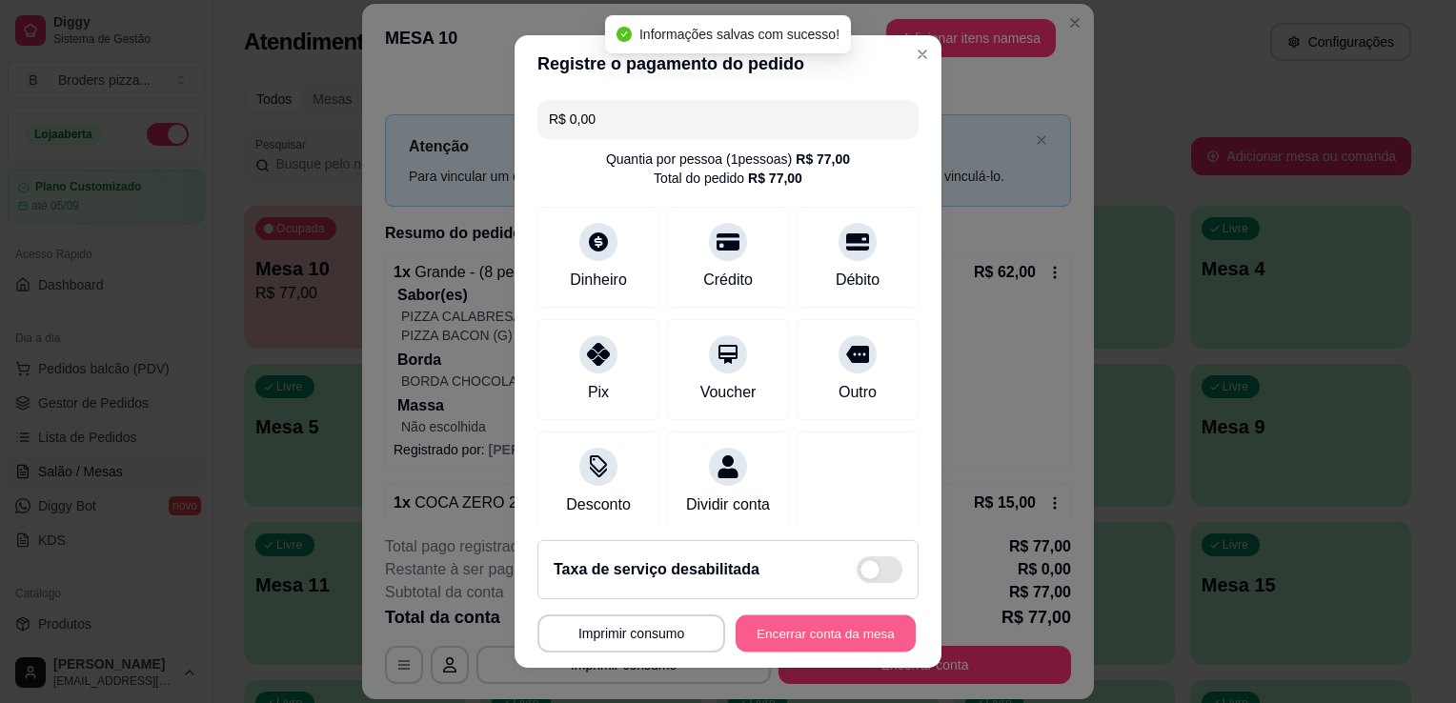
click at [835, 639] on button "Encerrar conta da mesa" at bounding box center [826, 634] width 180 height 37
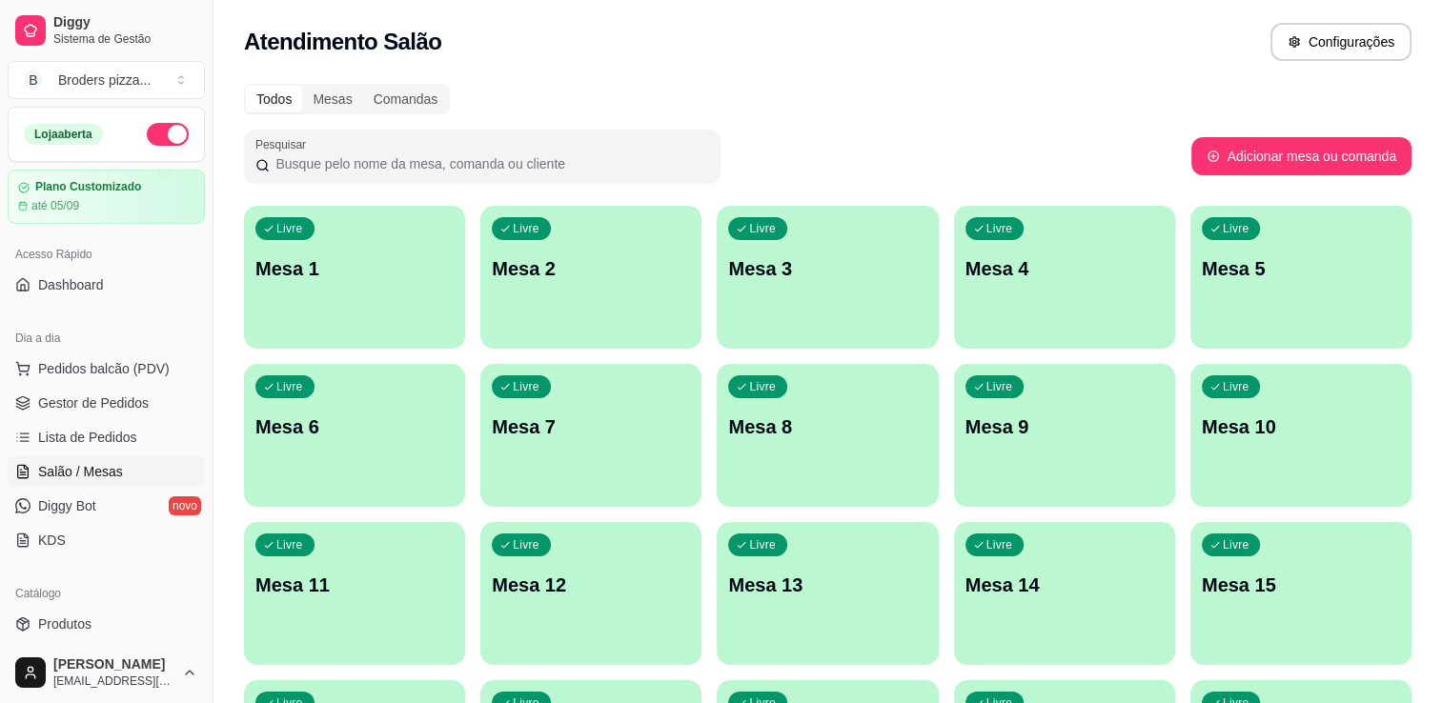
click at [150, 132] on button "button" at bounding box center [168, 134] width 42 height 23
